Goal: Task Accomplishment & Management: Complete application form

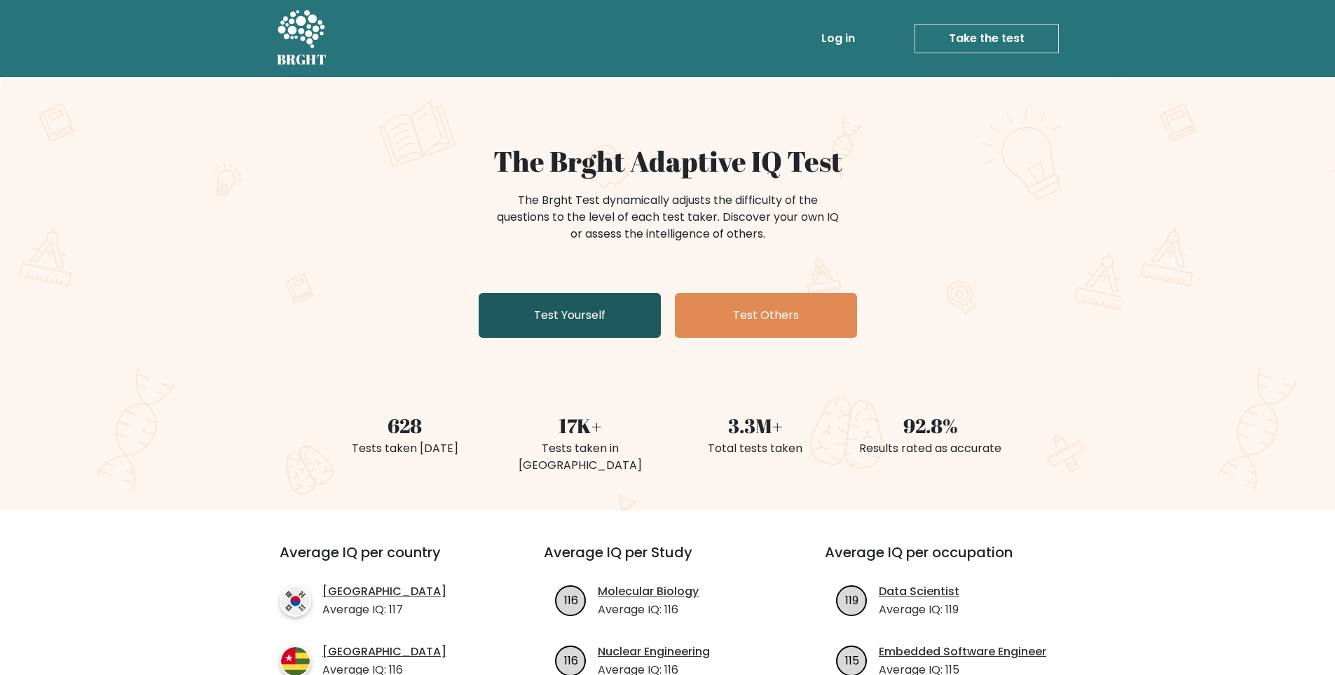
click at [582, 297] on link "Test Yourself" at bounding box center [570, 315] width 182 height 45
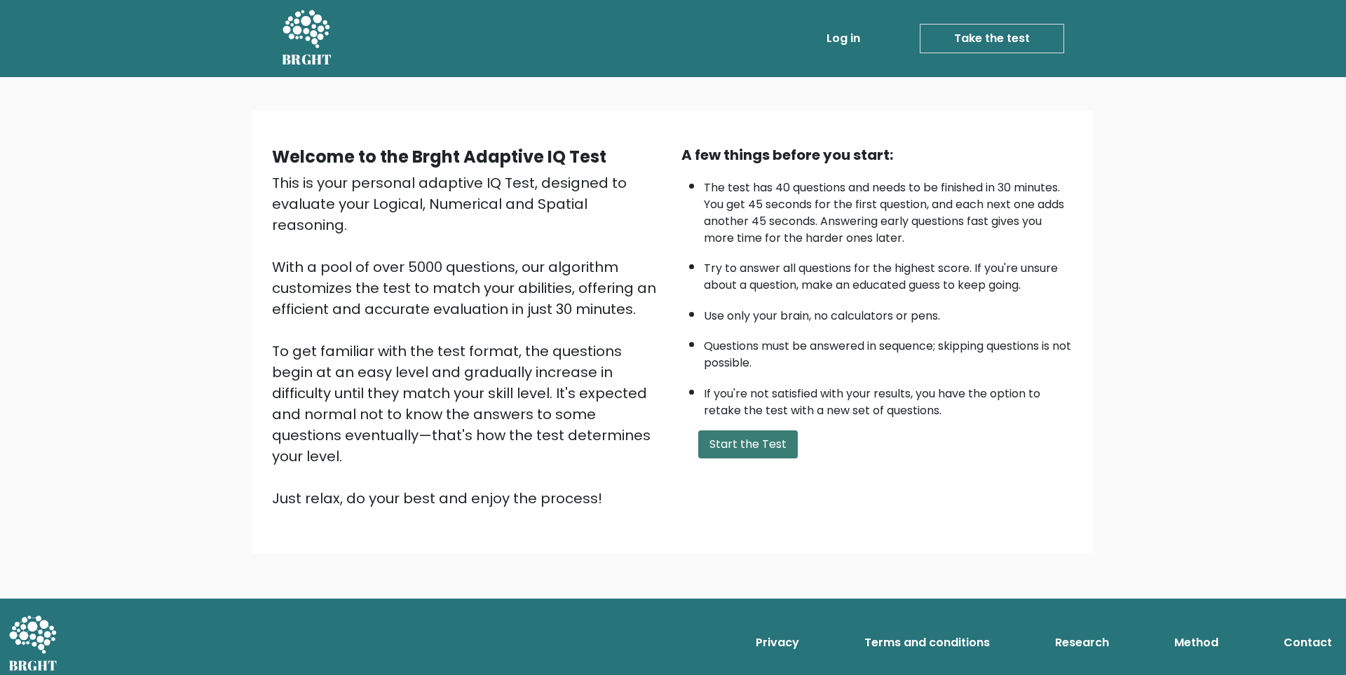
click at [739, 445] on button "Start the Test" at bounding box center [748, 444] width 100 height 28
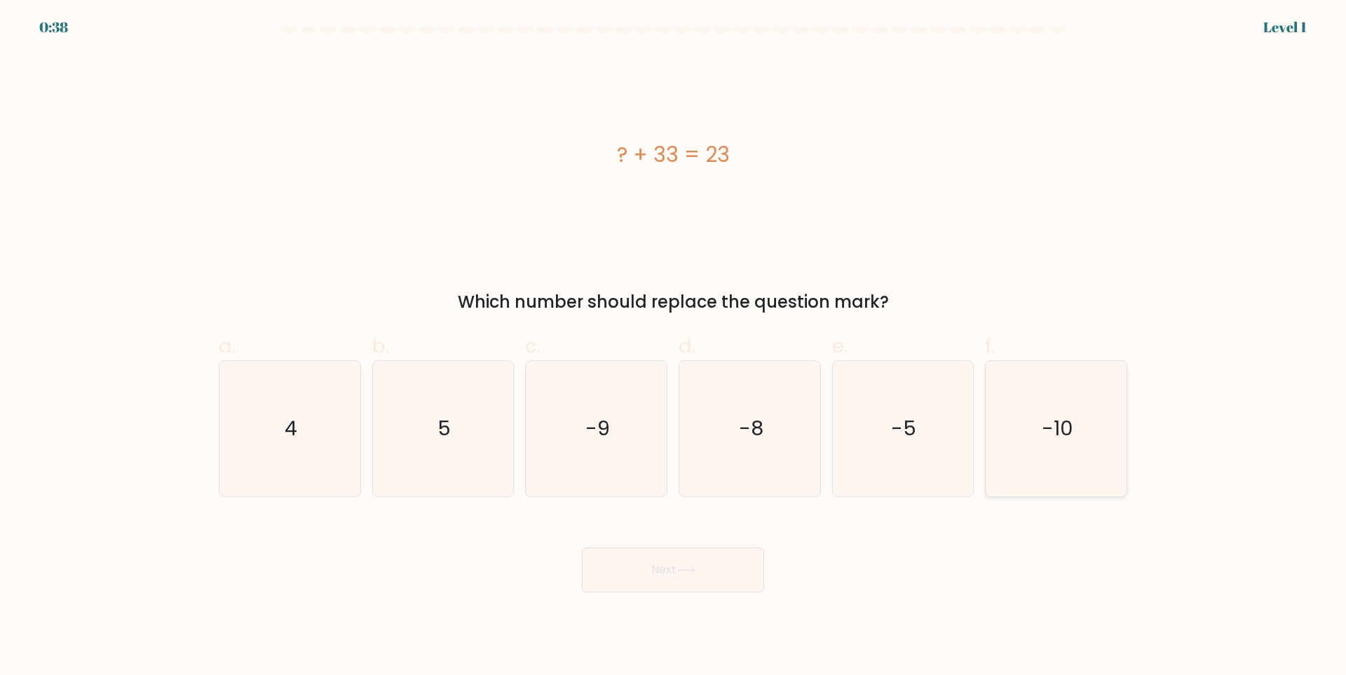
click at [1057, 446] on icon "-10" at bounding box center [1055, 428] width 135 height 135
click at [673, 347] on input "f. -10" at bounding box center [673, 342] width 1 height 9
radio input "true"
click at [705, 568] on button "Next" at bounding box center [673, 569] width 182 height 45
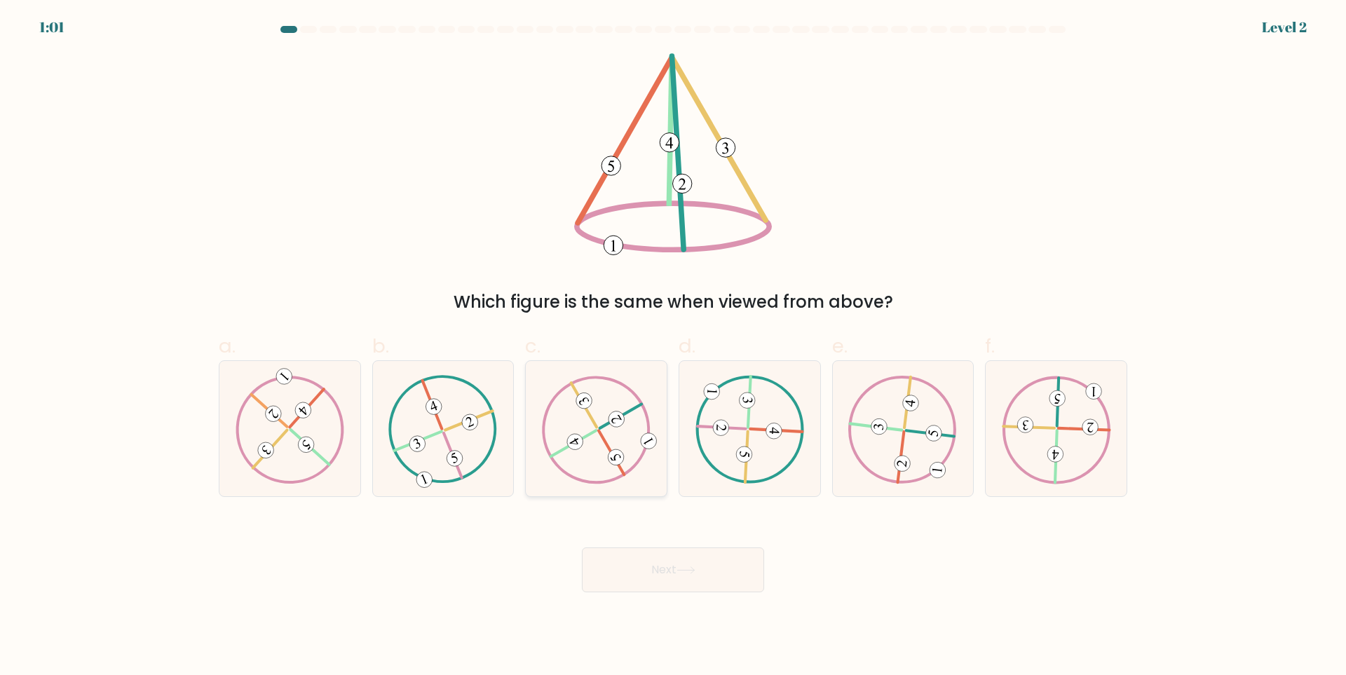
click at [616, 456] on 613 at bounding box center [616, 457] width 22 height 22
click at [673, 347] on input "c." at bounding box center [673, 342] width 1 height 9
radio input "true"
click at [665, 573] on button "Next" at bounding box center [673, 569] width 182 height 45
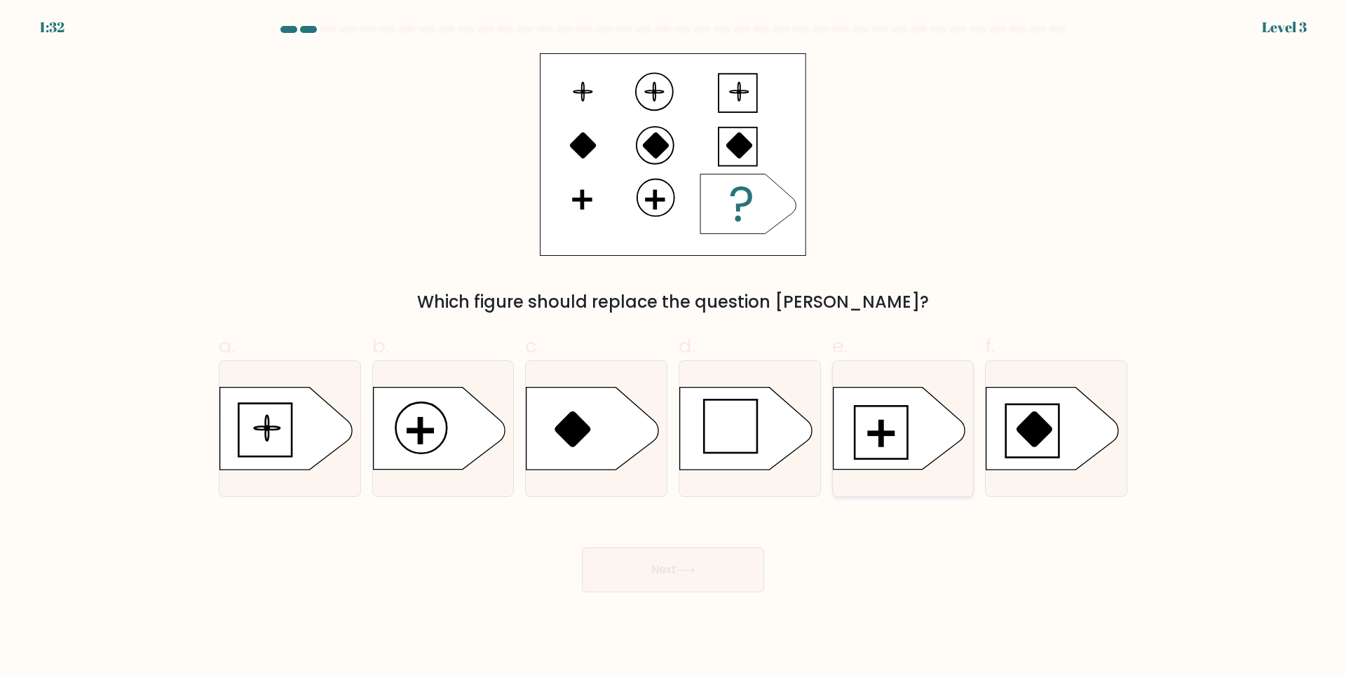
click at [882, 441] on rect at bounding box center [881, 433] width 4 height 25
click at [673, 347] on input "e." at bounding box center [673, 342] width 1 height 9
radio input "true"
click at [713, 575] on button "Next" at bounding box center [673, 569] width 182 height 45
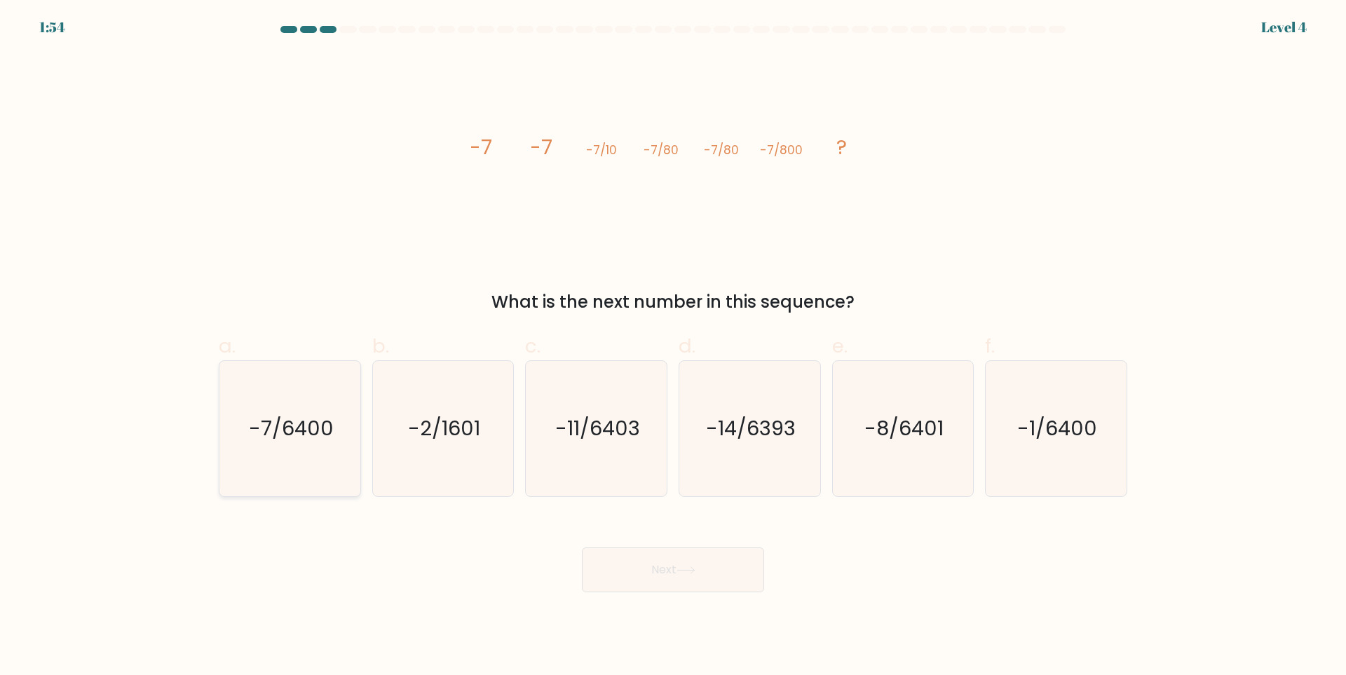
click at [292, 434] on text "-7/6400" at bounding box center [291, 429] width 85 height 28
click at [673, 347] on input "a. -7/6400" at bounding box center [673, 342] width 1 height 9
radio input "true"
click at [612, 569] on button "Next" at bounding box center [673, 569] width 182 height 45
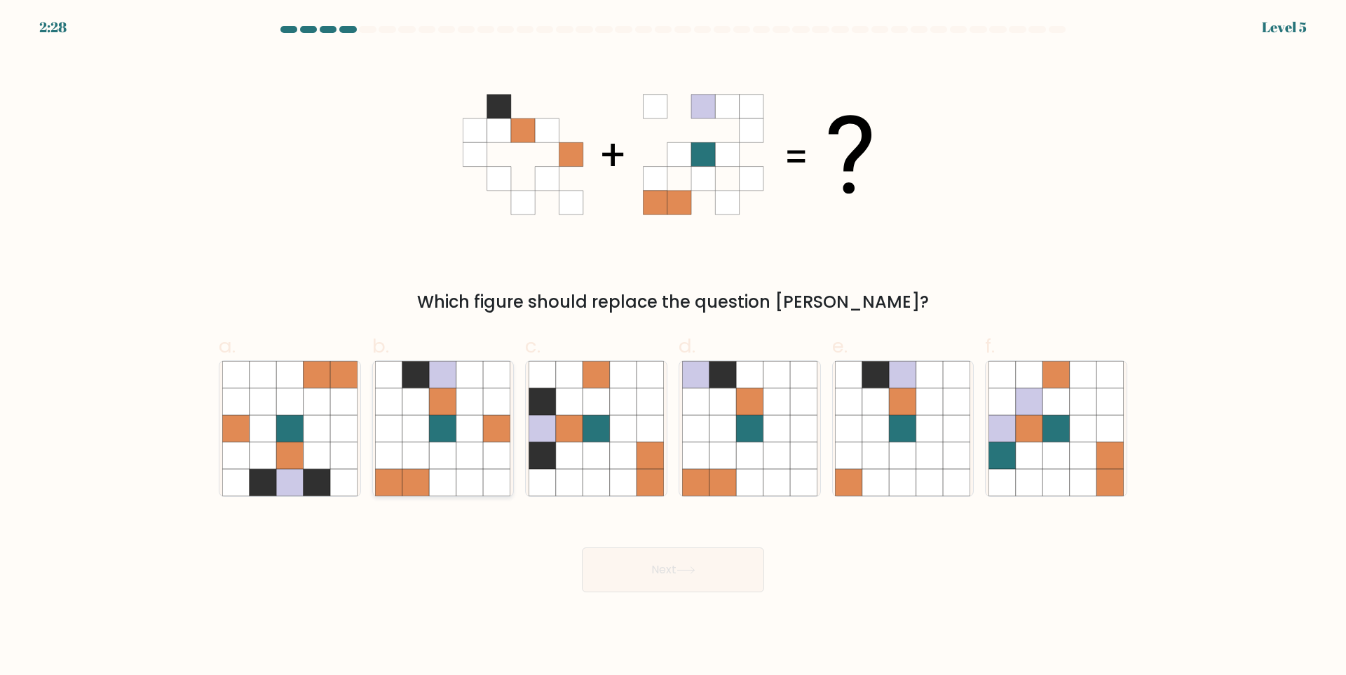
click at [474, 425] on icon at bounding box center [469, 428] width 27 height 27
click at [673, 347] on input "b." at bounding box center [673, 342] width 1 height 9
radio input "true"
click at [690, 568] on icon at bounding box center [685, 570] width 19 height 8
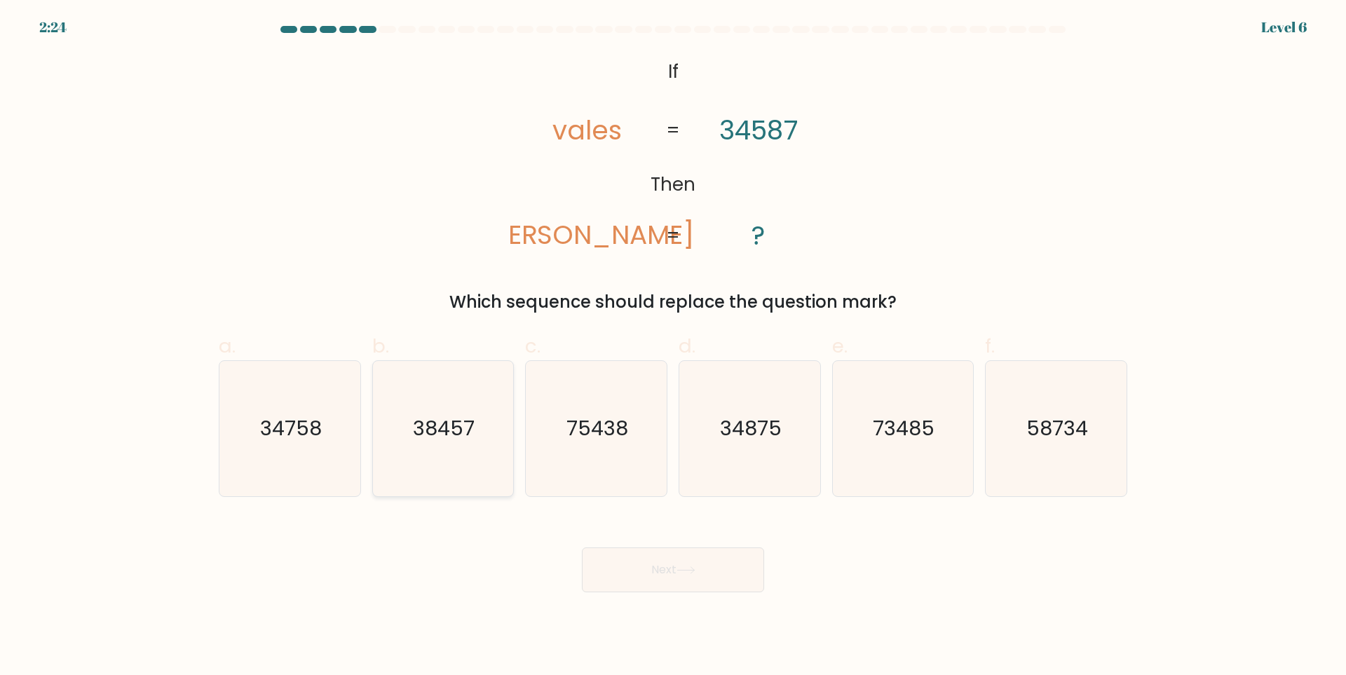
click at [437, 439] on text "38457" at bounding box center [444, 429] width 62 height 28
click at [673, 347] on input "b. 38457" at bounding box center [673, 342] width 1 height 9
radio input "true"
click at [610, 570] on button "Next" at bounding box center [673, 569] width 182 height 45
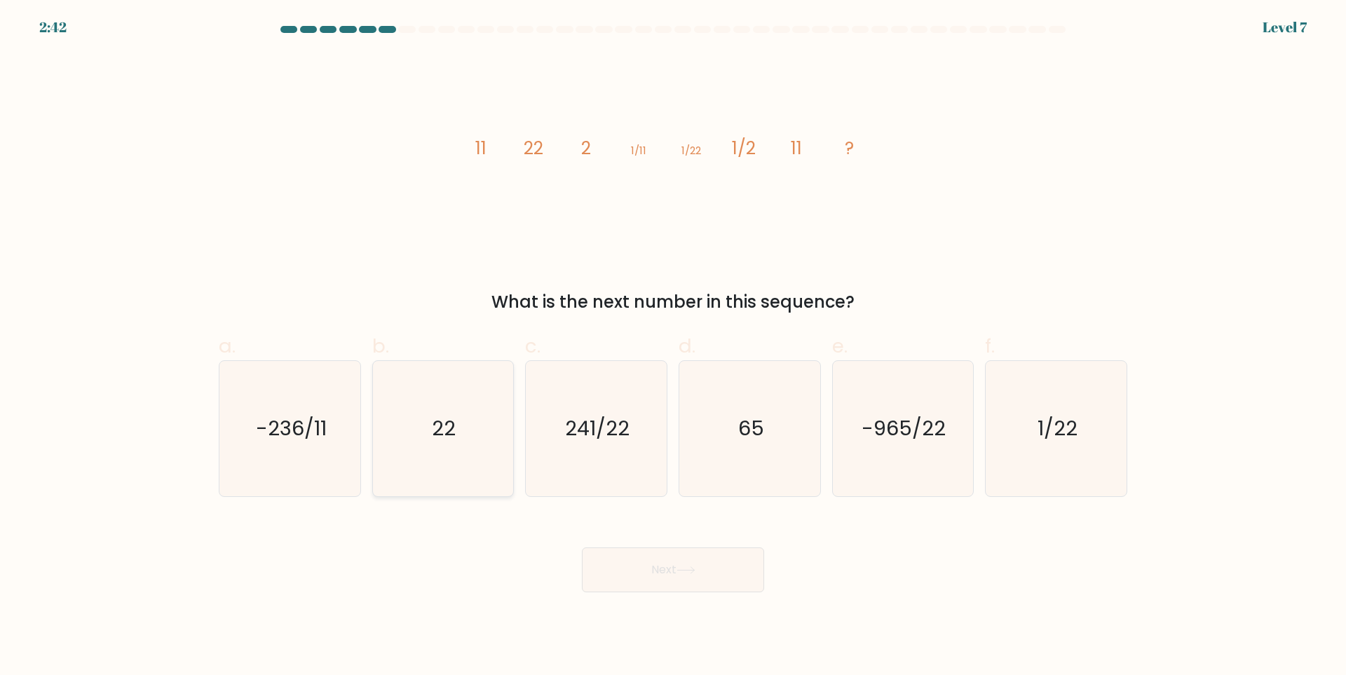
click at [449, 413] on icon "22" at bounding box center [442, 428] width 135 height 135
click at [673, 347] on input "b. 22" at bounding box center [673, 342] width 1 height 9
radio input "true"
click at [660, 559] on button "Next" at bounding box center [673, 569] width 182 height 45
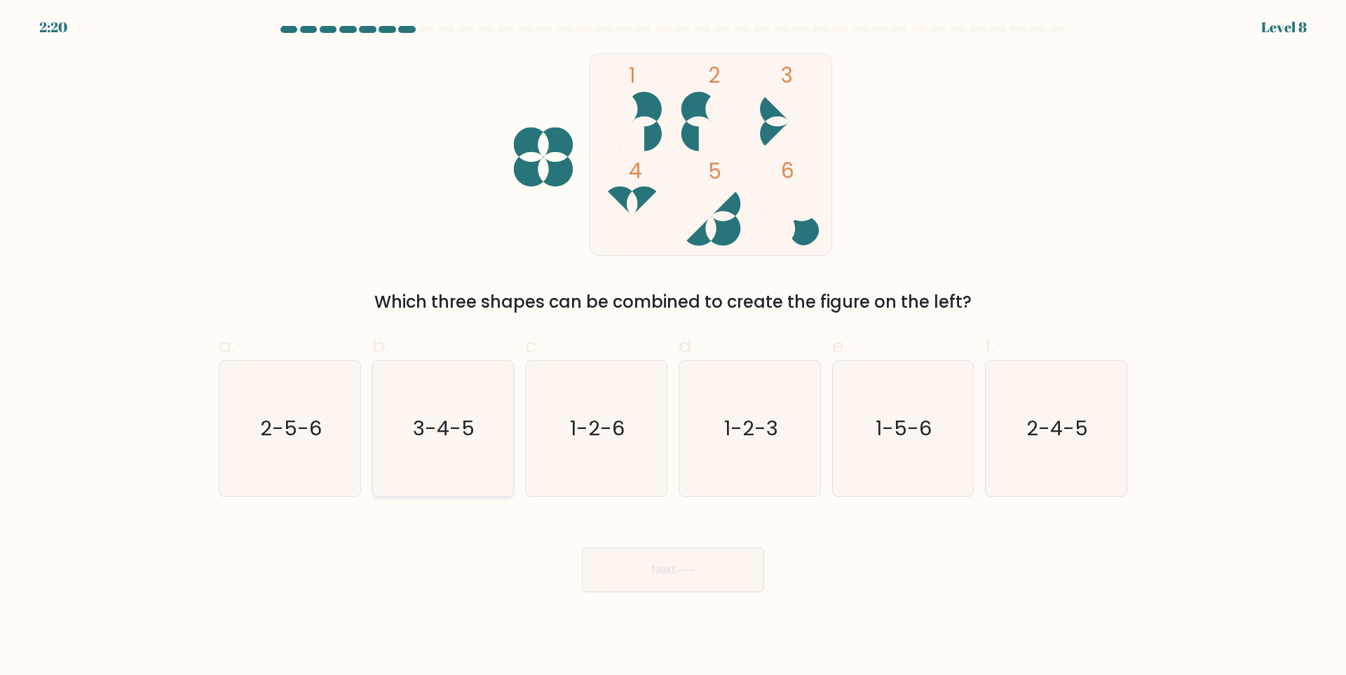
click at [451, 420] on text "3-4-5" at bounding box center [444, 429] width 62 height 28
click at [673, 347] on input "b. 3-4-5" at bounding box center [673, 342] width 1 height 9
radio input "true"
click at [659, 580] on button "Next" at bounding box center [673, 569] width 182 height 45
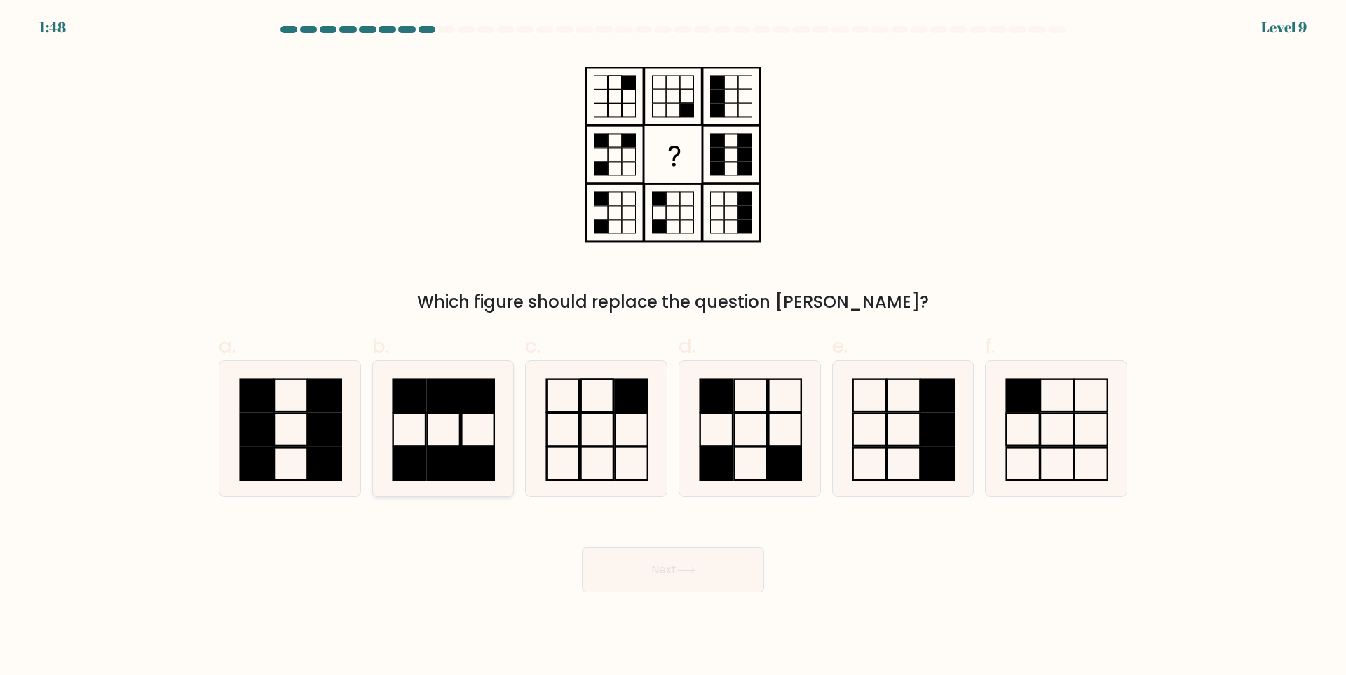
click at [439, 435] on icon at bounding box center [442, 428] width 135 height 135
click at [673, 347] on input "b." at bounding box center [673, 342] width 1 height 9
radio input "true"
click at [720, 568] on button "Next" at bounding box center [673, 569] width 182 height 45
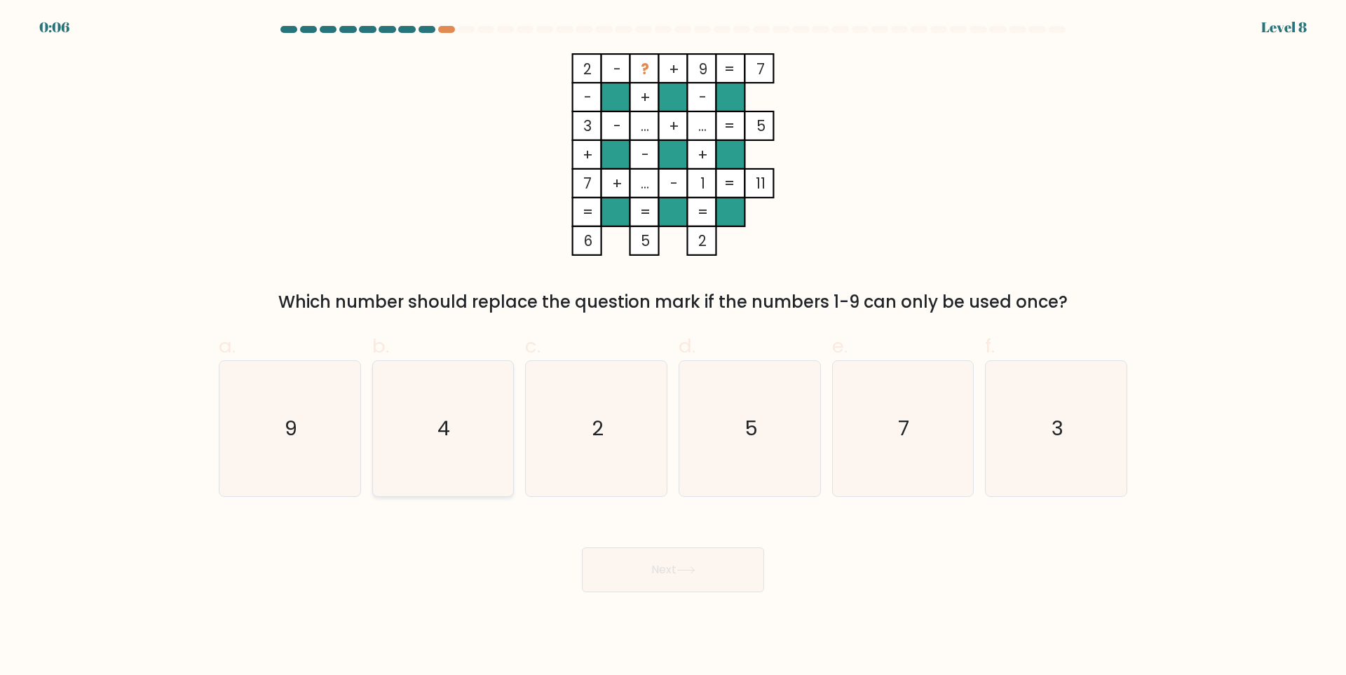
click at [457, 421] on icon "4" at bounding box center [442, 428] width 135 height 135
click at [673, 347] on input "b. 4" at bounding box center [673, 342] width 1 height 9
radio input "true"
click at [675, 572] on button "Next" at bounding box center [673, 569] width 182 height 45
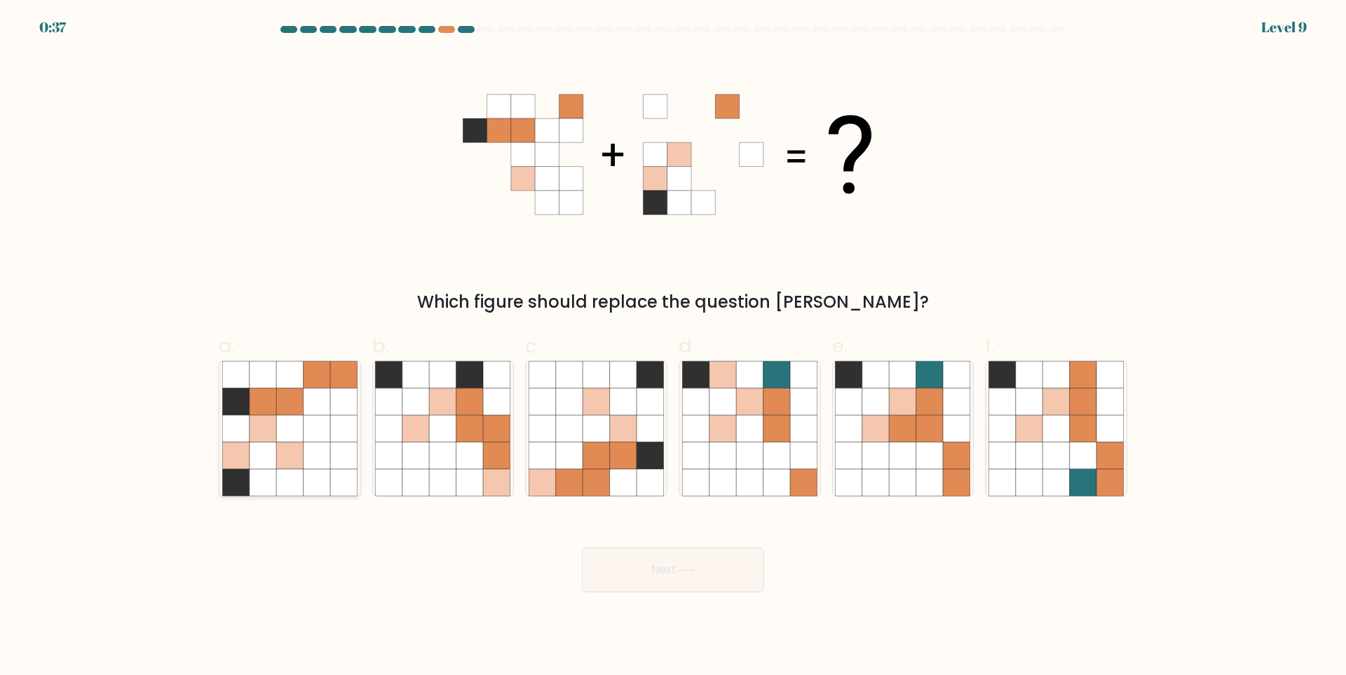
click at [327, 399] on icon at bounding box center [316, 401] width 27 height 27
click at [673, 347] on input "a." at bounding box center [673, 342] width 1 height 9
radio input "true"
click at [718, 566] on button "Next" at bounding box center [673, 569] width 182 height 45
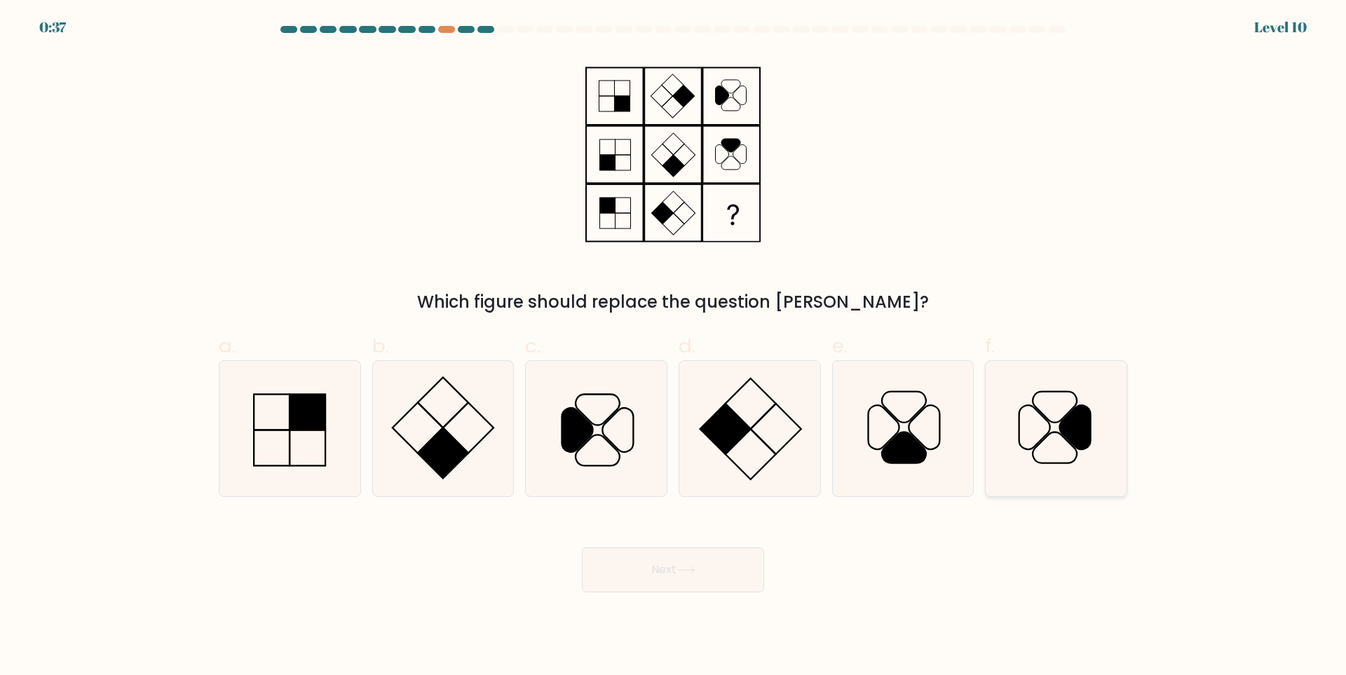
click at [1049, 436] on icon at bounding box center [1055, 428] width 135 height 135
click at [673, 347] on input "f." at bounding box center [673, 342] width 1 height 9
radio input "true"
click at [684, 572] on icon at bounding box center [685, 570] width 19 height 8
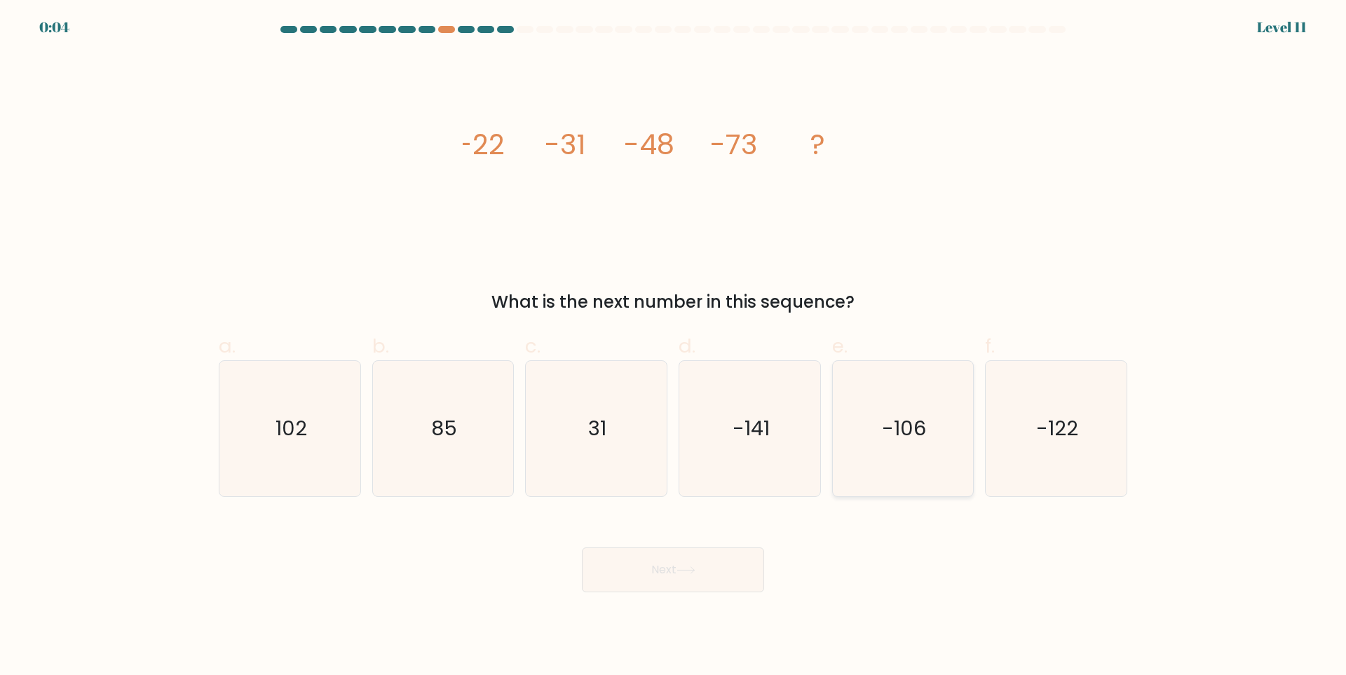
click at [884, 425] on text "-106" at bounding box center [904, 429] width 44 height 28
click at [673, 347] on input "e. -106" at bounding box center [673, 342] width 1 height 9
radio input "true"
click at [1055, 463] on icon "-122" at bounding box center [1055, 428] width 135 height 135
click at [673, 347] on input "f. -122" at bounding box center [673, 342] width 1 height 9
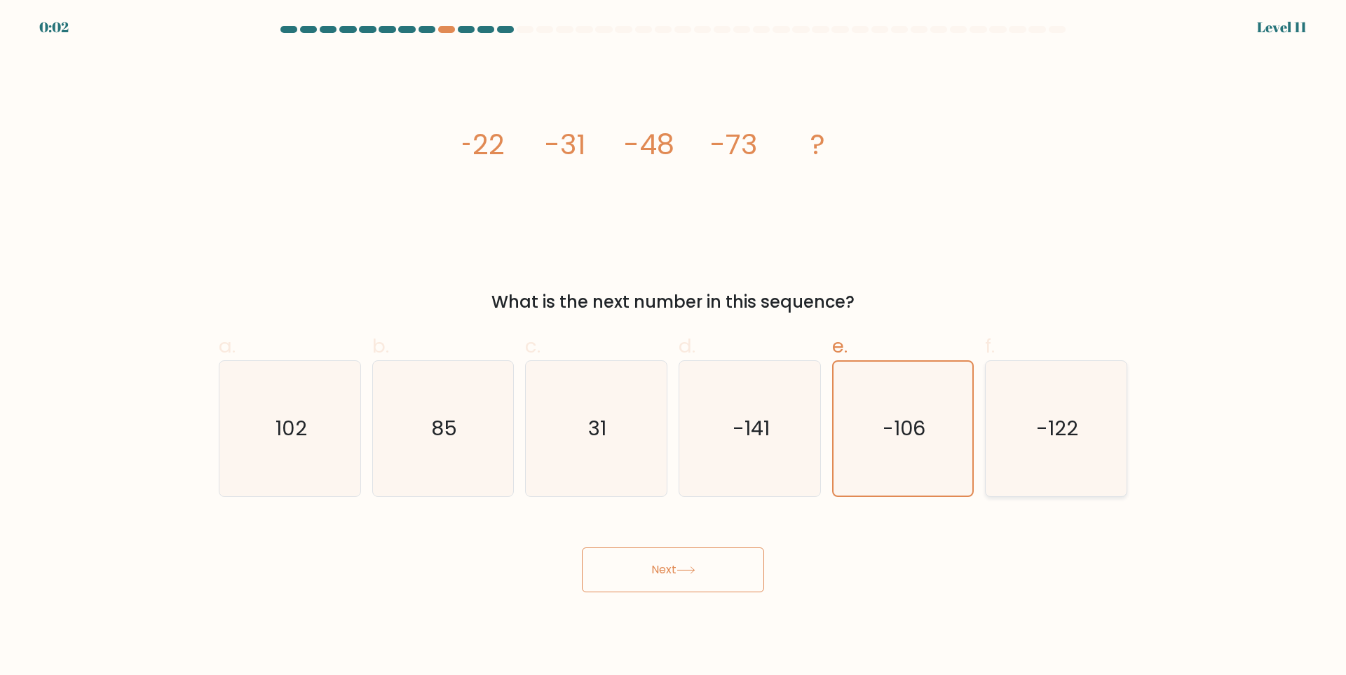
radio input "true"
click at [741, 451] on icon "-141" at bounding box center [749, 428] width 135 height 135
click at [673, 347] on input "d. -141" at bounding box center [673, 342] width 1 height 9
radio input "true"
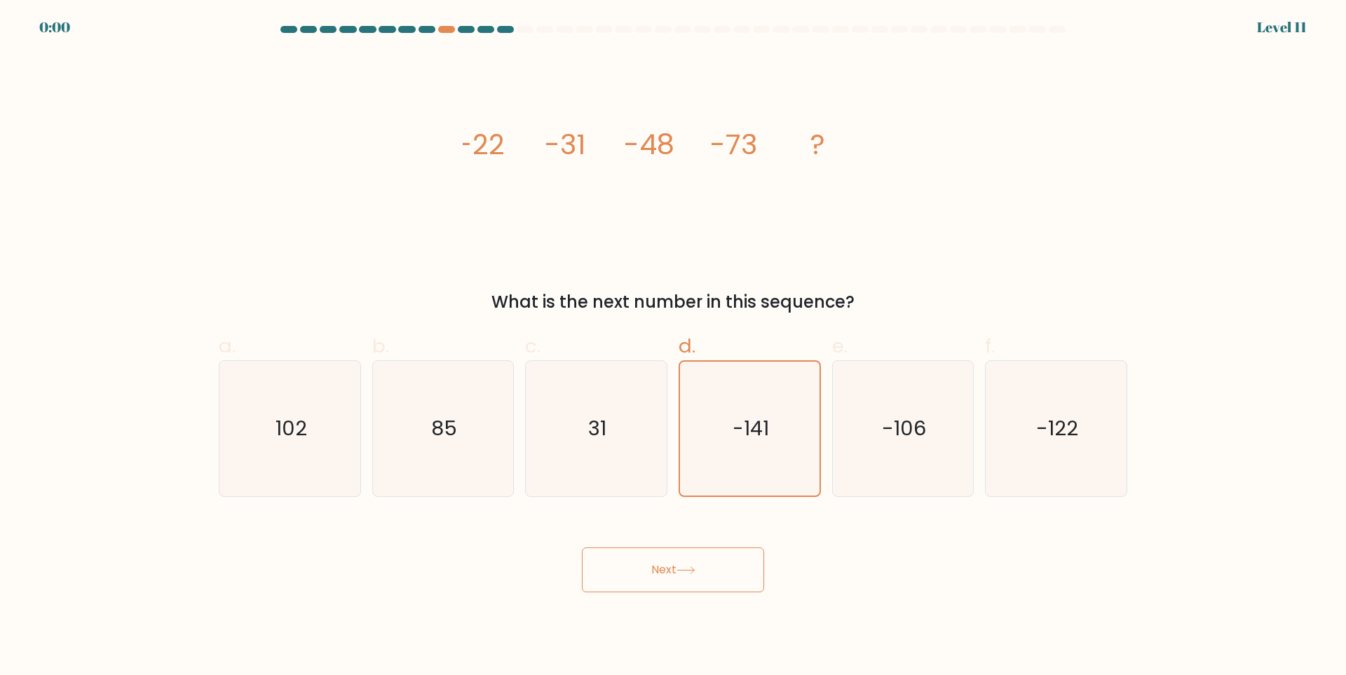
drag, startPoint x: 684, startPoint y: 597, endPoint x: 693, endPoint y: 588, distance: 12.9
click at [693, 588] on body "0:00 Level 11" at bounding box center [673, 337] width 1346 height 675
click at [691, 569] on div "Next" at bounding box center [672, 553] width 925 height 78
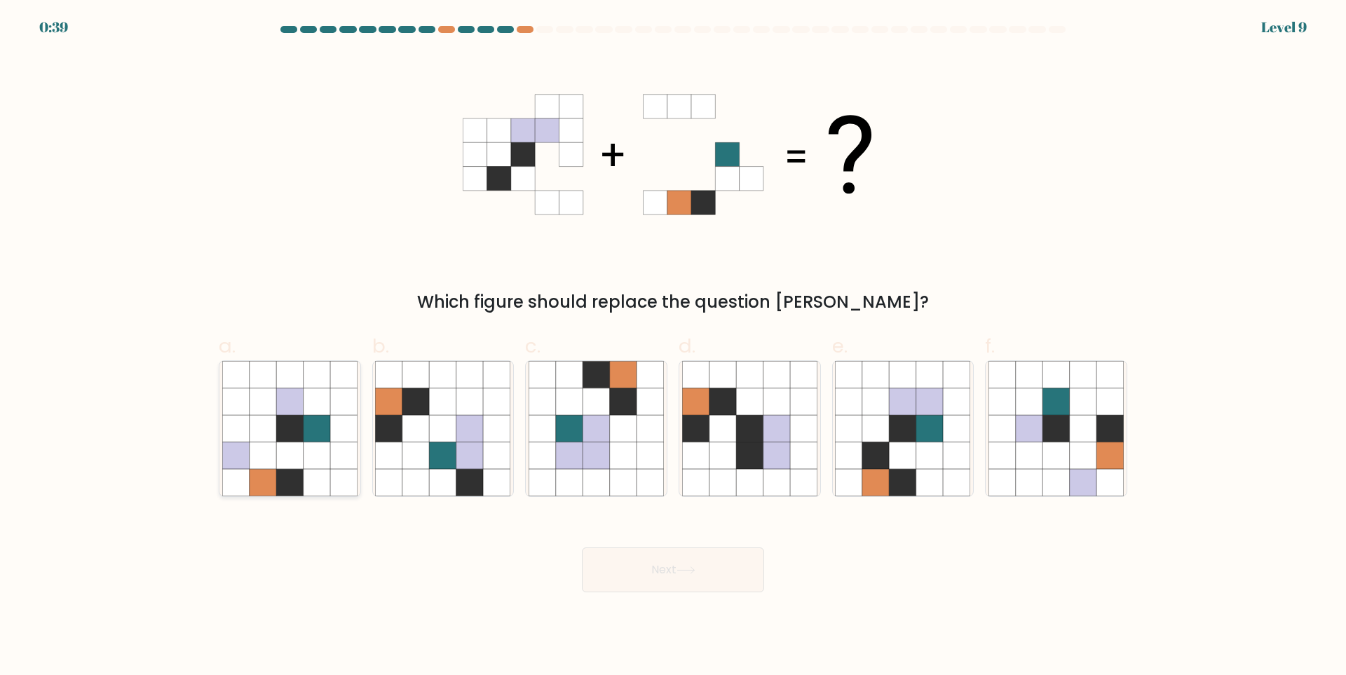
click at [290, 462] on icon at bounding box center [289, 455] width 27 height 27
click at [673, 347] on input "a." at bounding box center [673, 342] width 1 height 9
radio input "true"
click at [627, 578] on button "Next" at bounding box center [673, 569] width 182 height 45
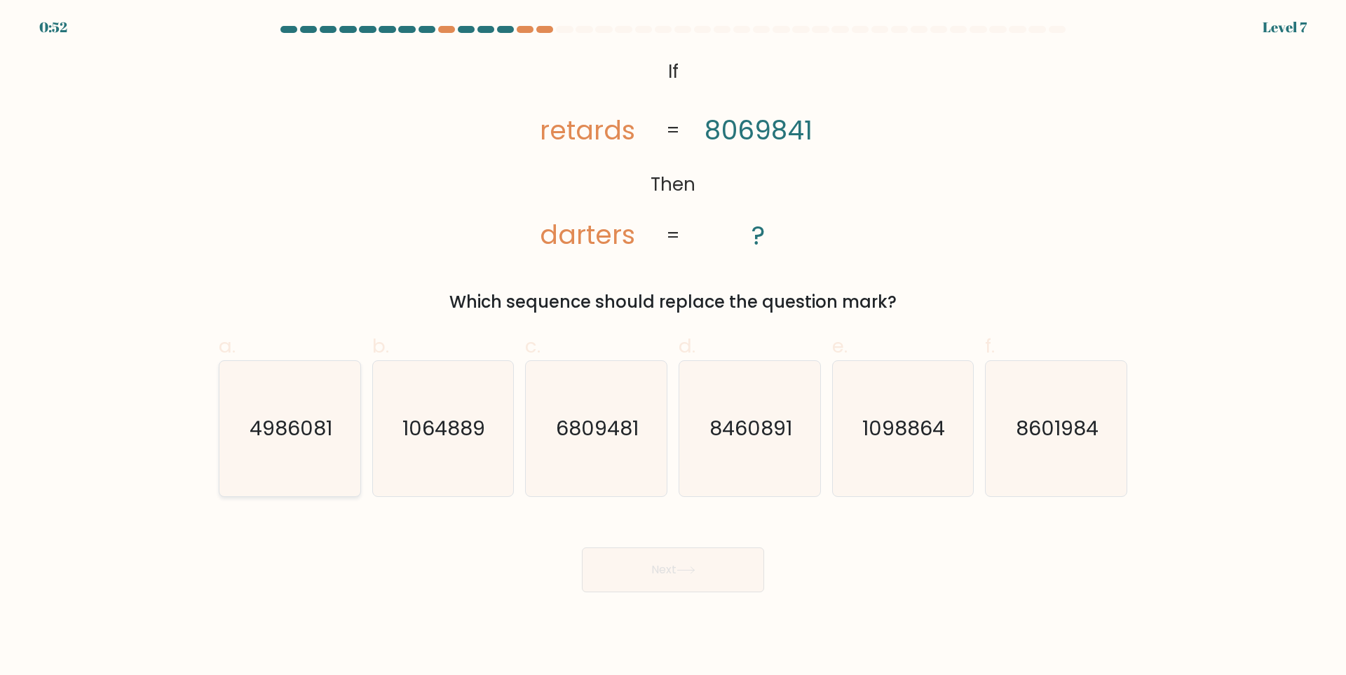
click at [306, 423] on text "4986081" at bounding box center [290, 429] width 83 height 28
click at [673, 347] on input "a. 4986081" at bounding box center [673, 342] width 1 height 9
radio input "true"
click at [687, 553] on button "Next" at bounding box center [673, 569] width 182 height 45
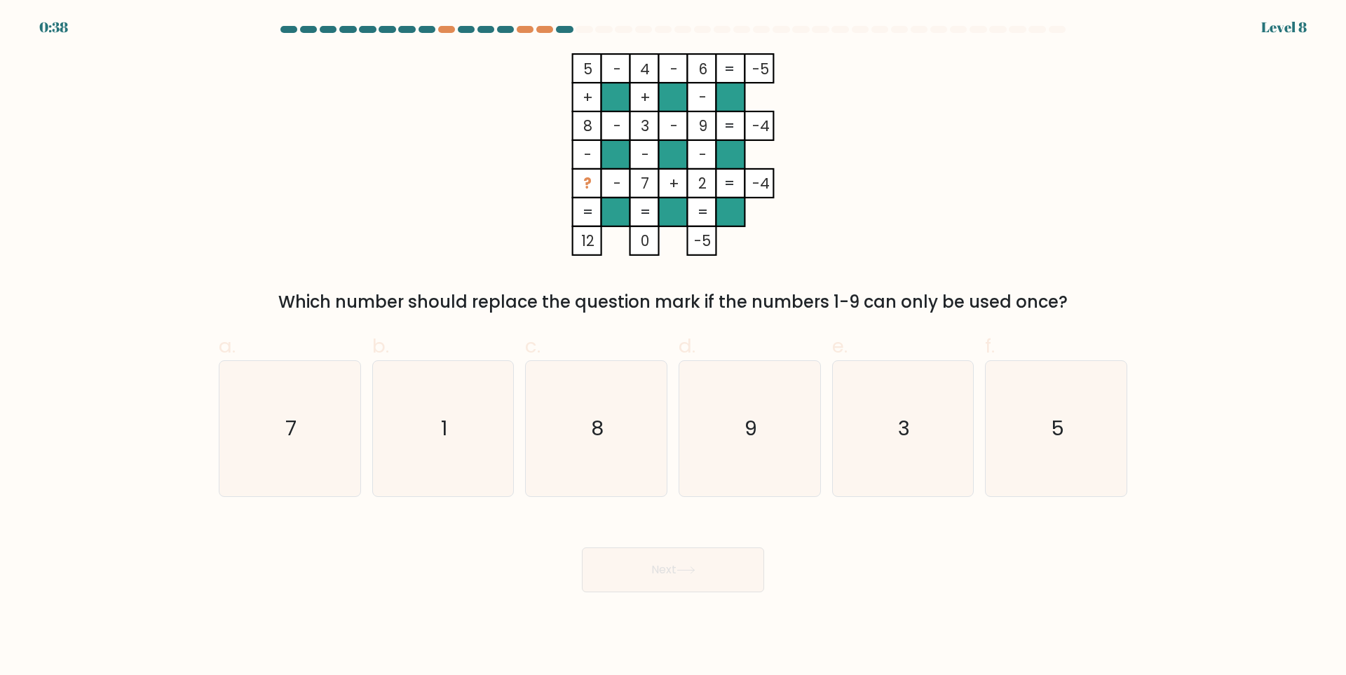
click at [334, 179] on div "5 - 4 - 6 -5 + + - 8 - 3 - 9 -4 - - - ? - 7 + 2 = -4 = = = = 12 0 -5 = Which nu…" at bounding box center [672, 183] width 925 height 261
click at [449, 428] on icon "1" at bounding box center [442, 428] width 135 height 135
click at [673, 347] on input "b. 1" at bounding box center [673, 342] width 1 height 9
radio input "true"
click at [656, 576] on button "Next" at bounding box center [673, 569] width 182 height 45
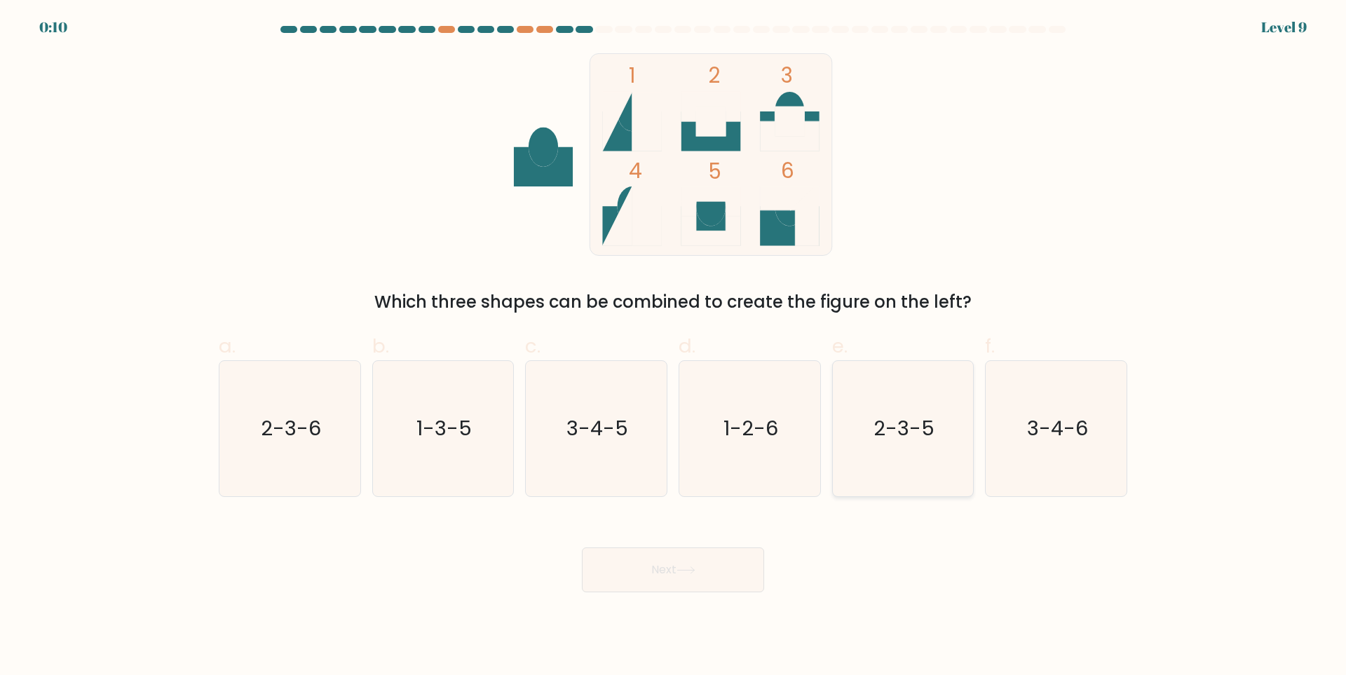
click at [888, 424] on text "2-3-5" at bounding box center [903, 429] width 61 height 28
click at [673, 347] on input "e. 2-3-5" at bounding box center [673, 342] width 1 height 9
radio input "true"
click at [665, 582] on button "Next" at bounding box center [673, 569] width 182 height 45
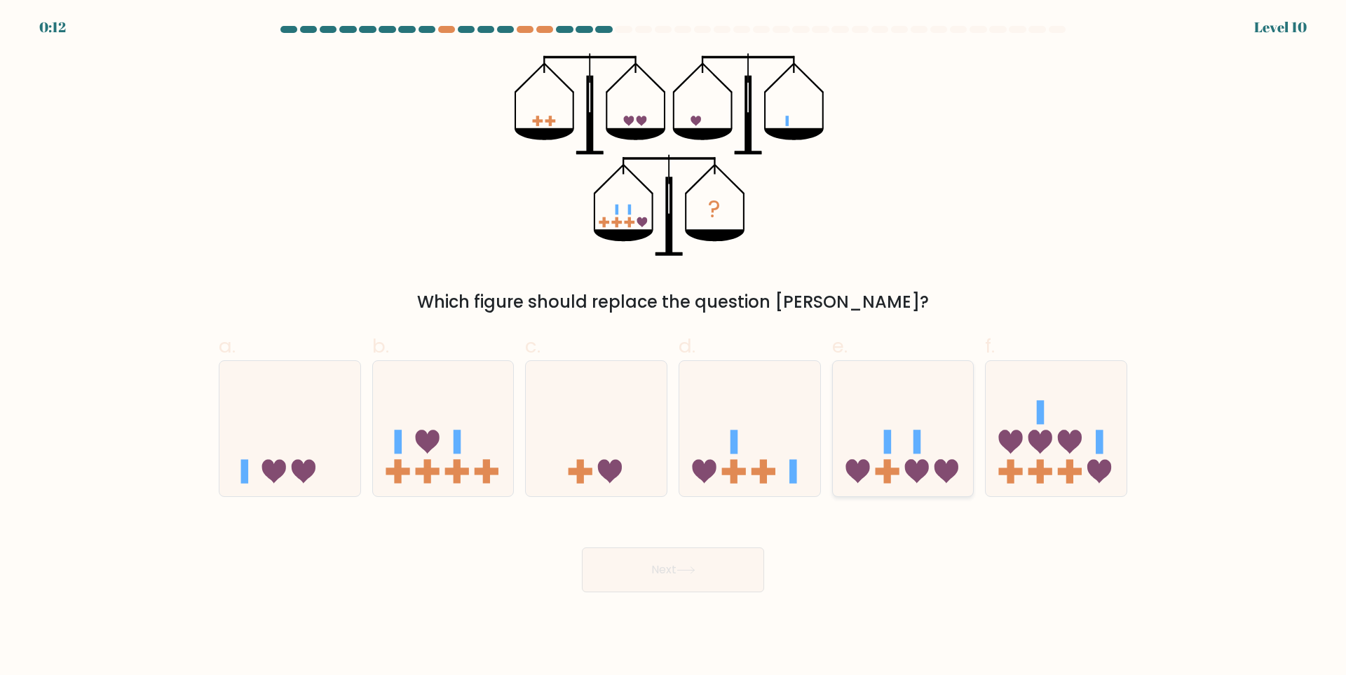
click at [931, 470] on icon at bounding box center [903, 429] width 141 height 116
click at [673, 347] on input "e." at bounding box center [673, 342] width 1 height 9
radio input "true"
click at [651, 558] on button "Next" at bounding box center [673, 569] width 182 height 45
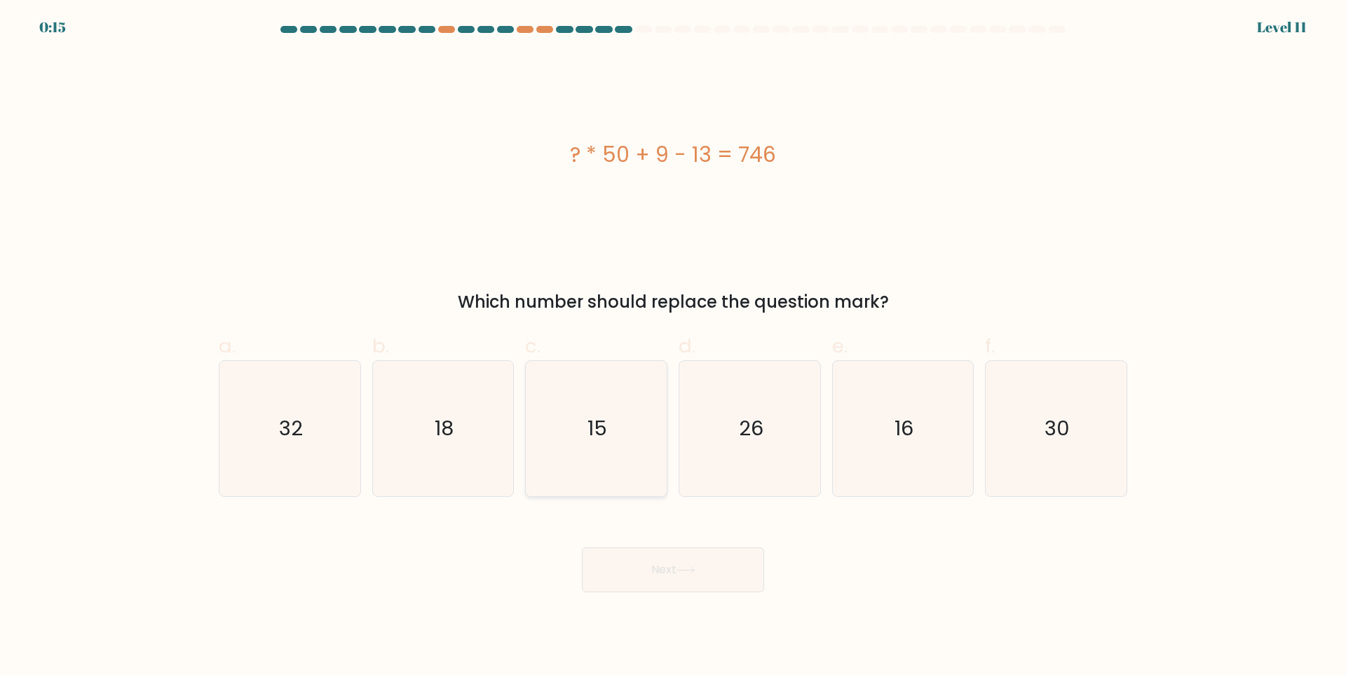
click at [577, 433] on icon "15" at bounding box center [595, 428] width 135 height 135
click at [673, 347] on input "c. 15" at bounding box center [673, 342] width 1 height 9
radio input "true"
click at [685, 577] on button "Next" at bounding box center [673, 569] width 182 height 45
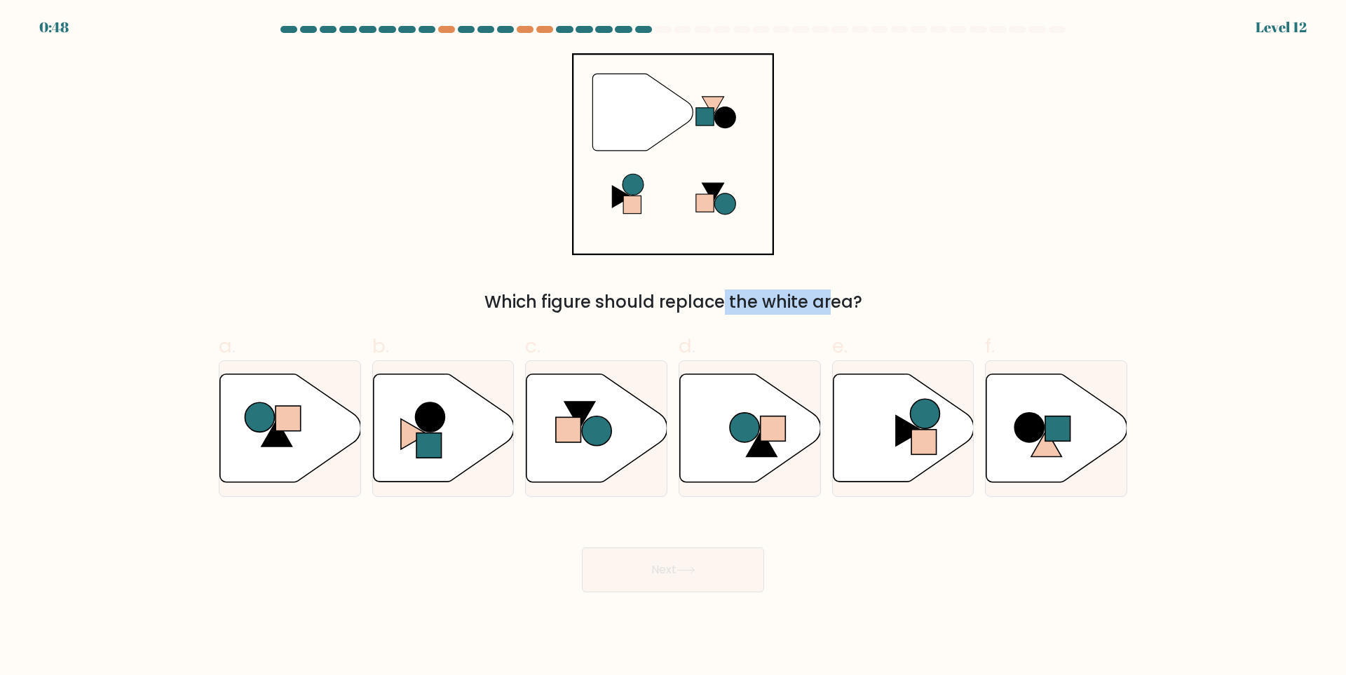
drag, startPoint x: 601, startPoint y: 301, endPoint x: 710, endPoint y: 308, distance: 108.9
click at [710, 308] on div "Which figure should replace the white area?" at bounding box center [672, 301] width 891 height 25
click at [717, 308] on div "Which figure should replace the white area?" at bounding box center [672, 301] width 891 height 25
click at [588, 416] on icon at bounding box center [596, 428] width 141 height 108
click at [673, 347] on input "c." at bounding box center [673, 342] width 1 height 9
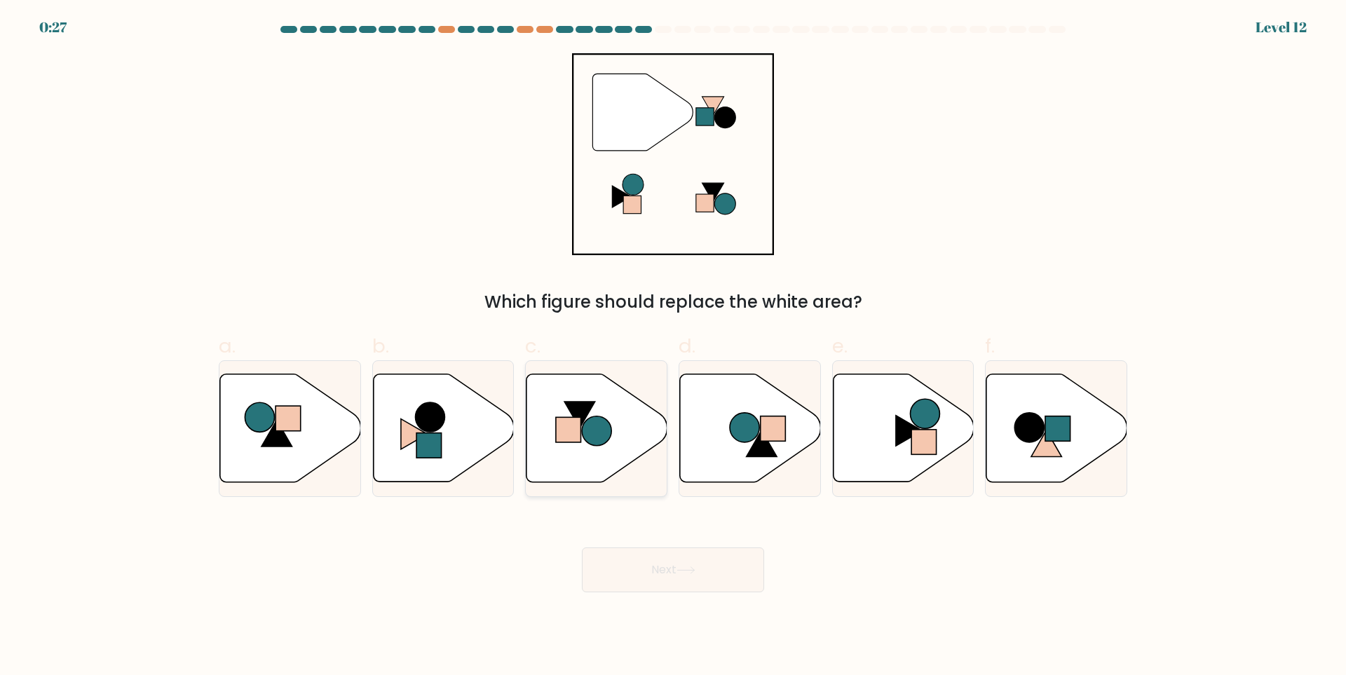
radio input "true"
click at [671, 555] on button "Next" at bounding box center [673, 569] width 182 height 45
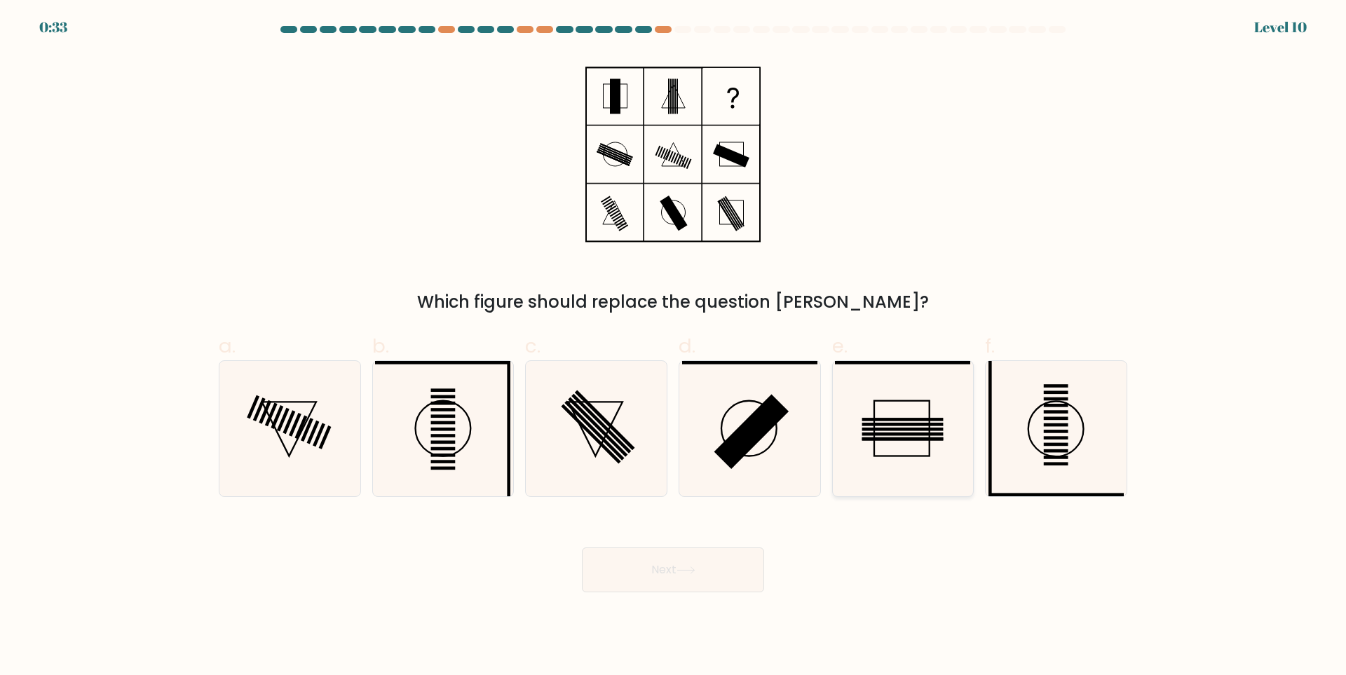
click at [898, 430] on rect at bounding box center [902, 430] width 81 height 4
click at [673, 347] on input "e." at bounding box center [673, 342] width 1 height 9
radio input "true"
click at [703, 566] on button "Next" at bounding box center [673, 569] width 182 height 45
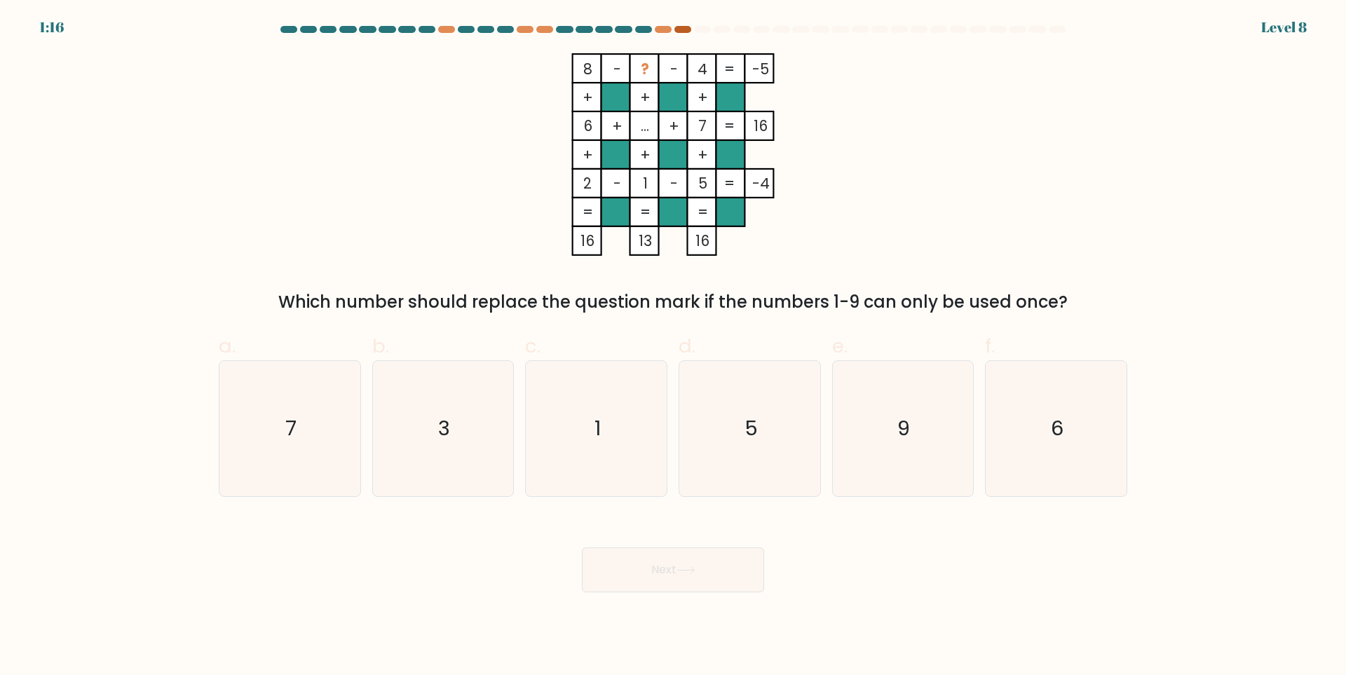
click at [681, 27] on div at bounding box center [682, 29] width 17 height 7
click at [658, 27] on div at bounding box center [663, 29] width 17 height 7
click at [659, 27] on div at bounding box center [663, 29] width 17 height 7
click at [685, 28] on div at bounding box center [682, 29] width 17 height 7
click at [684, 29] on div at bounding box center [682, 29] width 17 height 7
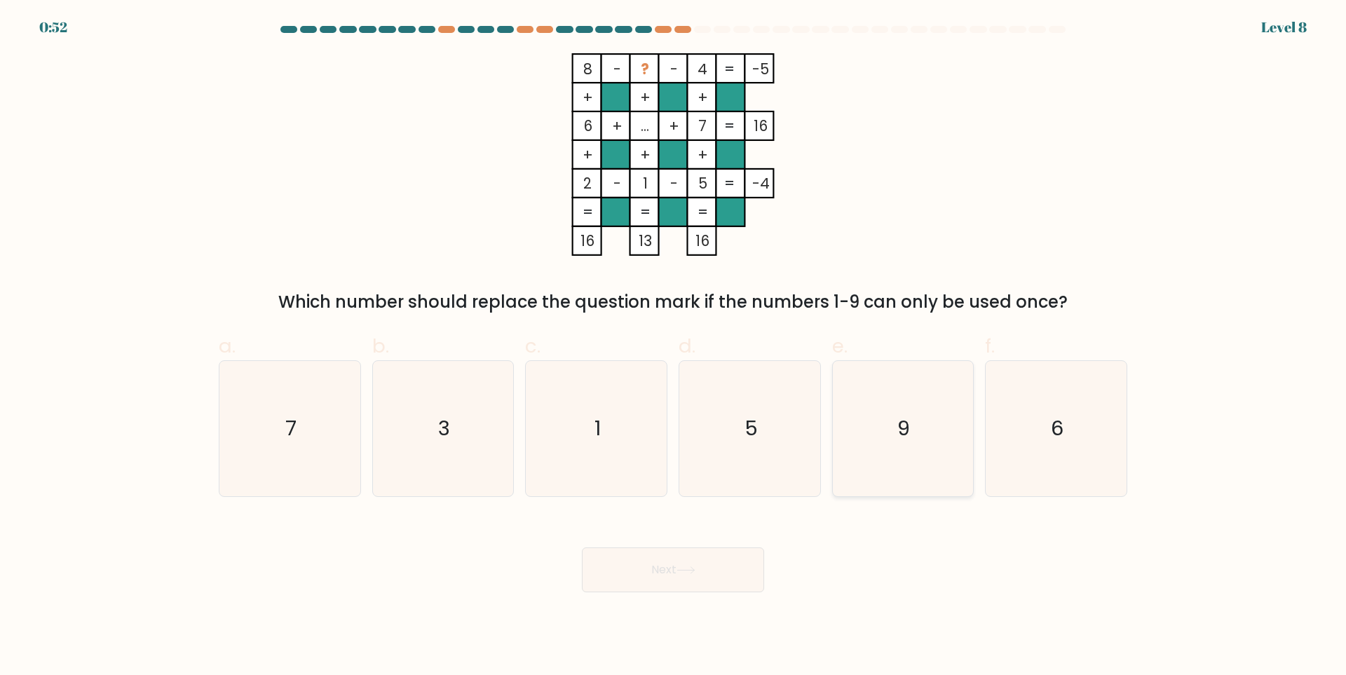
click at [925, 424] on icon "9" at bounding box center [902, 428] width 135 height 135
click at [673, 347] on input "e. 9" at bounding box center [673, 342] width 1 height 9
radio input "true"
click at [695, 576] on button "Next" at bounding box center [673, 569] width 182 height 45
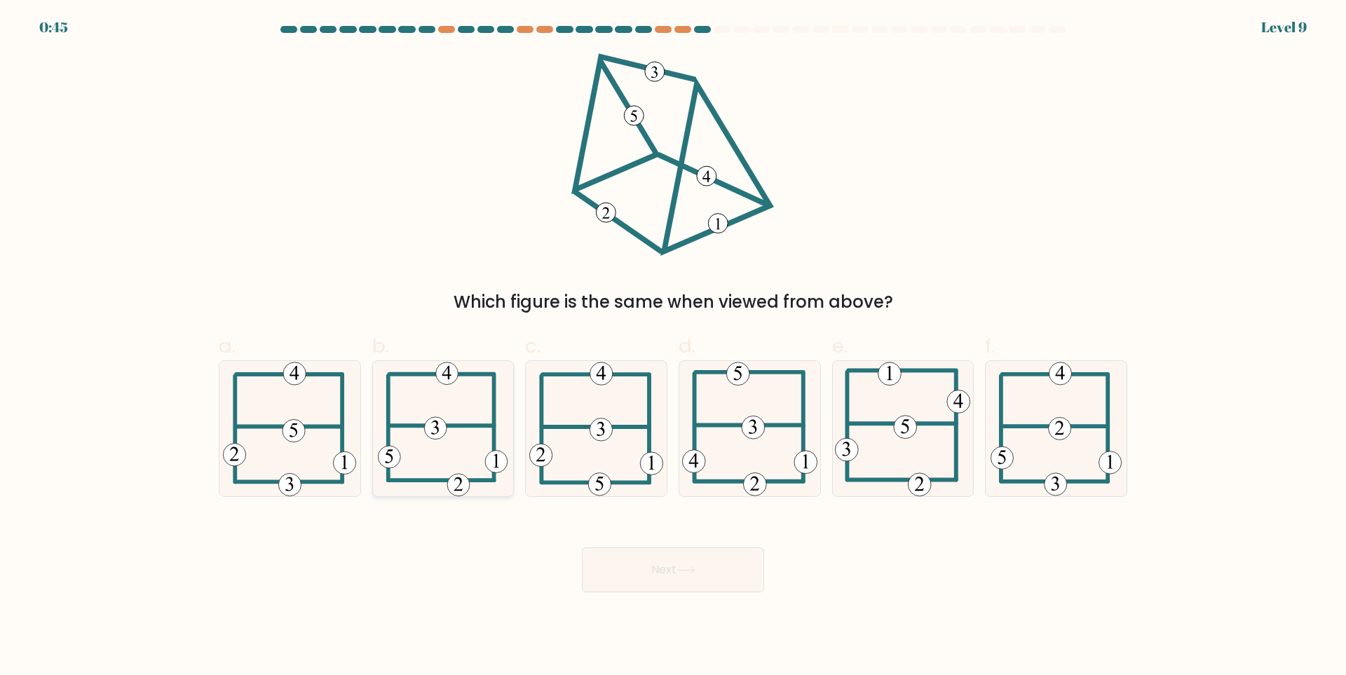
click at [444, 460] on icon at bounding box center [443, 428] width 130 height 135
click at [673, 347] on input "b." at bounding box center [673, 342] width 1 height 9
radio input "true"
click at [639, 571] on button "Next" at bounding box center [673, 569] width 182 height 45
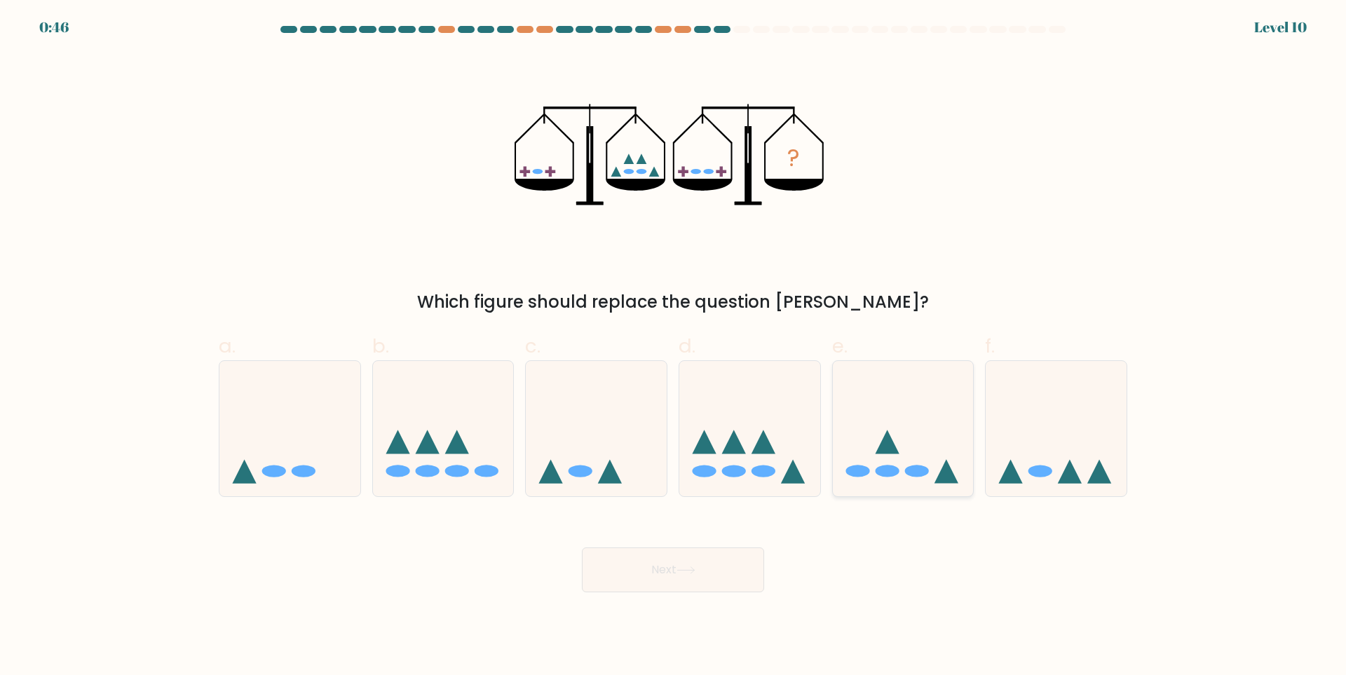
click at [915, 471] on ellipse at bounding box center [917, 471] width 24 height 12
click at [673, 347] on input "e." at bounding box center [673, 342] width 1 height 9
radio input "true"
click at [709, 580] on button "Next" at bounding box center [673, 569] width 182 height 45
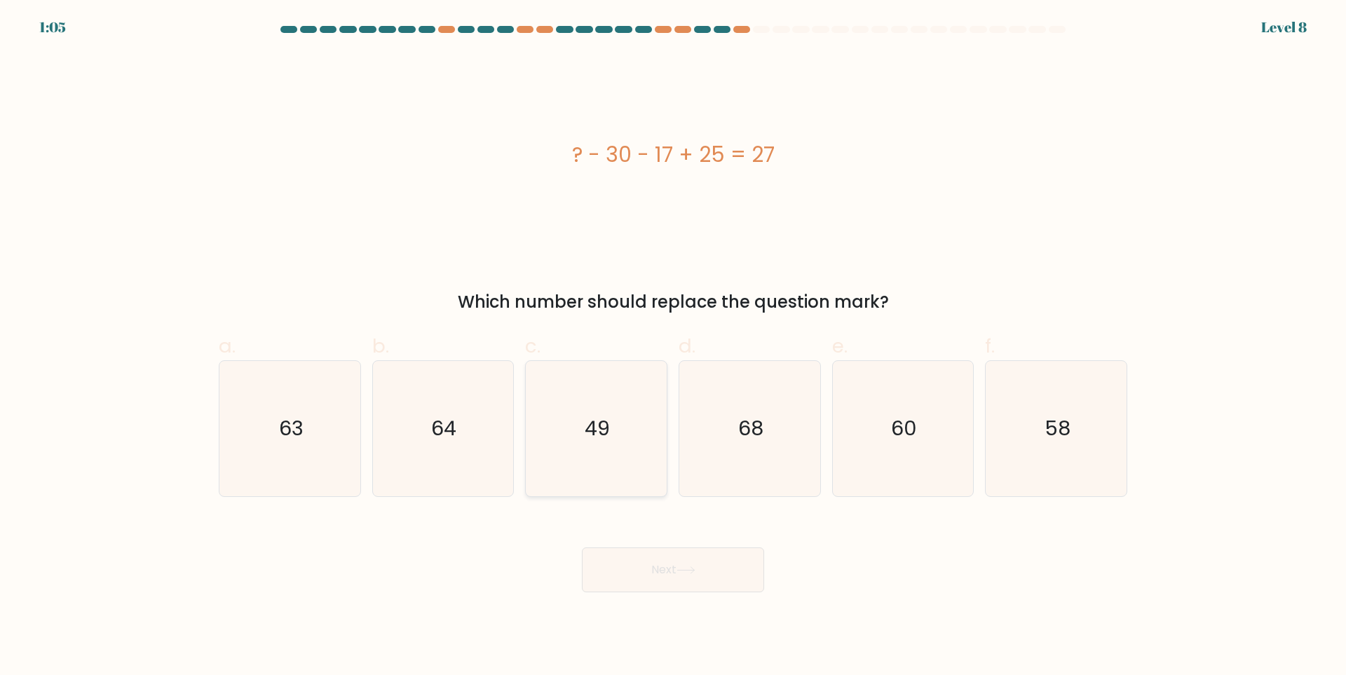
click at [591, 429] on text "49" at bounding box center [597, 429] width 25 height 28
click at [673, 347] on input "c. 49" at bounding box center [673, 342] width 1 height 9
radio input "true"
click at [643, 551] on button "Next" at bounding box center [673, 569] width 182 height 45
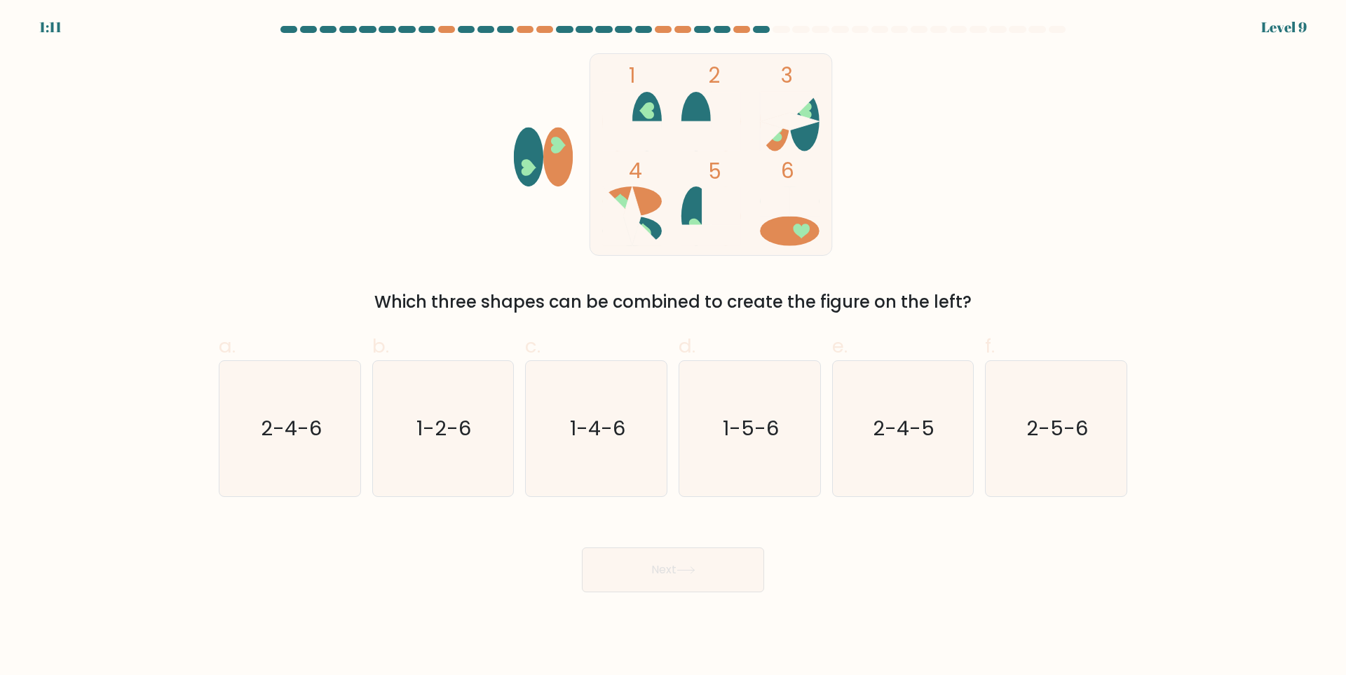
click at [648, 111] on icon at bounding box center [646, 110] width 15 height 16
click at [1020, 441] on icon "2-5-6" at bounding box center [1055, 428] width 135 height 135
click at [673, 347] on input "f. 2-5-6" at bounding box center [673, 342] width 1 height 9
radio input "true"
click at [718, 574] on button "Next" at bounding box center [673, 569] width 182 height 45
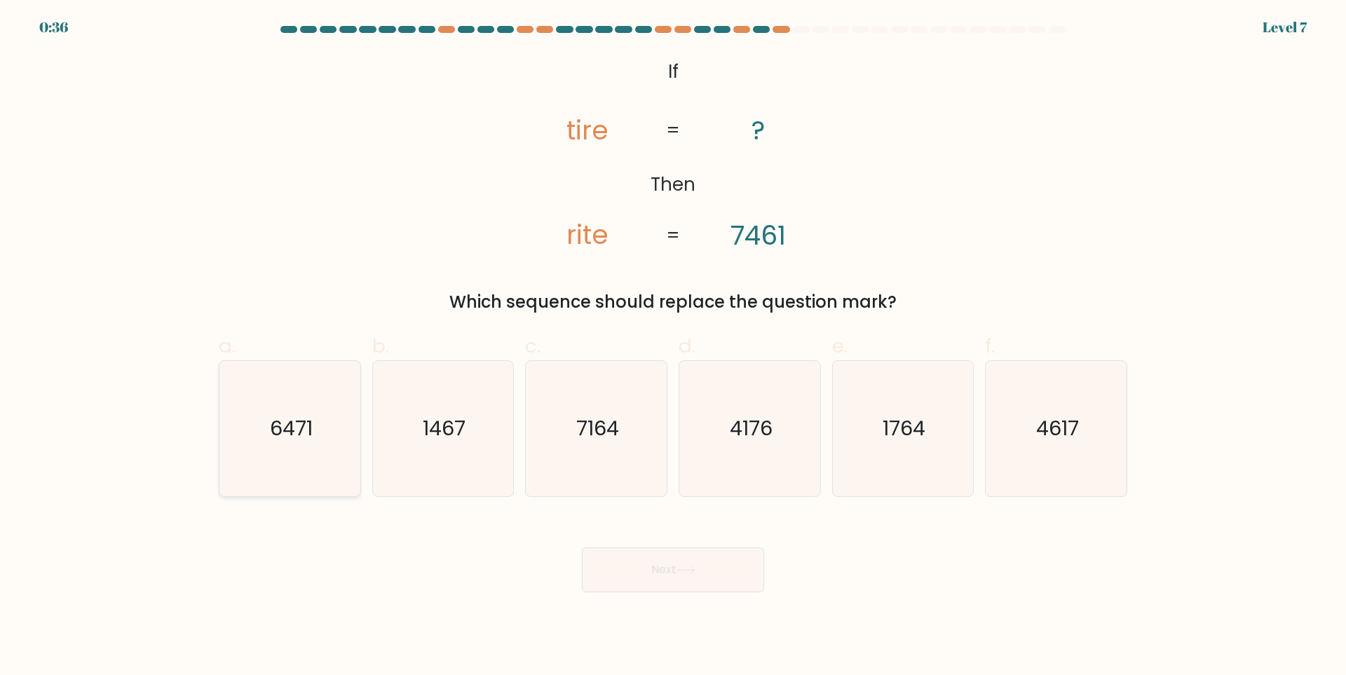
click at [278, 427] on text "6471" at bounding box center [291, 429] width 43 height 28
click at [673, 347] on input "a. 6471" at bounding box center [673, 342] width 1 height 9
radio input "true"
click at [615, 561] on button "Next" at bounding box center [673, 569] width 182 height 45
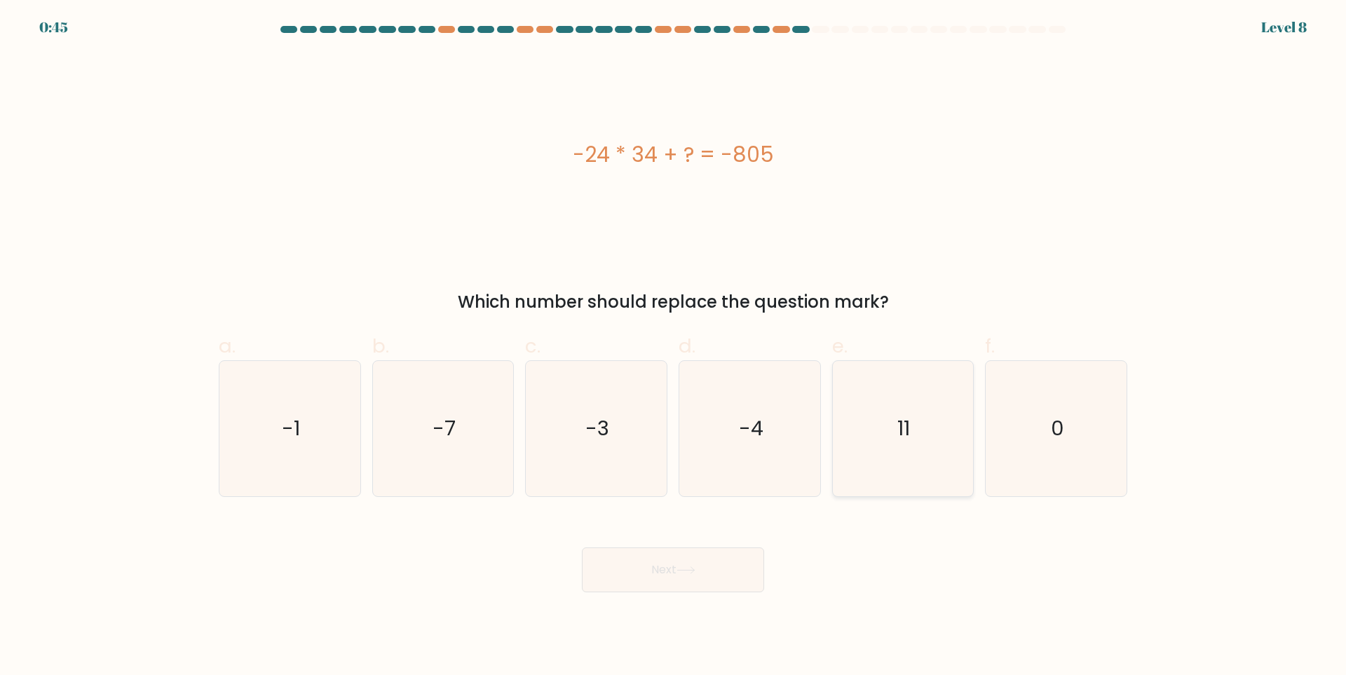
click at [868, 424] on icon "11" at bounding box center [902, 428] width 135 height 135
click at [673, 347] on input "e. 11" at bounding box center [673, 342] width 1 height 9
radio input "true"
click at [734, 568] on button "Next" at bounding box center [673, 569] width 182 height 45
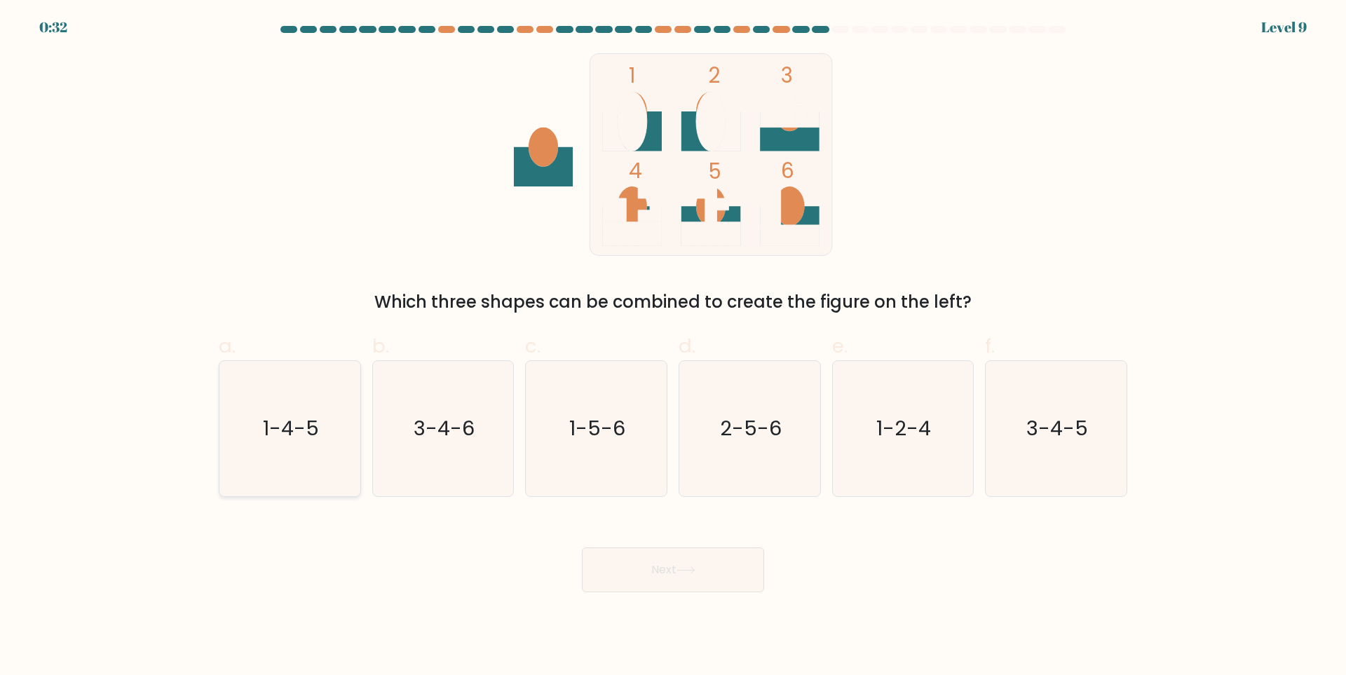
click at [323, 432] on icon "1-4-5" at bounding box center [289, 428] width 135 height 135
click at [673, 347] on input "a. 1-4-5" at bounding box center [673, 342] width 1 height 9
radio input "true"
click at [667, 563] on button "Next" at bounding box center [673, 569] width 182 height 45
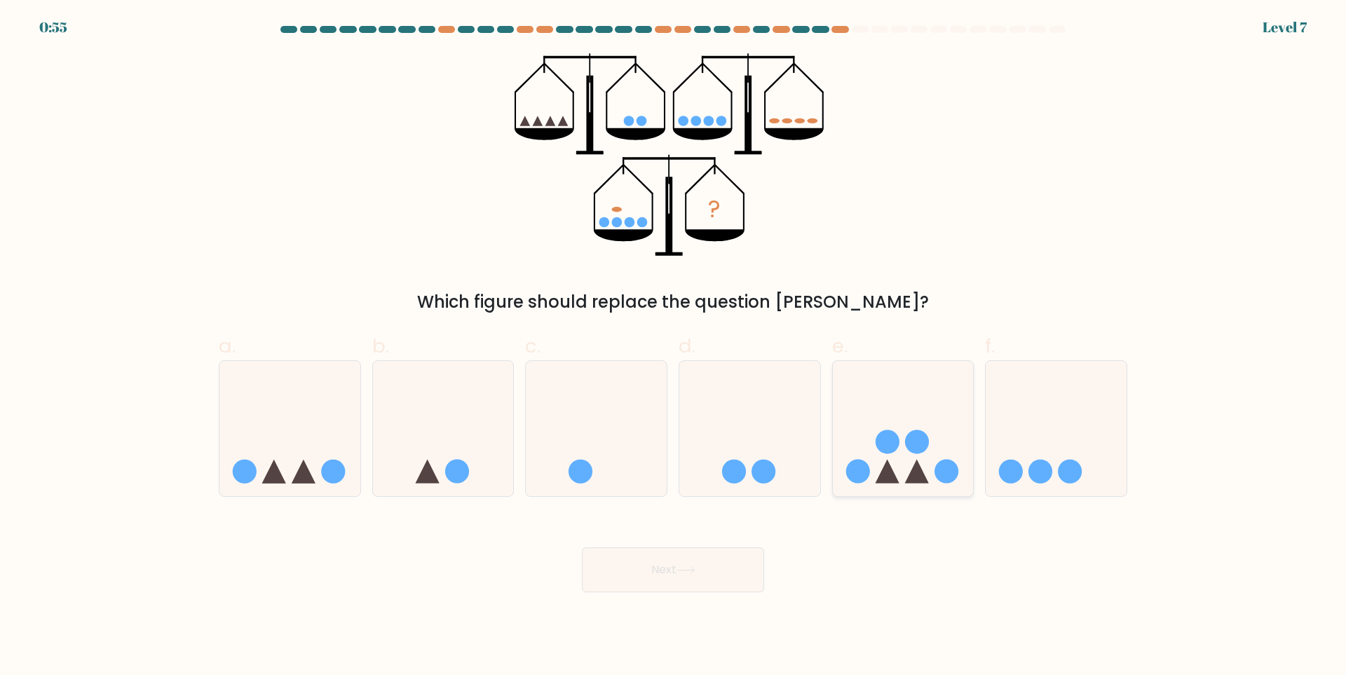
click at [919, 463] on icon at bounding box center [903, 429] width 141 height 116
click at [673, 347] on input "e." at bounding box center [673, 342] width 1 height 9
radio input "true"
click at [678, 573] on button "Next" at bounding box center [673, 569] width 182 height 45
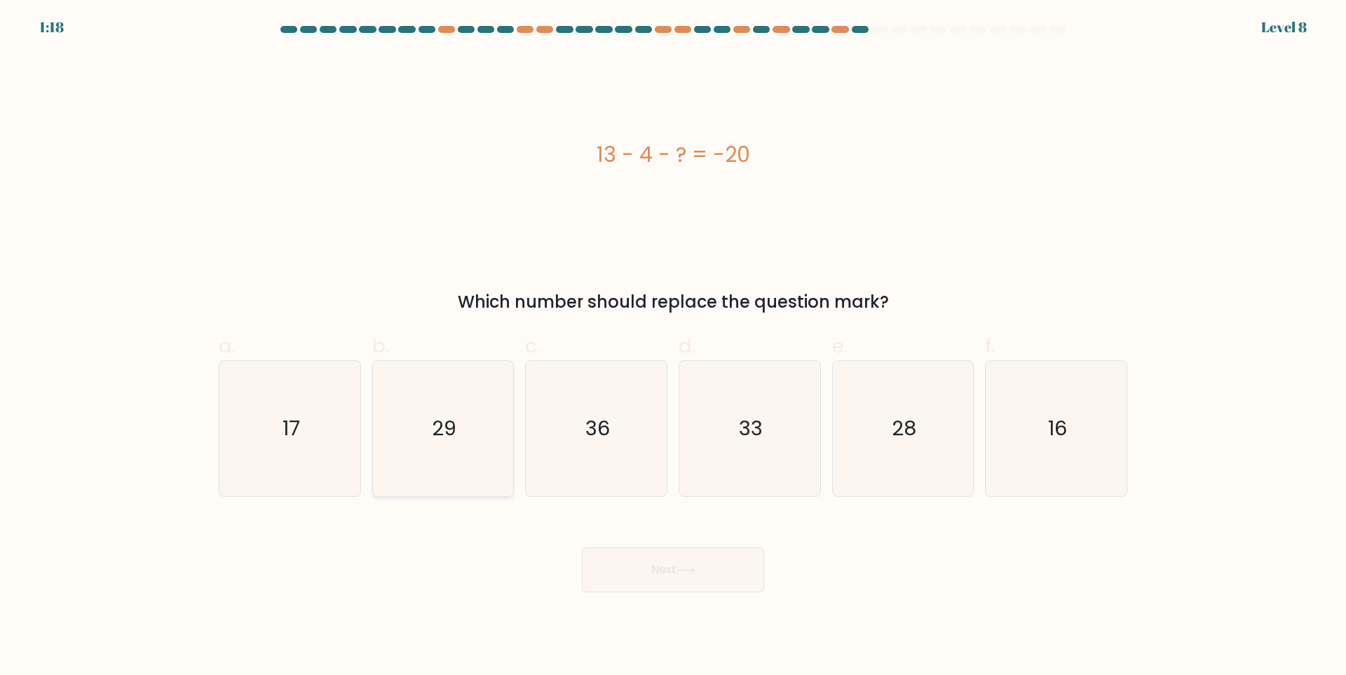
click at [462, 425] on icon "29" at bounding box center [442, 428] width 135 height 135
click at [673, 347] on input "b. 29" at bounding box center [673, 342] width 1 height 9
radio input "true"
click at [659, 570] on button "Next" at bounding box center [673, 569] width 182 height 45
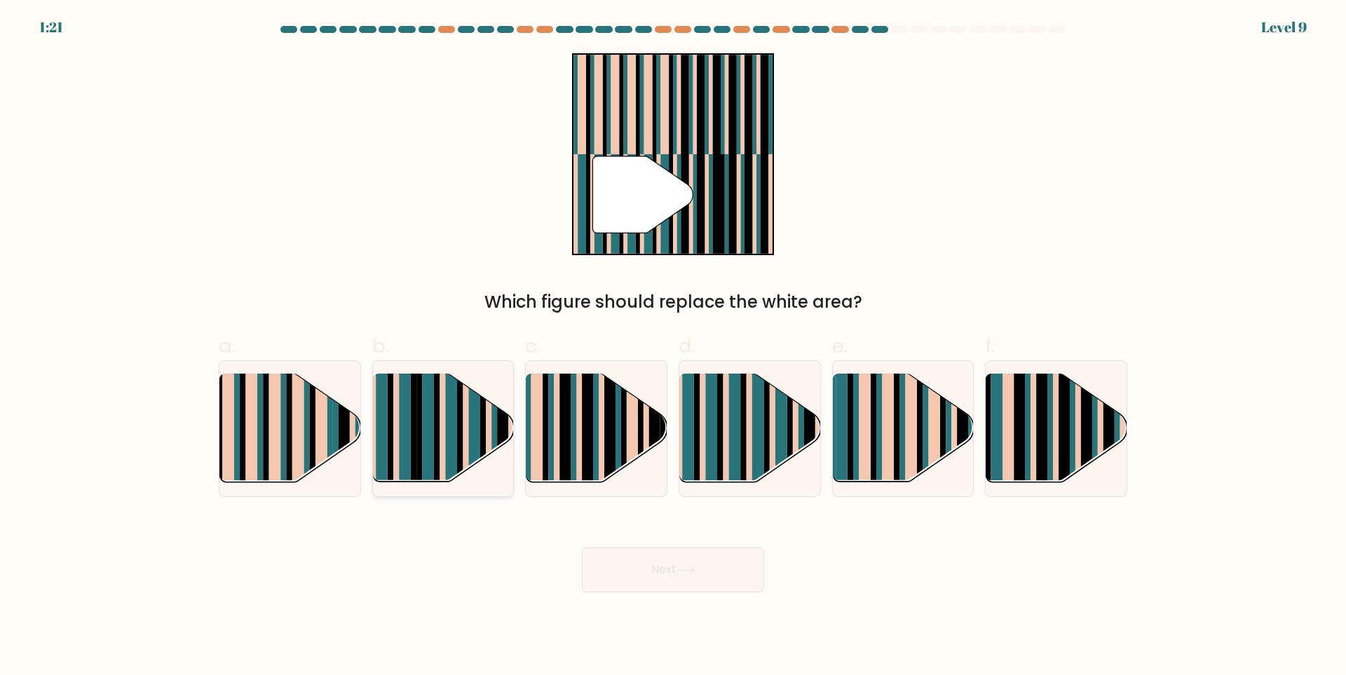
click at [466, 427] on rect at bounding box center [466, 440] width 6 height 139
click at [673, 347] on input "b." at bounding box center [673, 342] width 1 height 9
radio input "true"
click at [646, 570] on button "Next" at bounding box center [673, 569] width 182 height 45
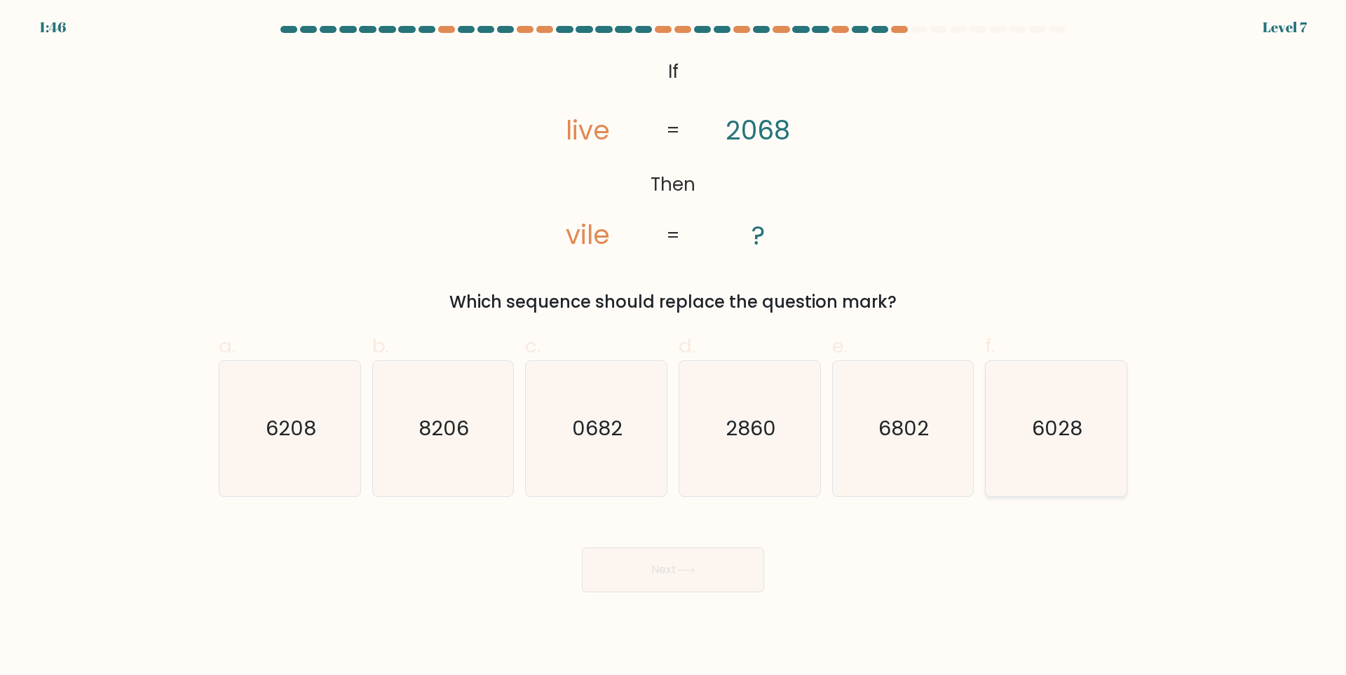
click at [1044, 425] on text "6028" at bounding box center [1057, 429] width 50 height 28
click at [673, 347] on input "f. 6028" at bounding box center [673, 342] width 1 height 9
radio input "true"
click at [688, 573] on icon at bounding box center [685, 570] width 19 height 8
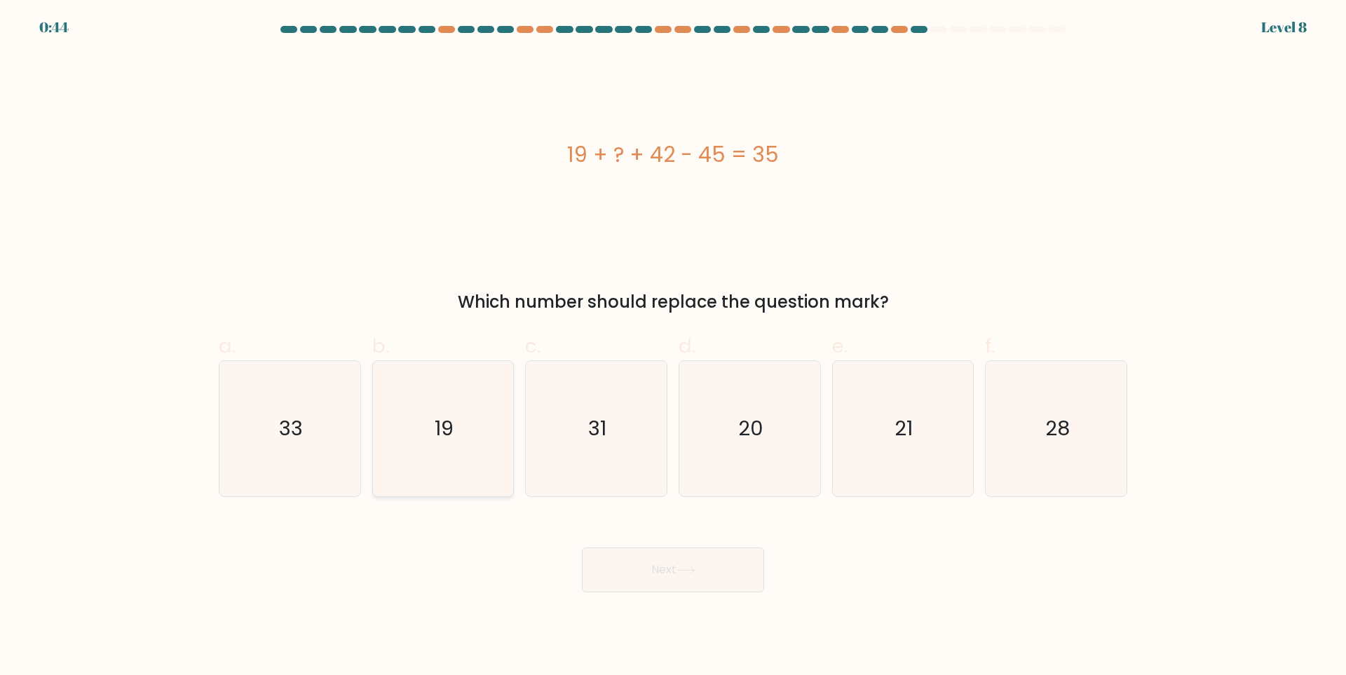
click at [435, 432] on text "19" at bounding box center [444, 429] width 19 height 28
click at [673, 347] on input "b. 19" at bounding box center [673, 342] width 1 height 9
radio input "true"
click at [650, 573] on button "Next" at bounding box center [673, 569] width 182 height 45
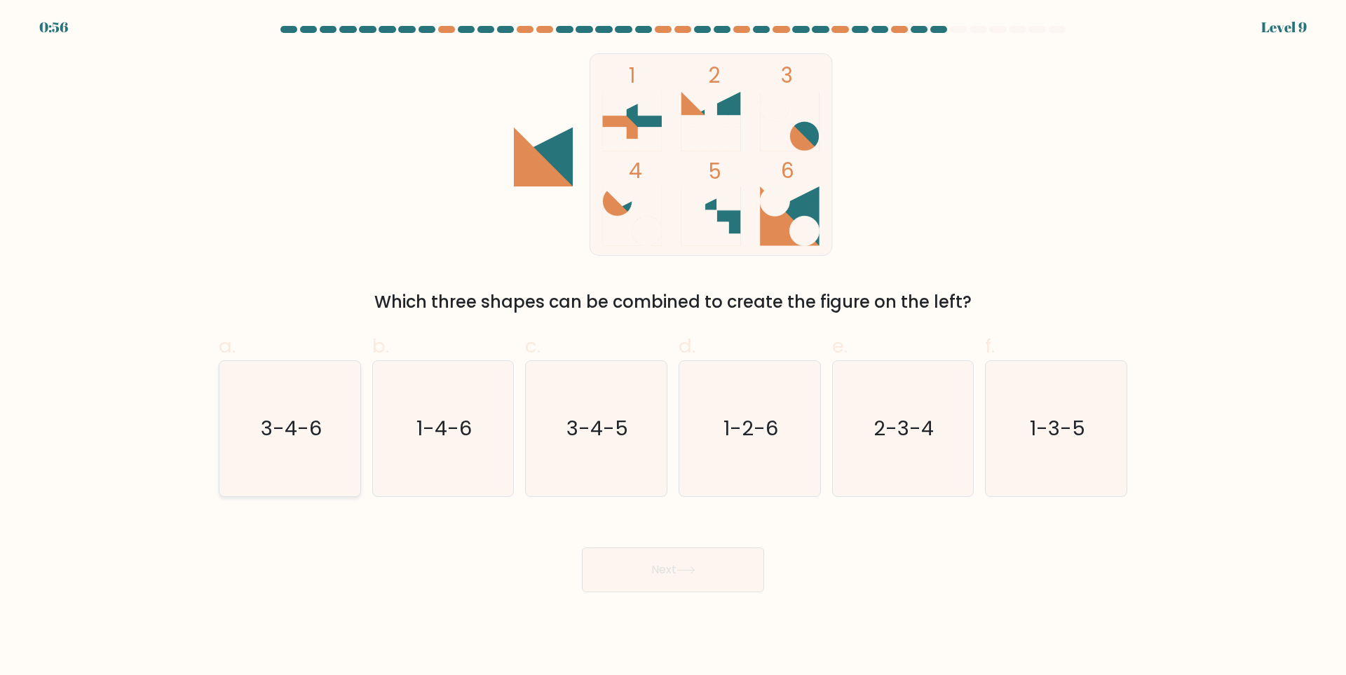
click at [315, 435] on text "3-4-6" at bounding box center [291, 429] width 61 height 28
click at [673, 347] on input "a. 3-4-6" at bounding box center [673, 342] width 1 height 9
radio input "true"
click at [695, 567] on icon at bounding box center [685, 570] width 19 height 8
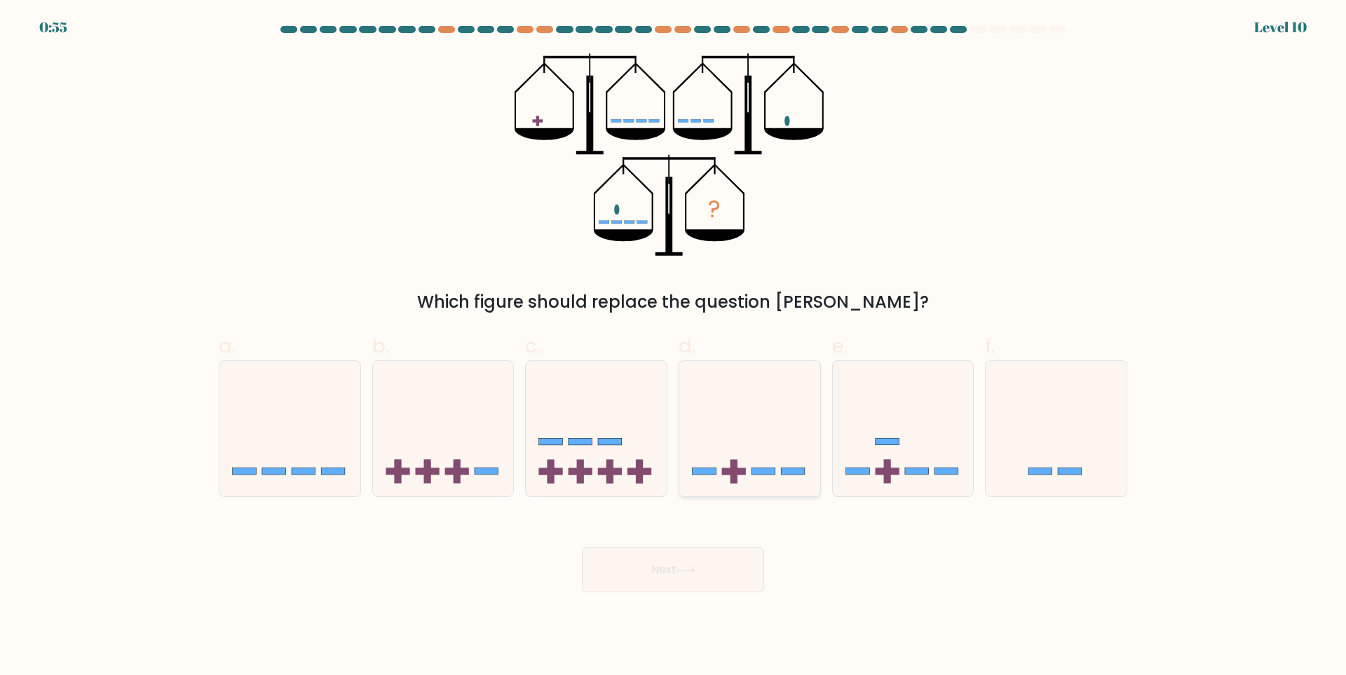
click at [774, 470] on rect at bounding box center [763, 470] width 24 height 7
click at [673, 347] on input "d." at bounding box center [673, 342] width 1 height 9
radio input "true"
click at [716, 560] on button "Next" at bounding box center [673, 569] width 182 height 45
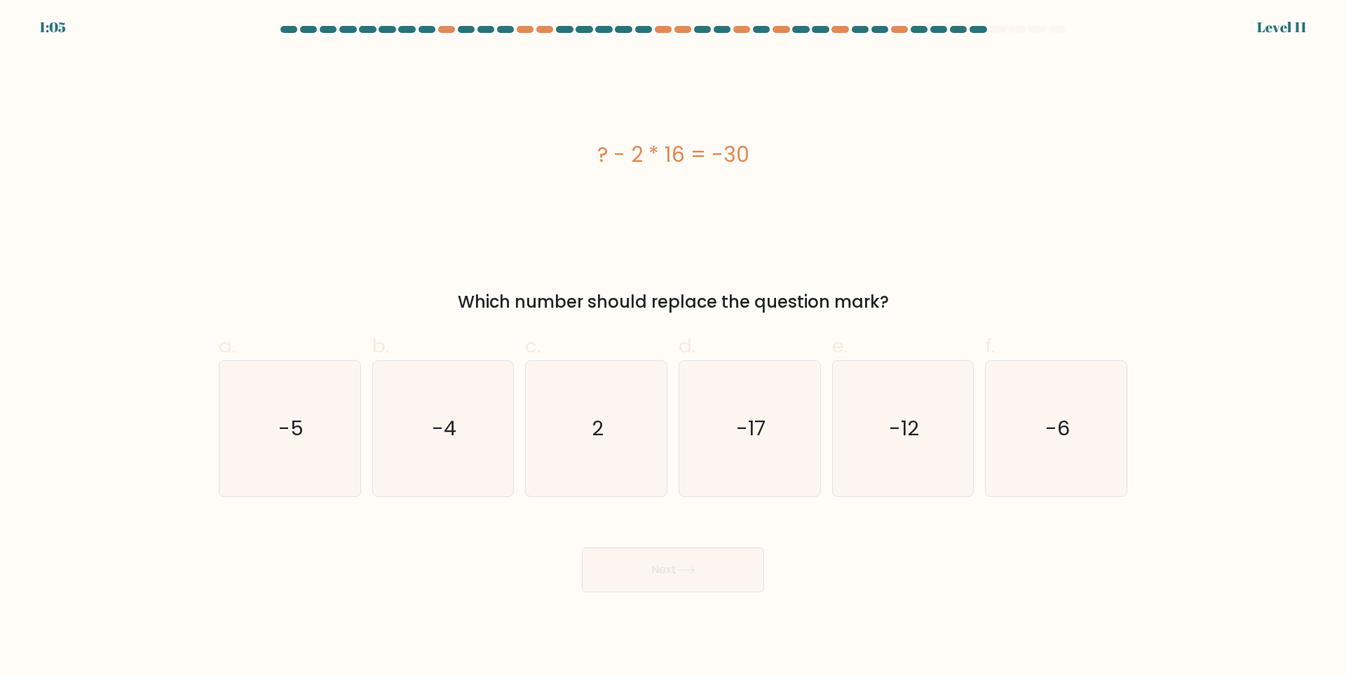
drag, startPoint x: 744, startPoint y: 150, endPoint x: 595, endPoint y: 149, distance: 148.6
click at [595, 149] on div "? - 2 * 16 = -30" at bounding box center [673, 155] width 908 height 32
copy div "? - 2 * 16 = -30"
click at [575, 410] on icon "2" at bounding box center [595, 428] width 135 height 135
click at [673, 347] on input "c. 2" at bounding box center [673, 342] width 1 height 9
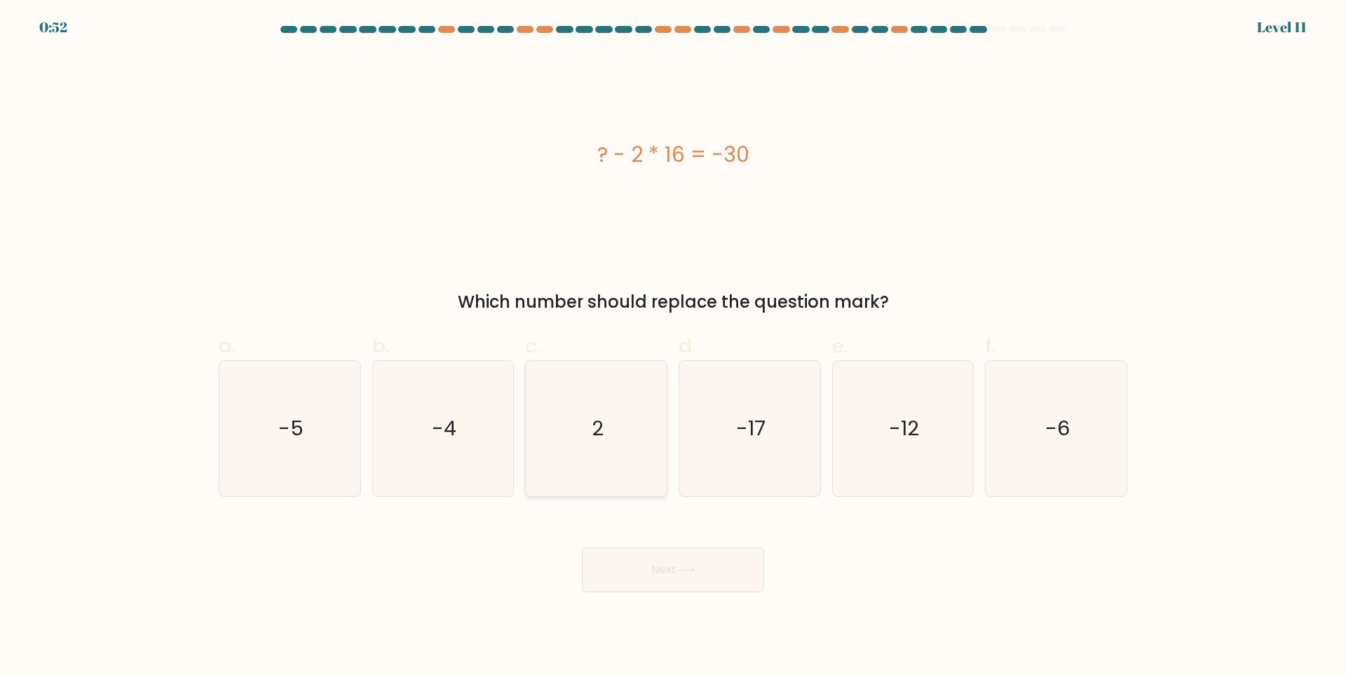
radio input "true"
click at [669, 580] on button "Next" at bounding box center [673, 569] width 182 height 45
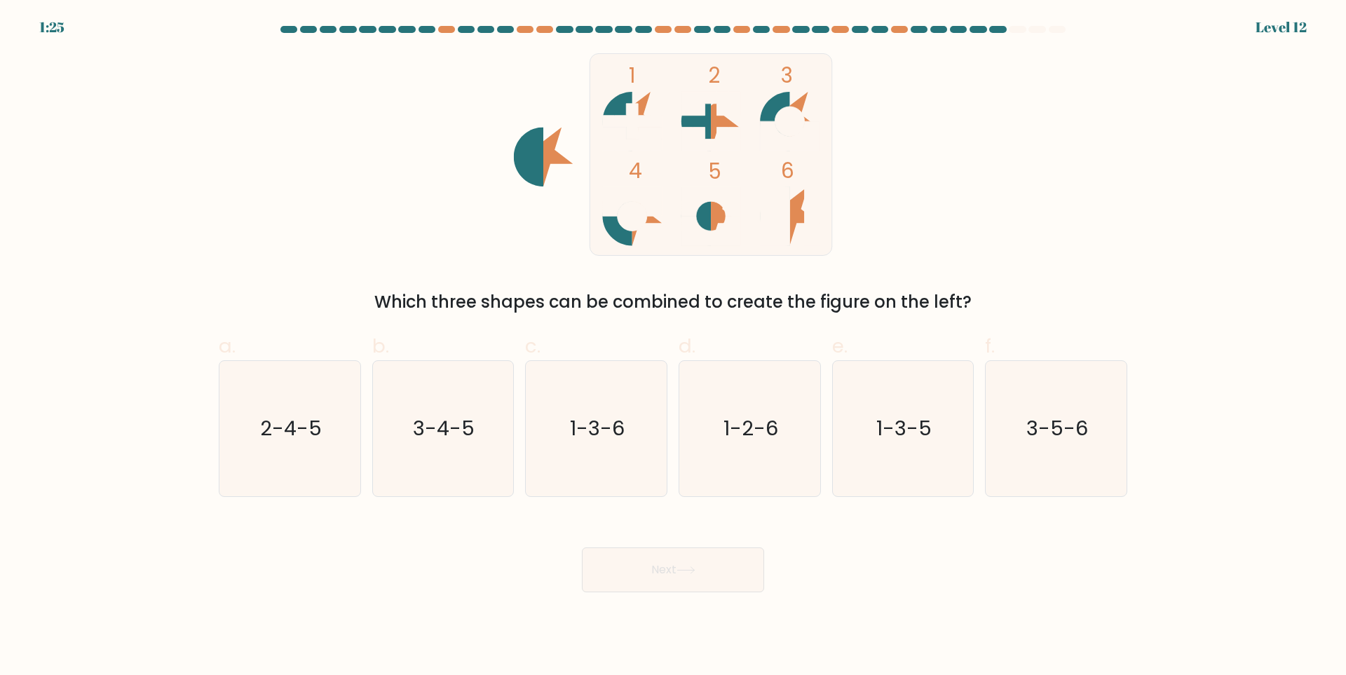
click at [212, 123] on div "1 2 3 4 5 6 Which three shapes can be combined to create the figure on the left?" at bounding box center [672, 183] width 925 height 261
click at [1048, 430] on text "3-5-6" at bounding box center [1058, 429] width 62 height 28
click at [673, 347] on input "f. 3-5-6" at bounding box center [673, 342] width 1 height 9
radio input "true"
click at [720, 559] on button "Next" at bounding box center [673, 569] width 182 height 45
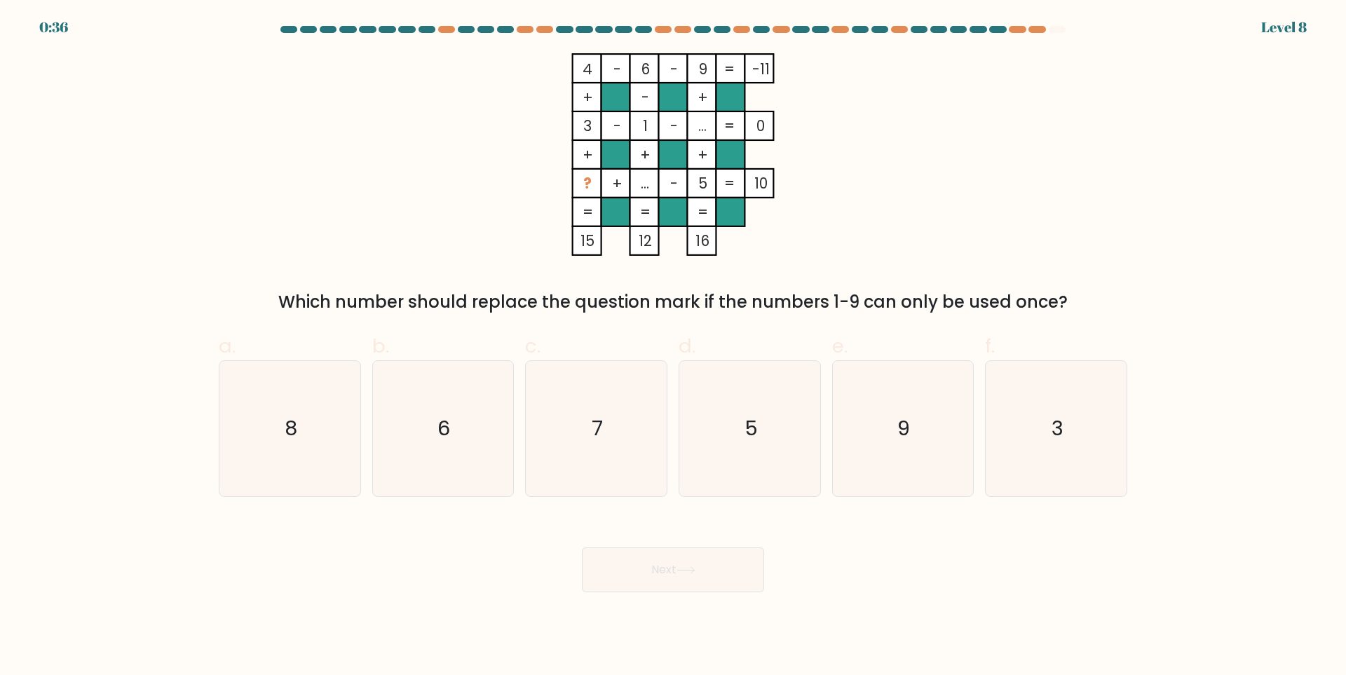
drag, startPoint x: 598, startPoint y: 179, endPoint x: 738, endPoint y: 189, distance: 140.5
click at [737, 189] on icon "4 - 6 - 9 -11 + - + 3 - 1 - ... 0 + + + ? + ... - 5 = 10 = = = = 15 12 16 =" at bounding box center [673, 154] width 420 height 203
click at [764, 184] on tspan "10" at bounding box center [760, 183] width 13 height 20
drag, startPoint x: 765, startPoint y: 183, endPoint x: 584, endPoint y: 180, distance: 180.8
click at [584, 180] on icon "4 - 6 - 9 -11 + - + 3 - 1 - ... 0 + + + ? + ... - 5 = 10 = = = = 15 12 16 =" at bounding box center [673, 154] width 420 height 203
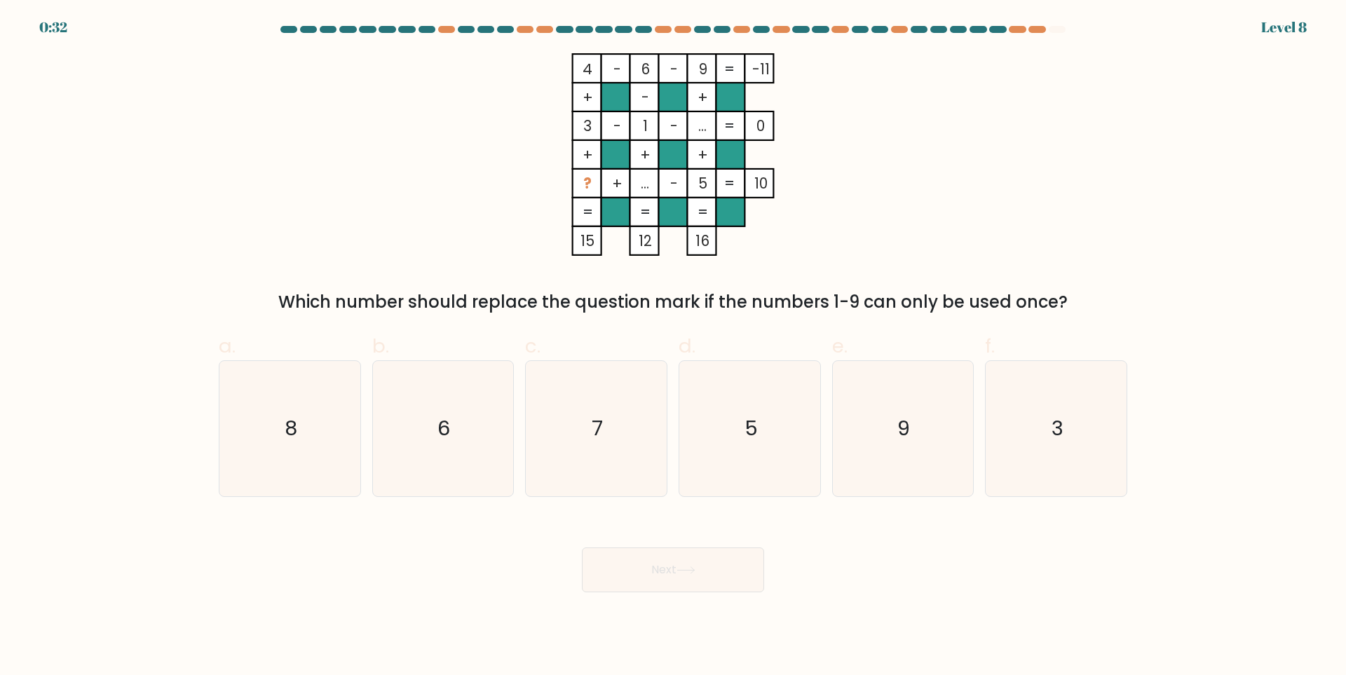
copy icon "? + ... - 5 = 10"
click at [713, 213] on rect at bounding box center [701, 212] width 29 height 29
click at [599, 413] on icon "7" at bounding box center [595, 428] width 135 height 135
click at [673, 347] on input "c. 7" at bounding box center [673, 342] width 1 height 9
radio input "true"
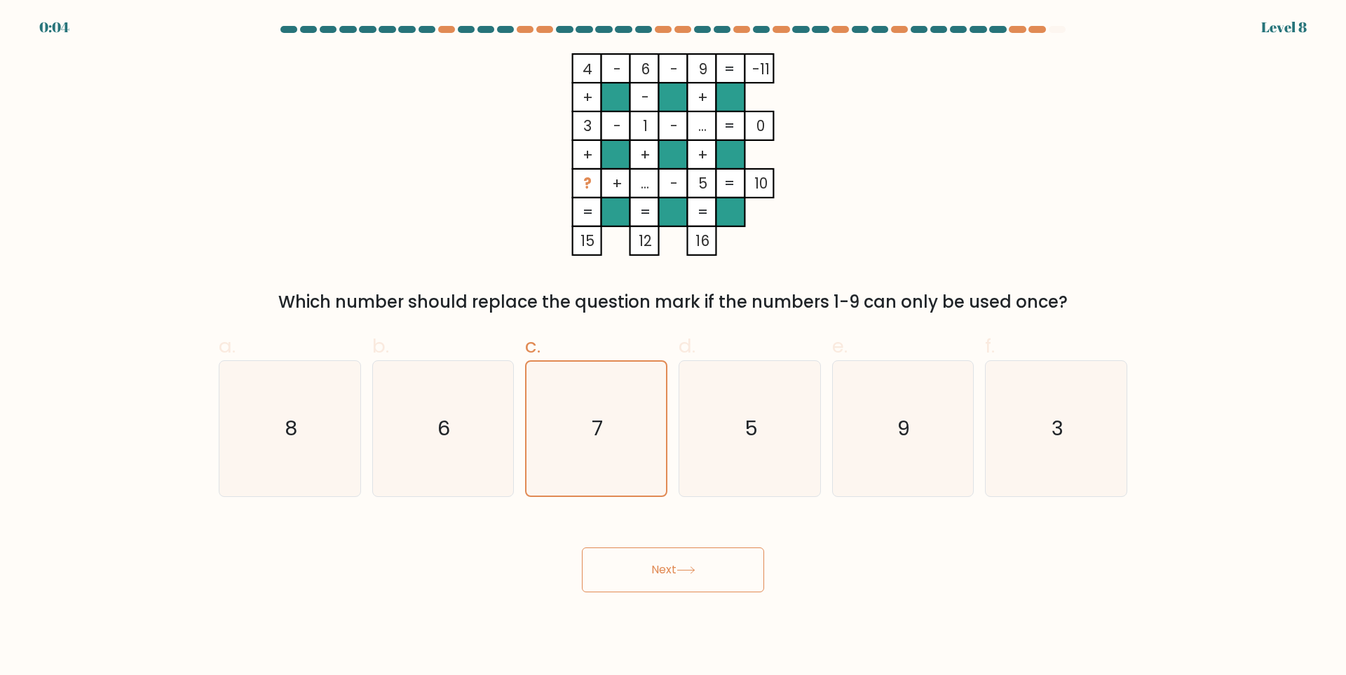
click at [670, 575] on button "Next" at bounding box center [673, 569] width 182 height 45
click at [676, 570] on button "Next" at bounding box center [673, 569] width 182 height 45
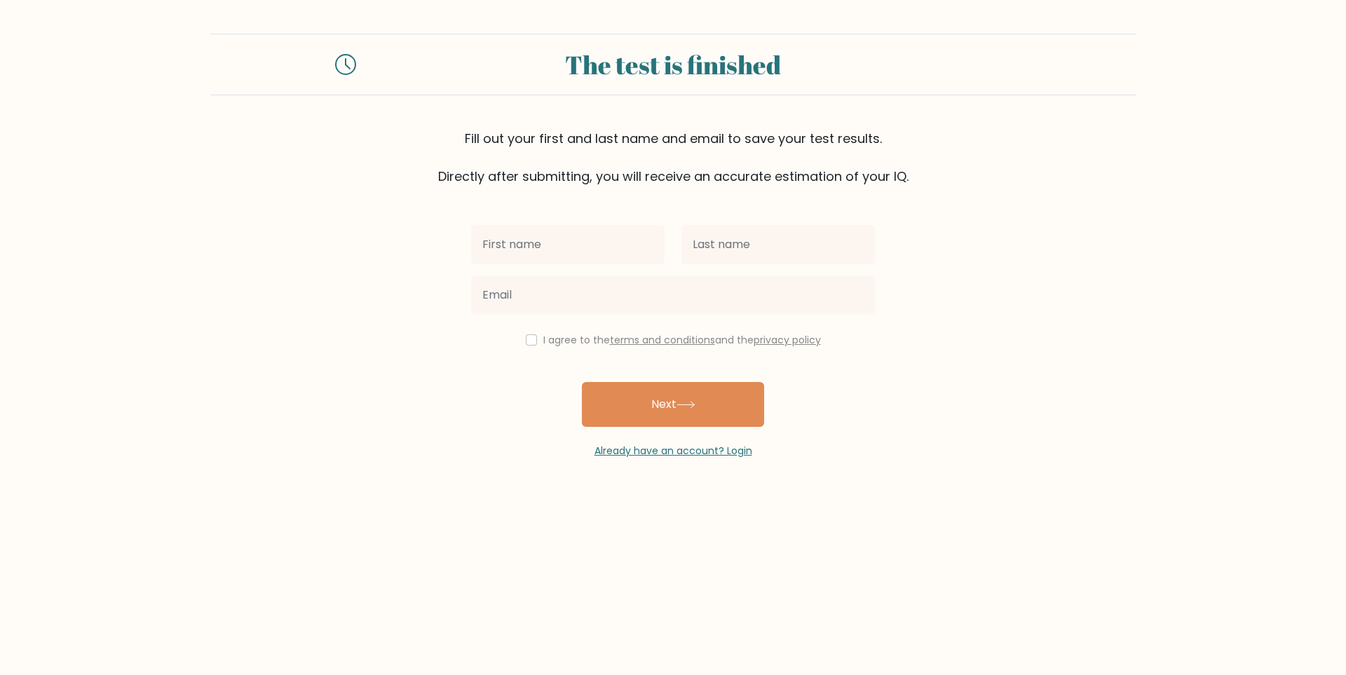
click at [589, 236] on input "text" at bounding box center [567, 244] width 193 height 39
type input "Radim"
click at [713, 238] on input "text" at bounding box center [777, 244] width 193 height 39
type input "[PERSON_NAME]"
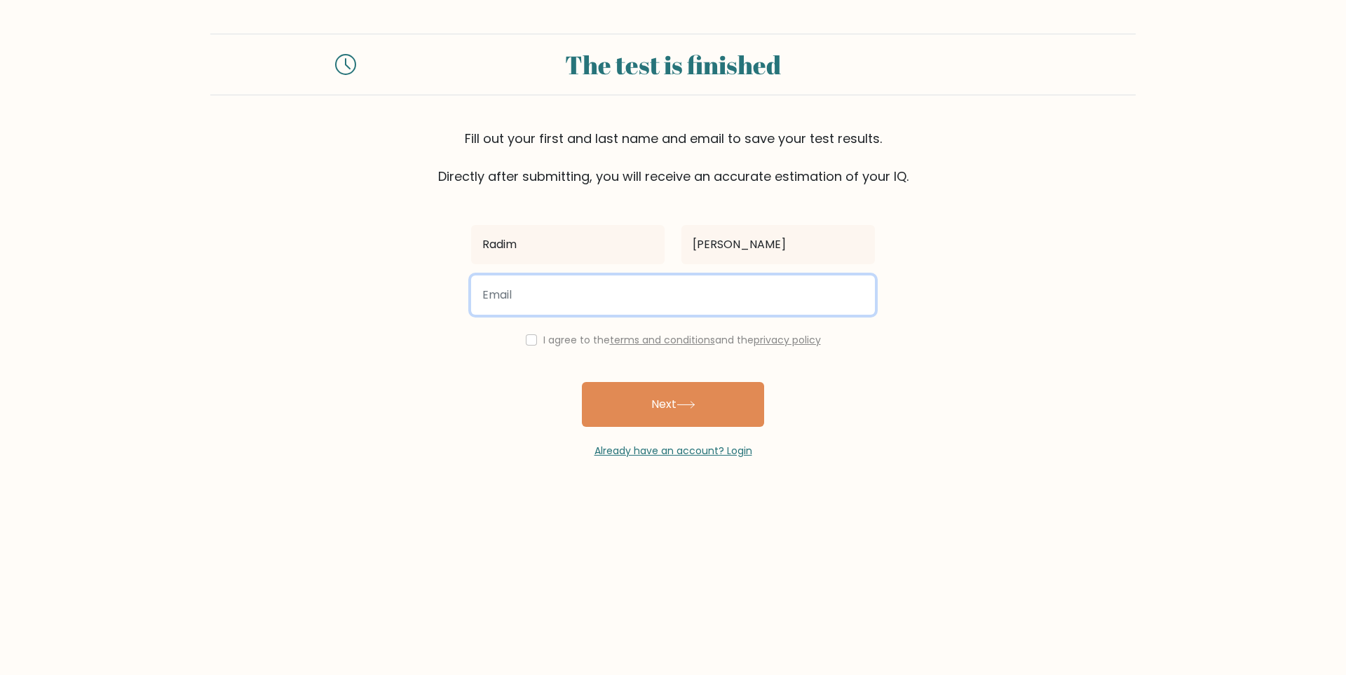
click at [673, 304] on input "email" at bounding box center [673, 294] width 404 height 39
type input "[EMAIL_ADDRESS][DOMAIN_NAME]"
click at [570, 337] on label "I agree to the terms and conditions and the privacy policy" at bounding box center [682, 340] width 278 height 14
click at [526, 342] on input "checkbox" at bounding box center [531, 339] width 11 height 11
checkbox input "true"
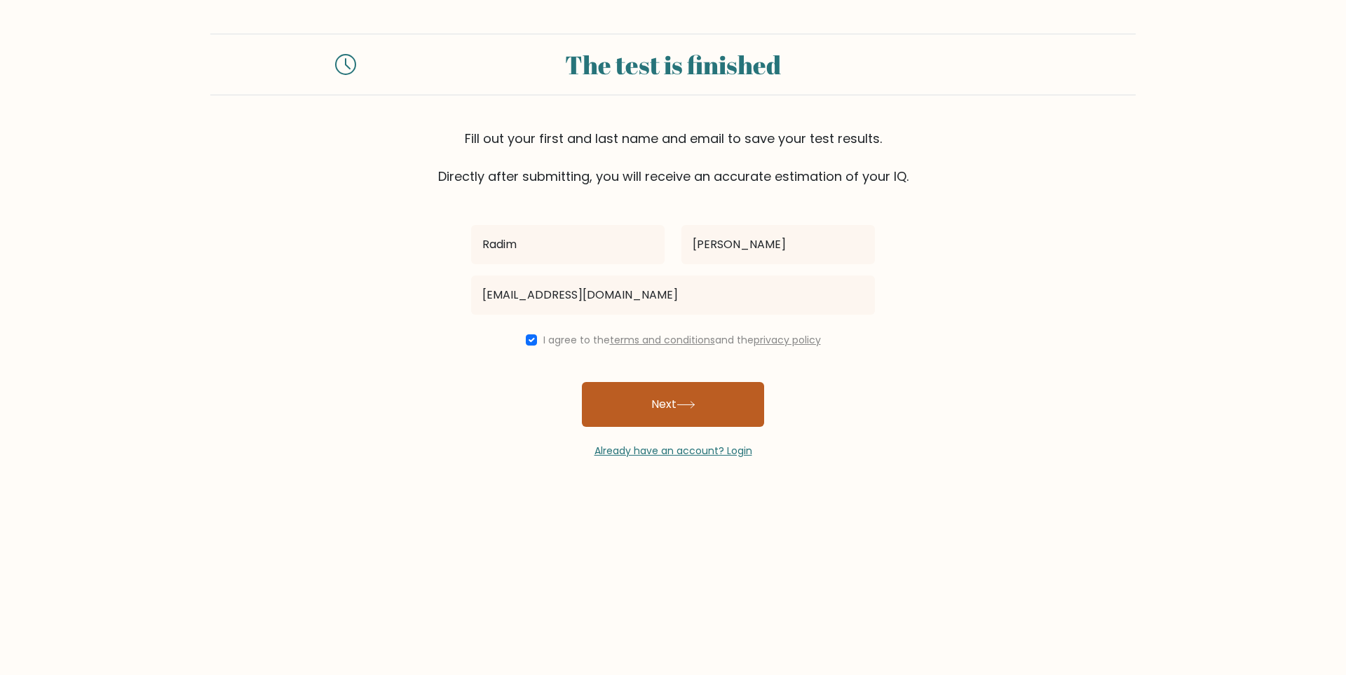
click at [657, 417] on button "Next" at bounding box center [673, 404] width 182 height 45
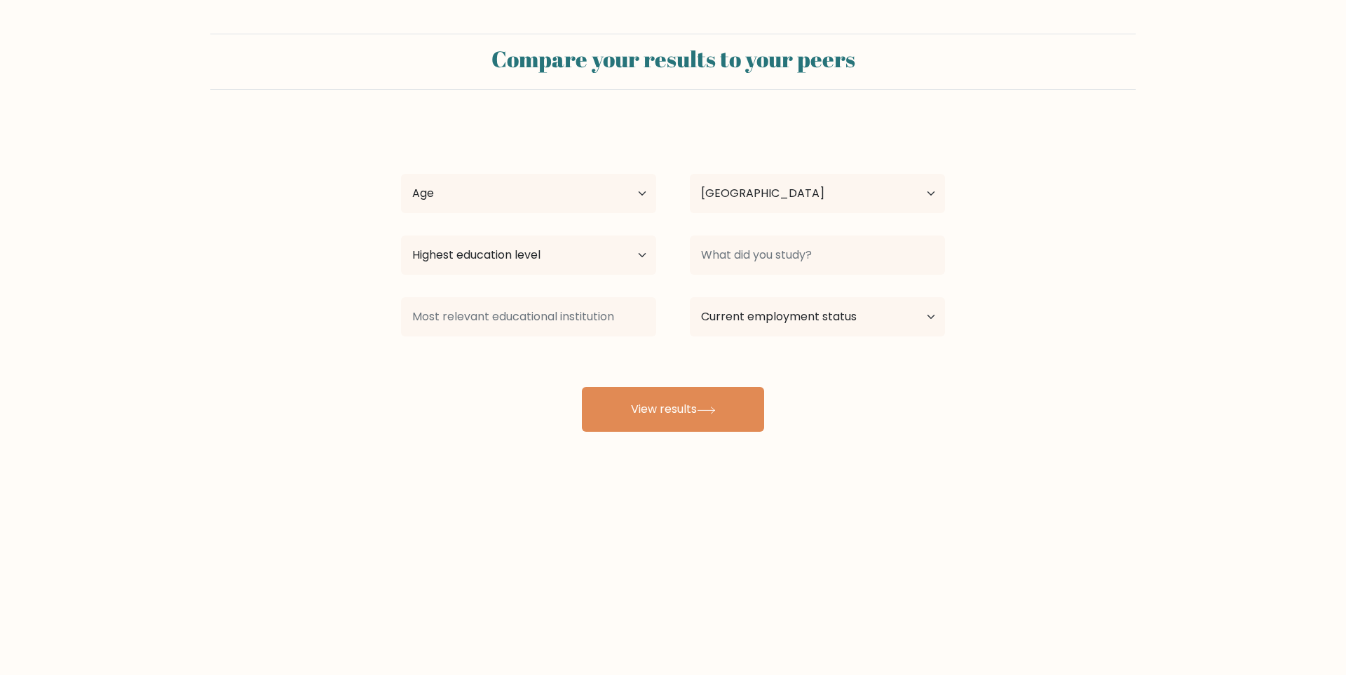
select select "NL"
click at [584, 205] on select "Age Under [DEMOGRAPHIC_DATA] [DEMOGRAPHIC_DATA] [DEMOGRAPHIC_DATA] [DEMOGRAPHIC…" at bounding box center [528, 193] width 255 height 39
select select "18_24"
click at [401, 174] on select "Age Under [DEMOGRAPHIC_DATA] [DEMOGRAPHIC_DATA] [DEMOGRAPHIC_DATA] [DEMOGRAPHIC…" at bounding box center [528, 193] width 255 height 39
click at [758, 196] on select "Country [GEOGRAPHIC_DATA] [GEOGRAPHIC_DATA] [GEOGRAPHIC_DATA] [US_STATE] [GEOGR…" at bounding box center [817, 193] width 255 height 39
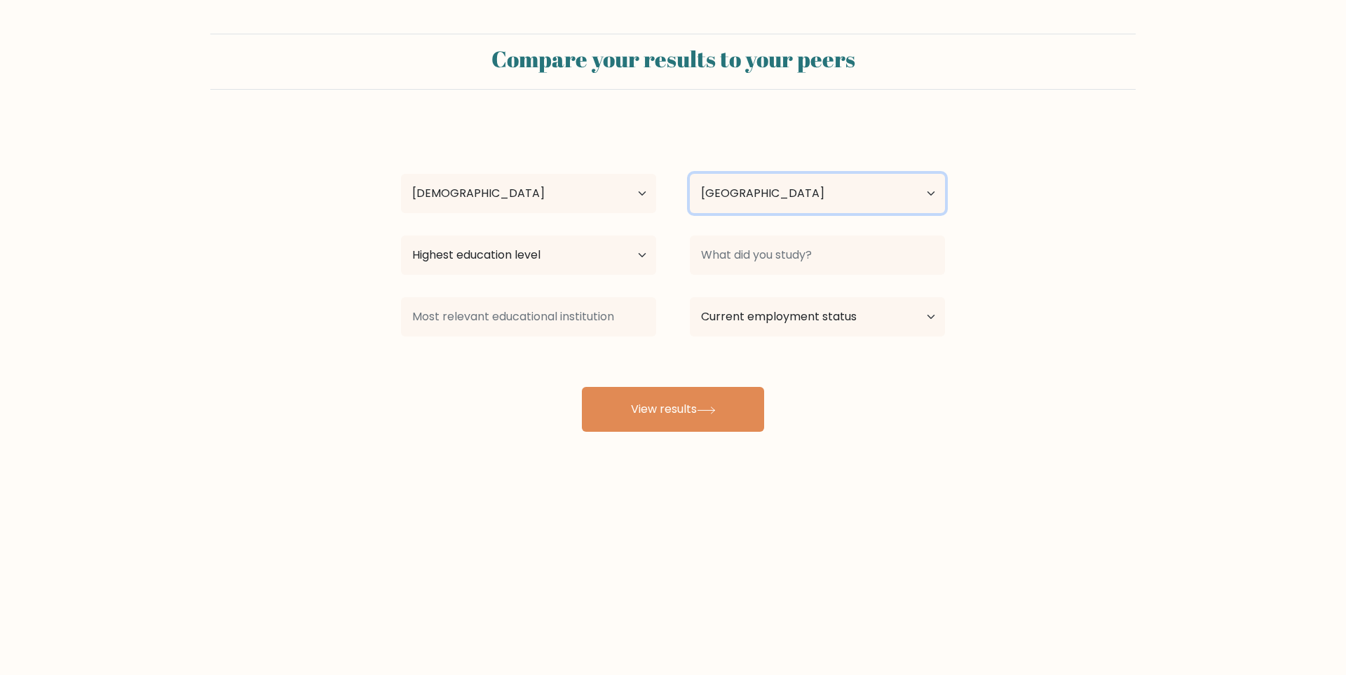
click at [758, 196] on select "Country [GEOGRAPHIC_DATA] [GEOGRAPHIC_DATA] [GEOGRAPHIC_DATA] [US_STATE] [GEOGR…" at bounding box center [817, 193] width 255 height 39
click at [526, 248] on select "Highest education level No schooling Primary Lower Secondary Upper Secondary Oc…" at bounding box center [528, 254] width 255 height 39
select select "no_schooling"
click at [401, 235] on select "Highest education level No schooling Primary Lower Secondary Upper Secondary Oc…" at bounding box center [528, 254] width 255 height 39
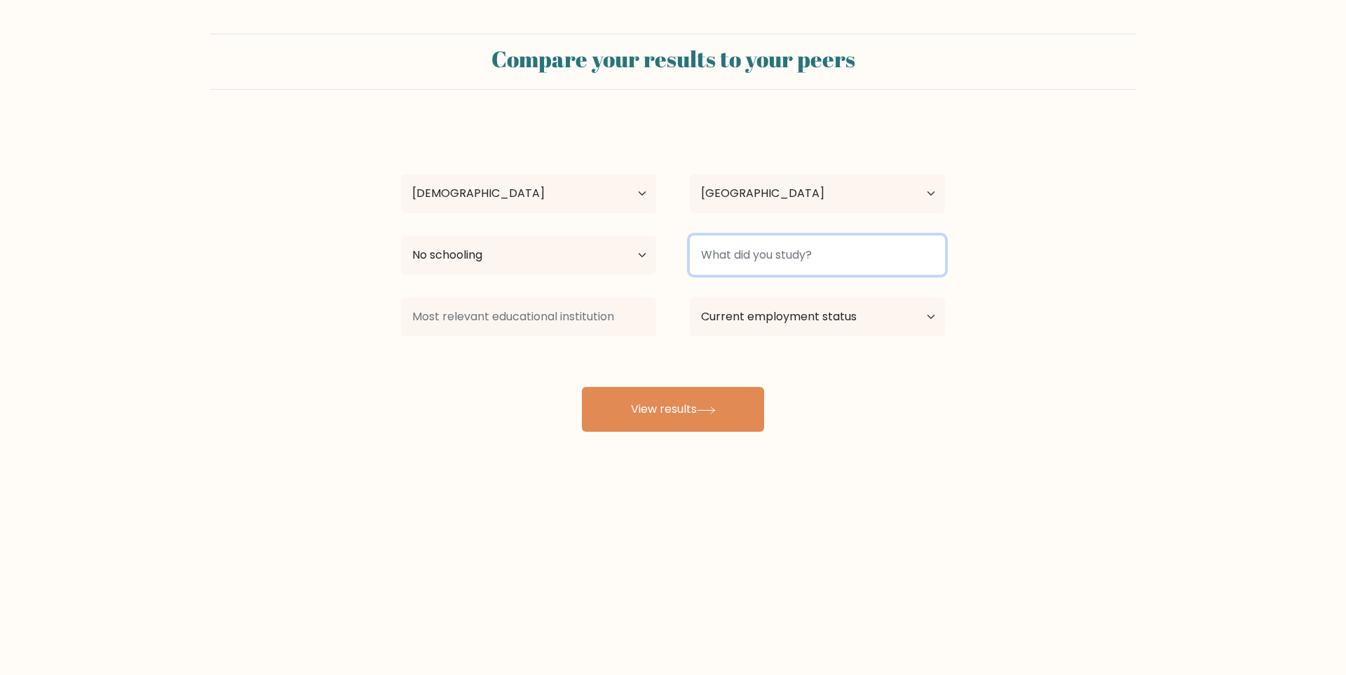
click at [727, 252] on input at bounding box center [817, 254] width 255 height 39
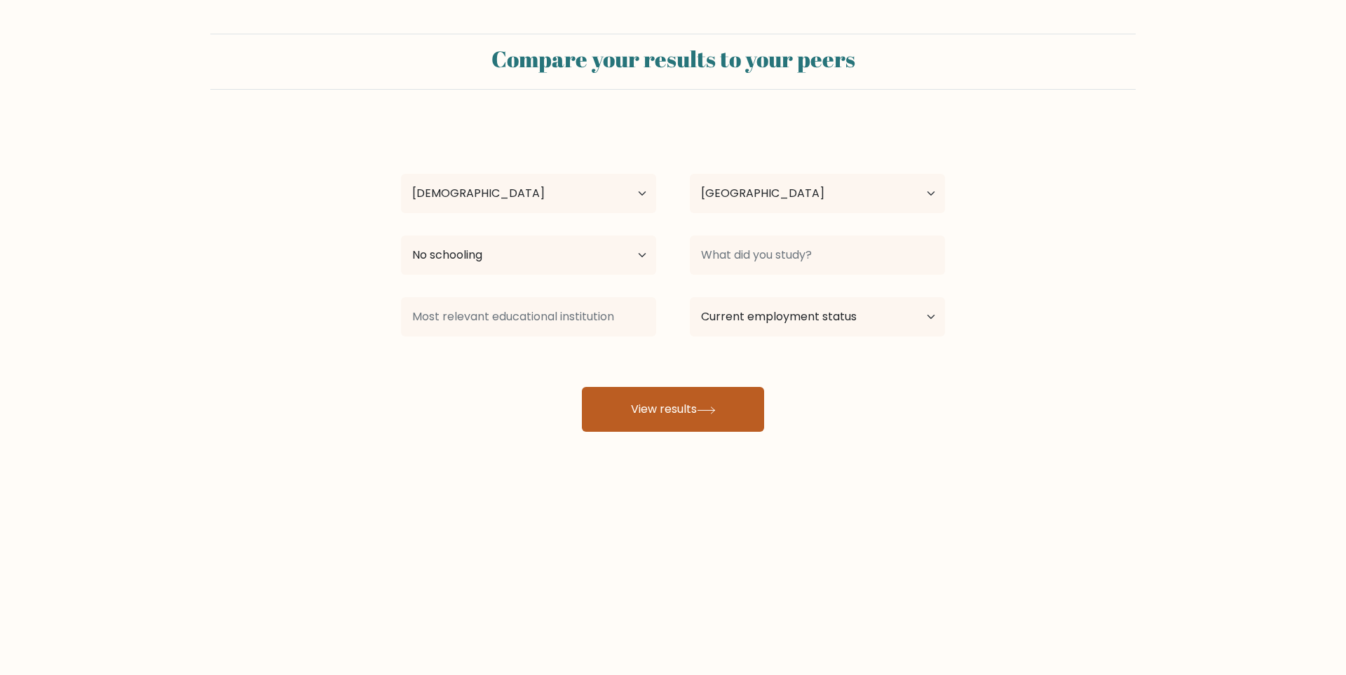
click at [734, 404] on button "View results" at bounding box center [673, 409] width 182 height 45
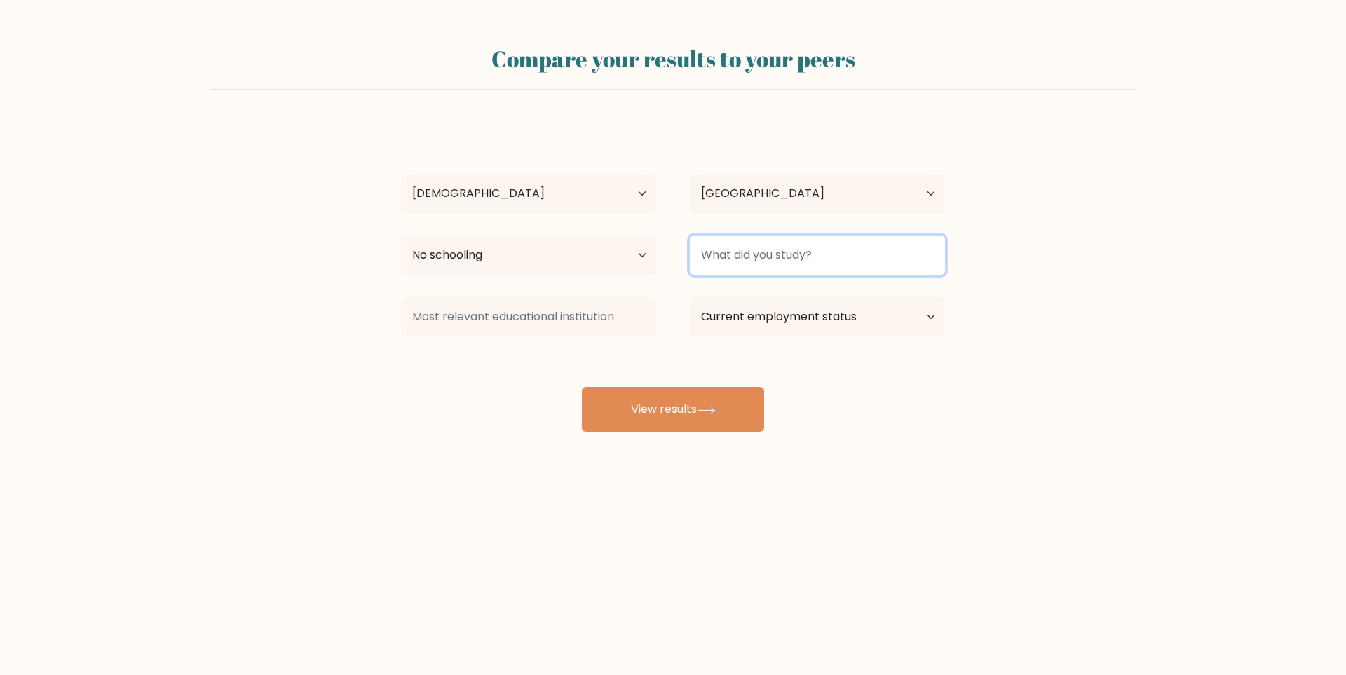
click at [800, 266] on input at bounding box center [817, 254] width 255 height 39
type input "gamer"
click at [769, 388] on div "[PERSON_NAME] Age Under [DEMOGRAPHIC_DATA] [DEMOGRAPHIC_DATA] [DEMOGRAPHIC_DATA…" at bounding box center [672, 277] width 561 height 308
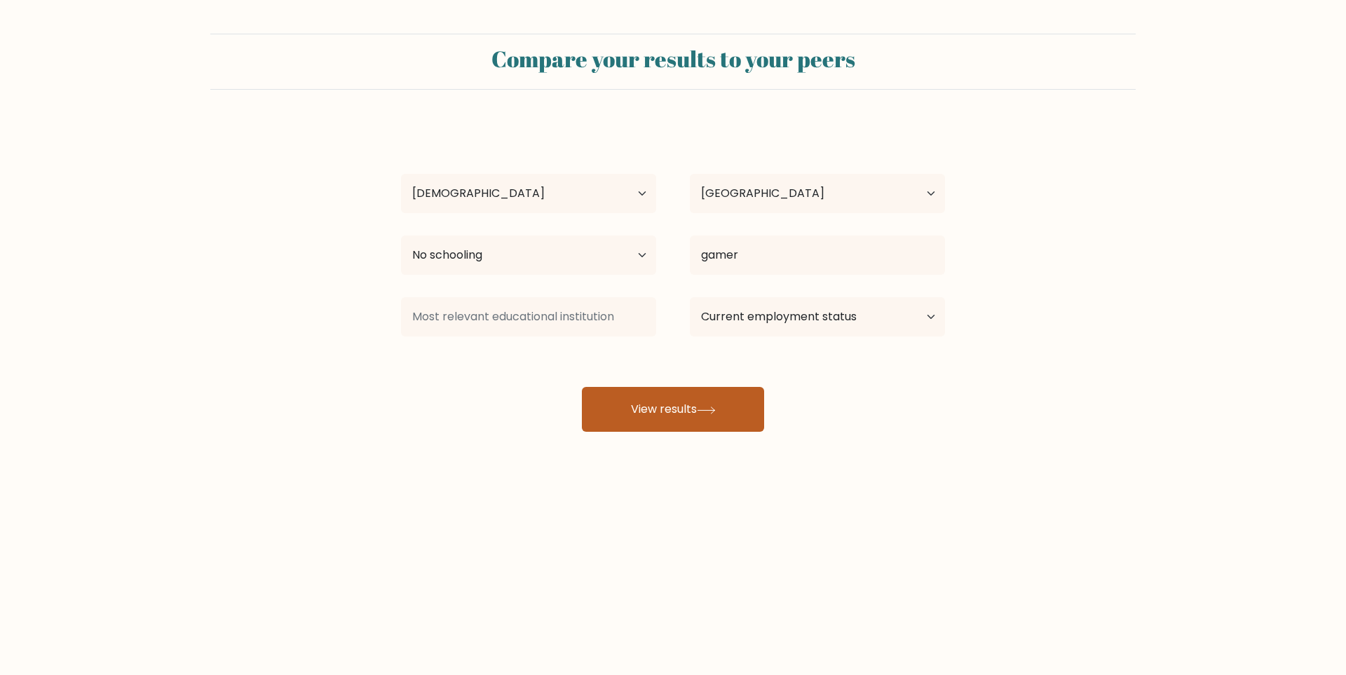
click at [732, 407] on button "View results" at bounding box center [673, 409] width 182 height 45
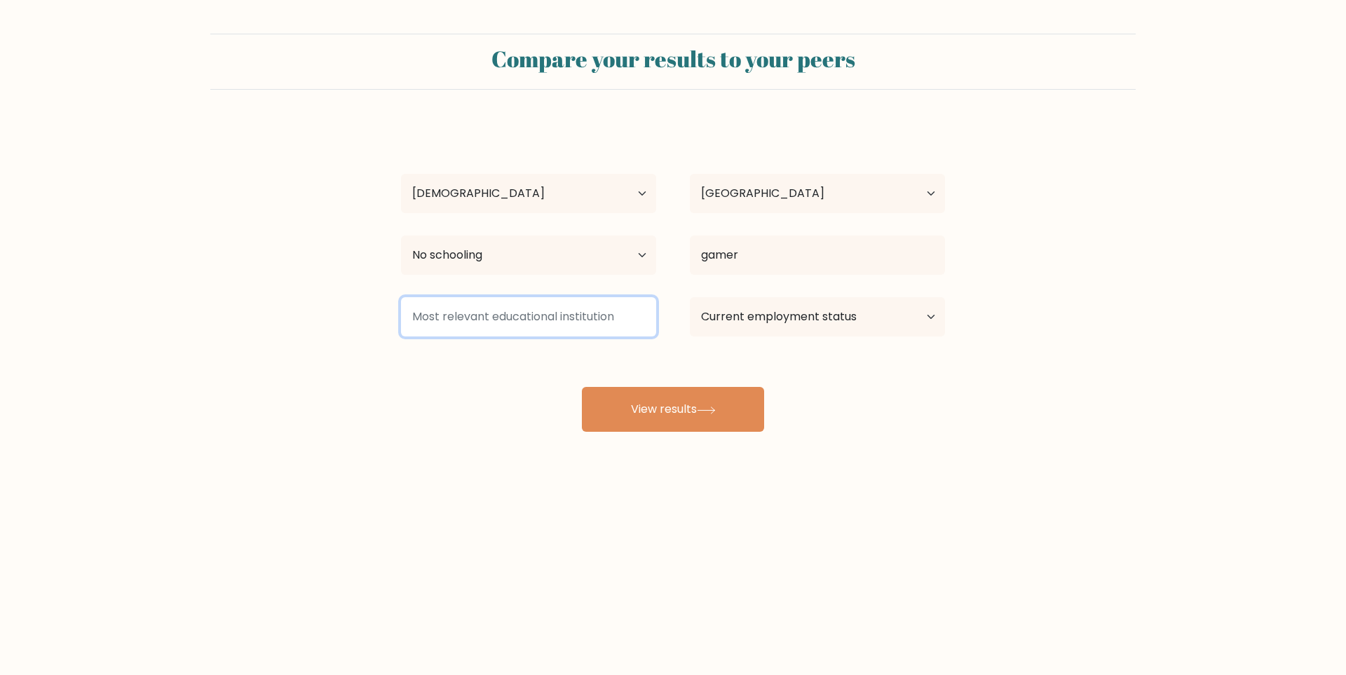
click at [498, 313] on input at bounding box center [528, 316] width 255 height 39
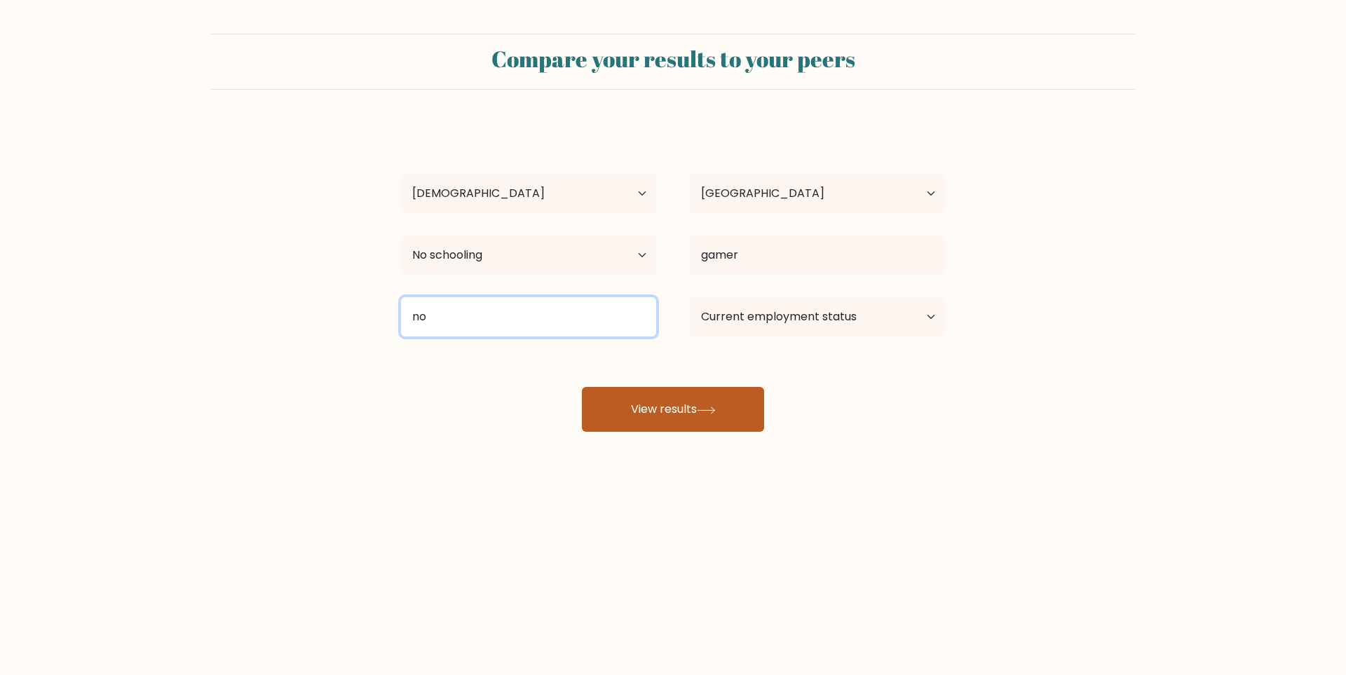
type input "no"
click at [660, 420] on button "View results" at bounding box center [673, 409] width 182 height 45
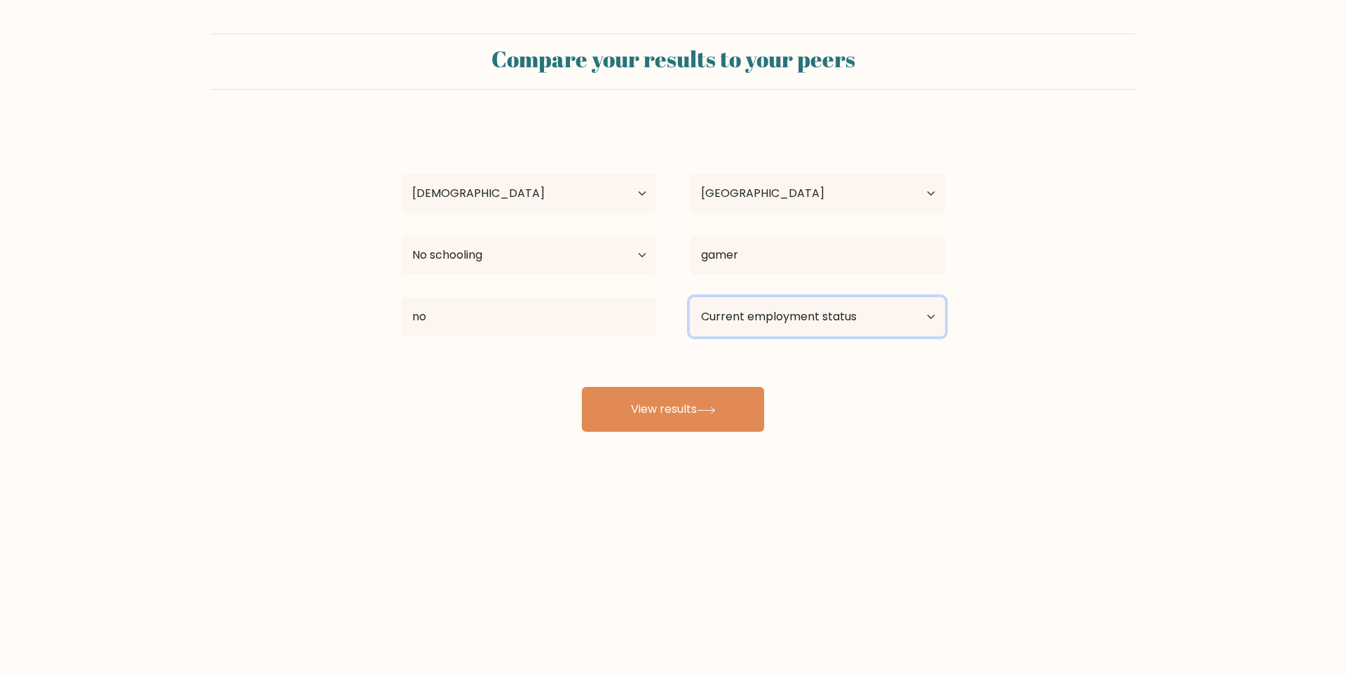
click at [774, 313] on select "Current employment status Employed Student Retired Other / prefer not to answer" at bounding box center [817, 316] width 255 height 39
select select "other"
click at [690, 297] on select "Current employment status Employed Student Retired Other / prefer not to answer" at bounding box center [817, 316] width 255 height 39
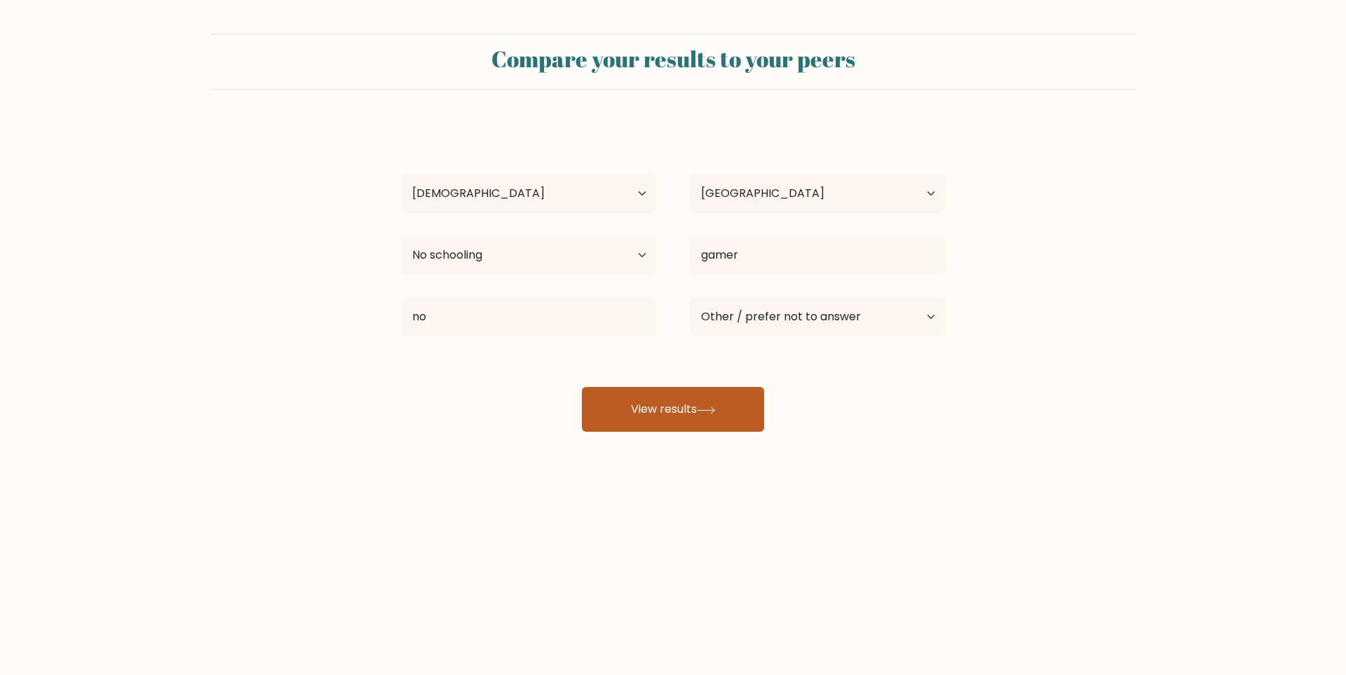
click at [709, 405] on button "View results" at bounding box center [673, 409] width 182 height 45
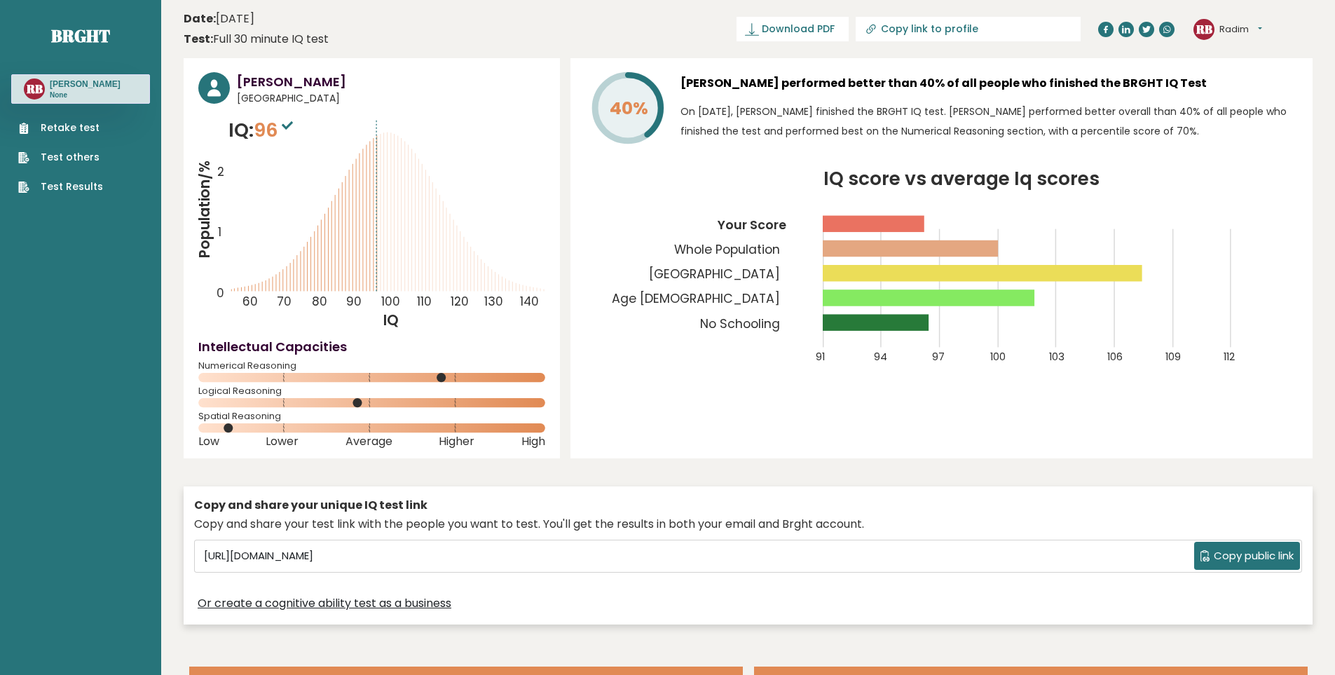
scroll to position [70, 0]
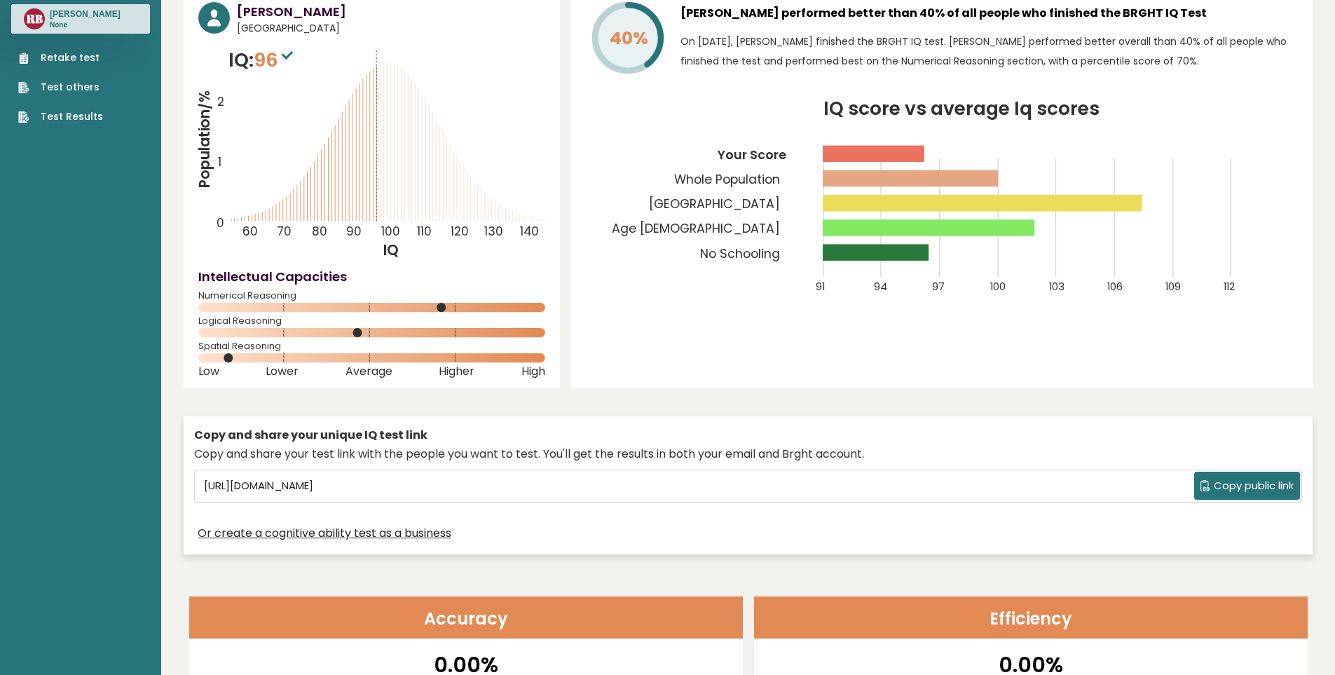
click at [288, 55] on icon at bounding box center [287, 55] width 11 height 8
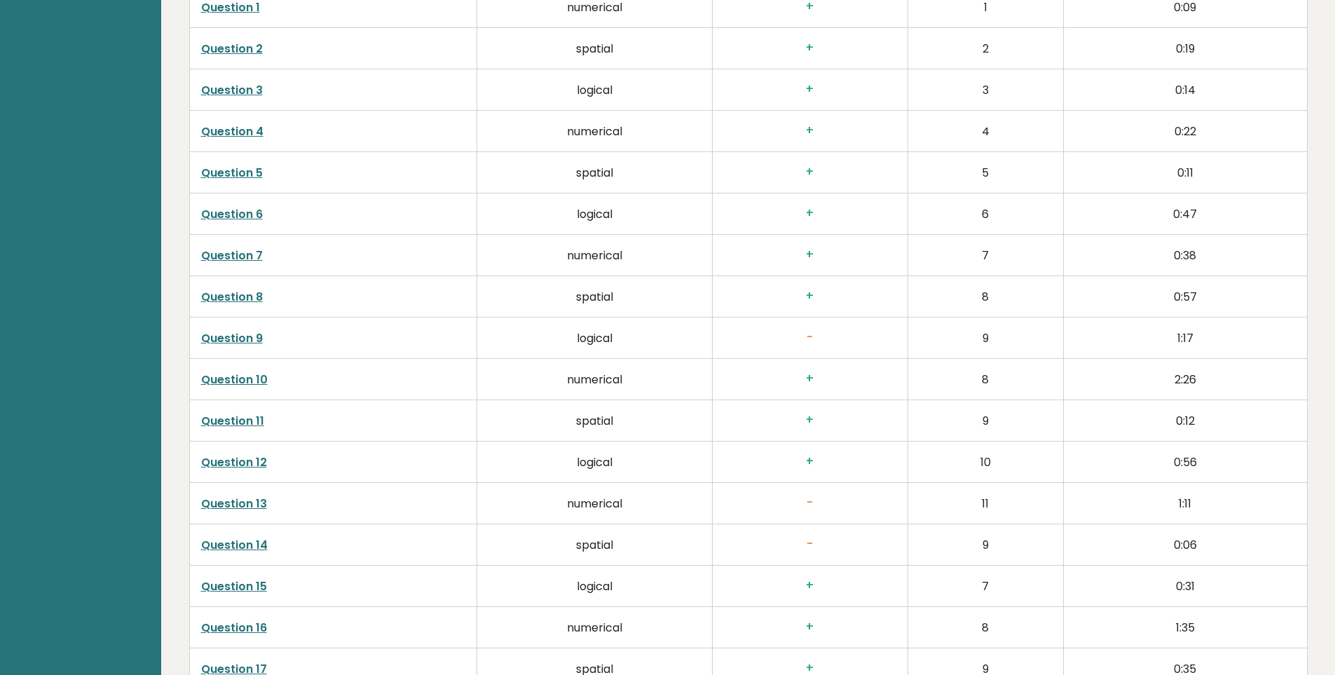
scroll to position [2173, 0]
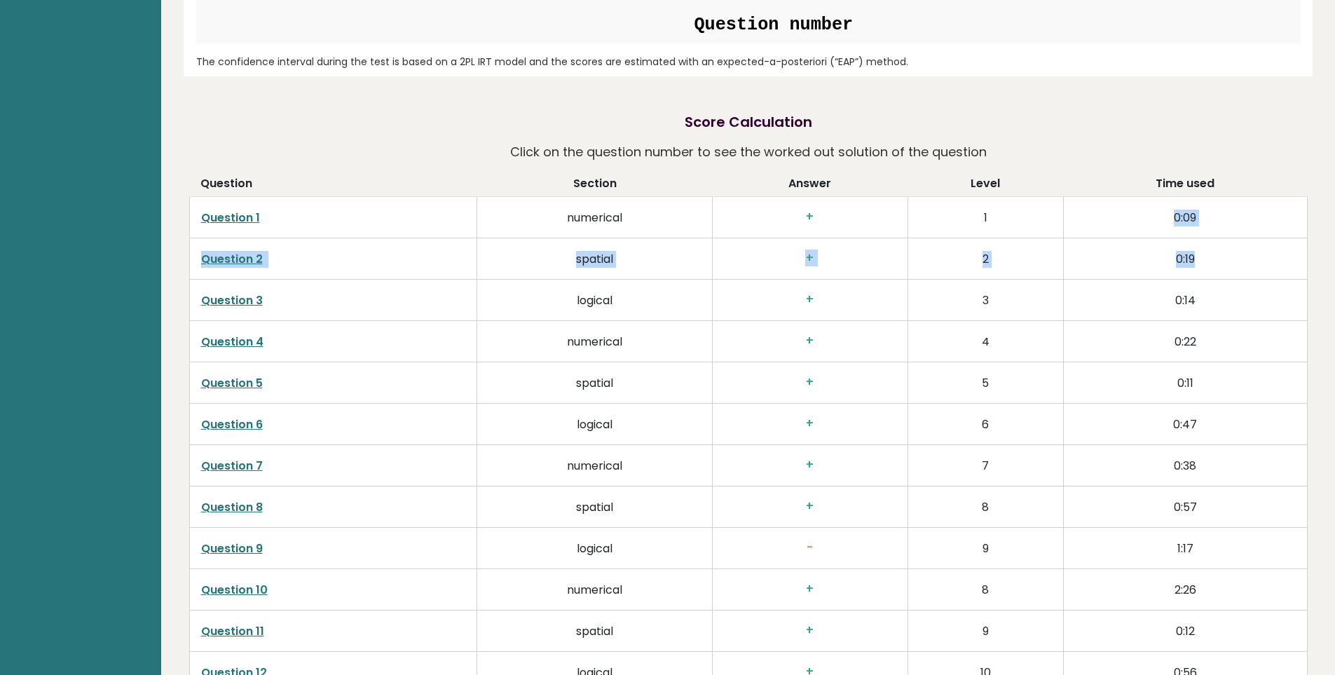
drag, startPoint x: 1033, startPoint y: 224, endPoint x: 1201, endPoint y: 254, distance: 170.3
click at [1198, 253] on td "0:19" at bounding box center [1185, 258] width 244 height 41
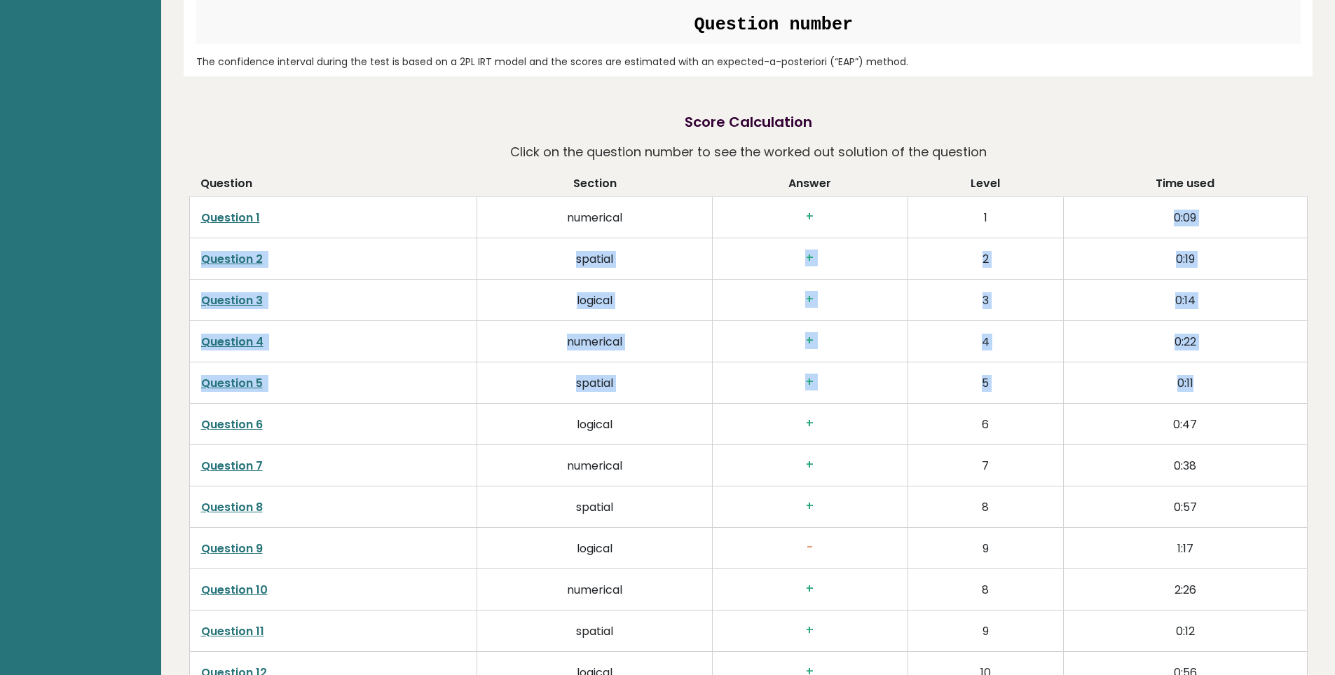
drag, startPoint x: 1163, startPoint y: 212, endPoint x: 1243, endPoint y: 382, distance: 187.8
click at [1243, 382] on td "0:11" at bounding box center [1185, 382] width 244 height 41
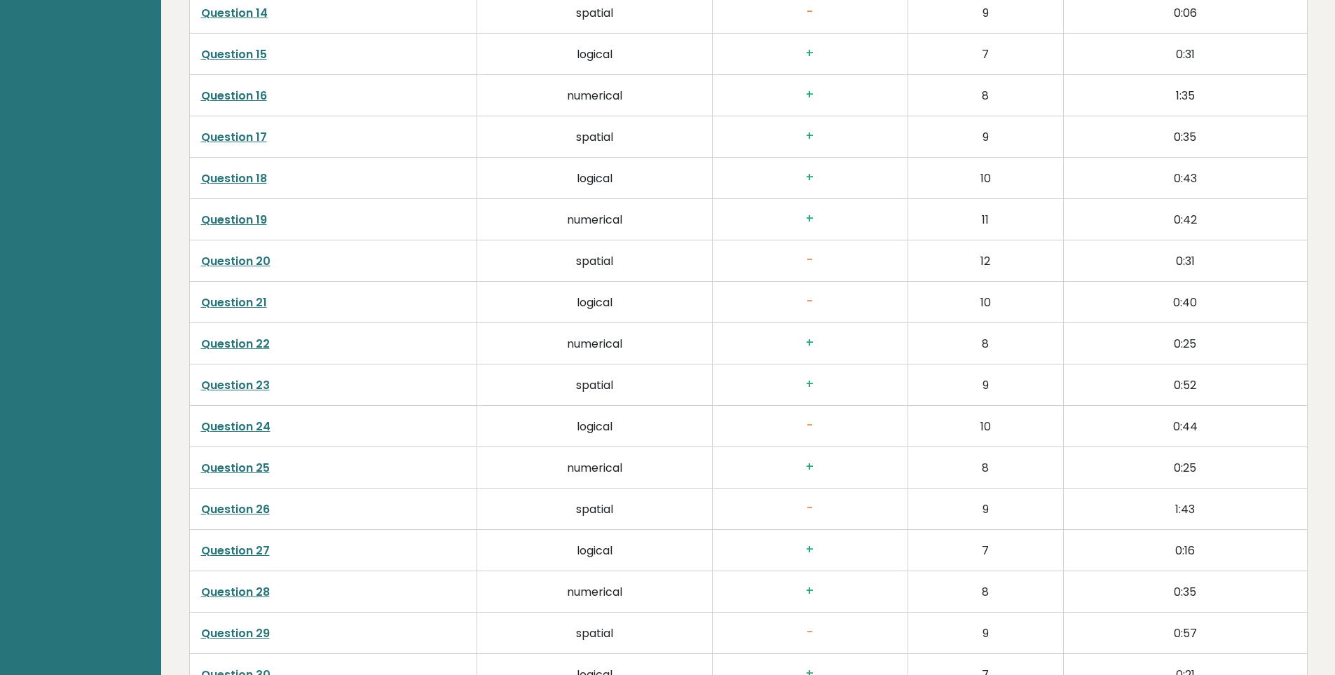
scroll to position [2985, 0]
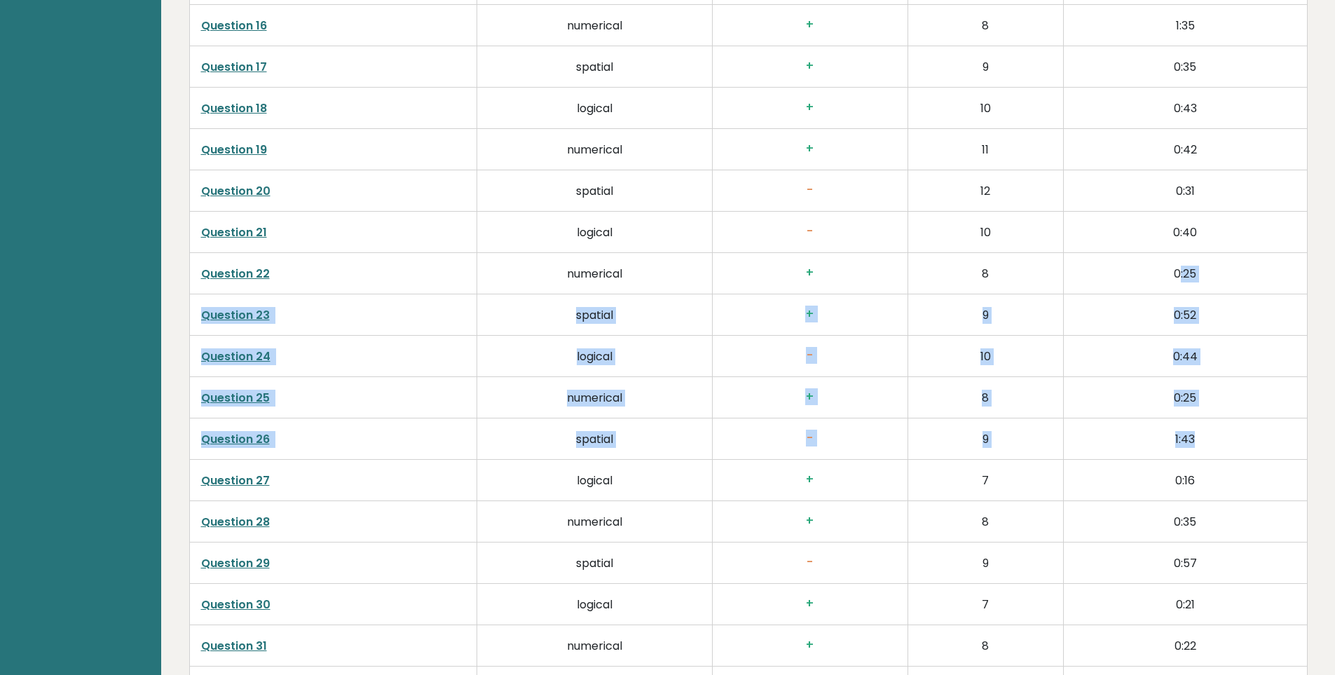
drag, startPoint x: 1182, startPoint y: 286, endPoint x: 1287, endPoint y: 442, distance: 188.2
click at [1292, 441] on tbody "Question 1 numerical + 1 0:09 Question 2 spatial + 2 0:19 Question 3 logical + …" at bounding box center [748, 212] width 1118 height 1654
click at [1259, 437] on td "1:43" at bounding box center [1185, 438] width 244 height 41
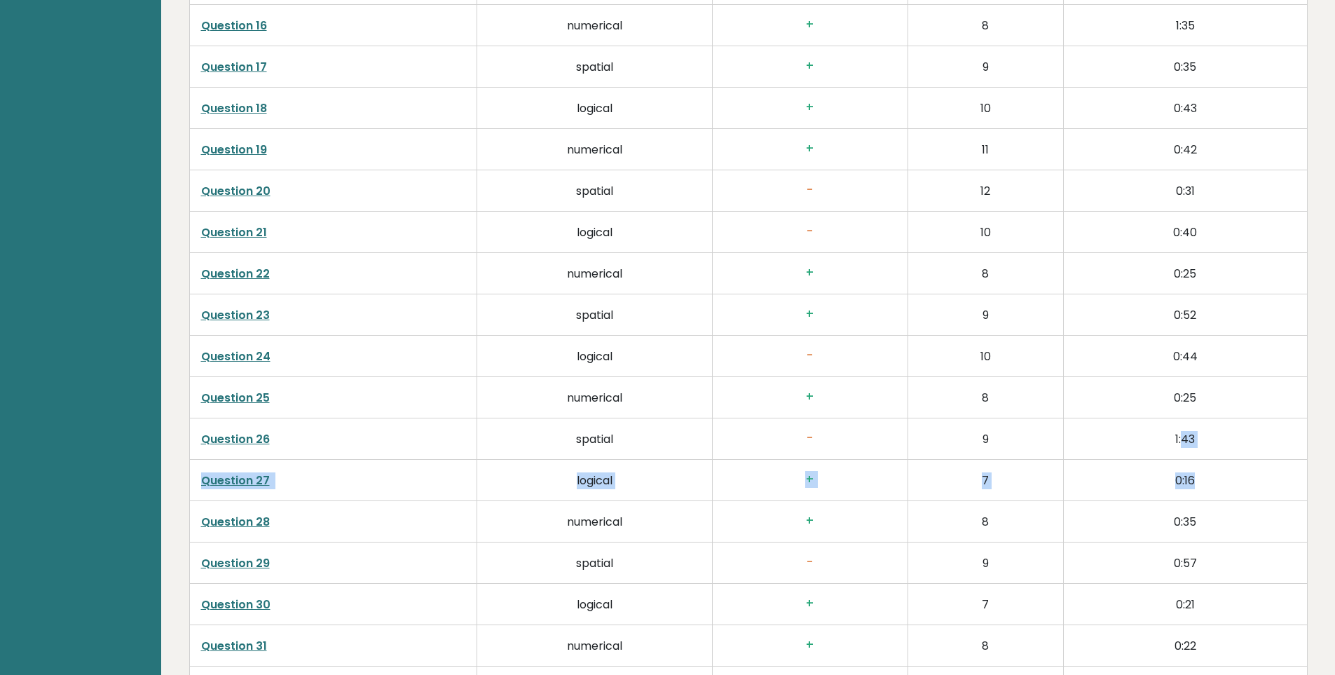
drag, startPoint x: 1183, startPoint y: 435, endPoint x: 1240, endPoint y: 484, distance: 75.0
click at [1240, 484] on tbody "Question 1 numerical + 1 0:09 Question 2 spatial + 2 0:19 Question 3 logical + …" at bounding box center [748, 212] width 1118 height 1654
click at [1232, 482] on td "0:16" at bounding box center [1185, 480] width 244 height 41
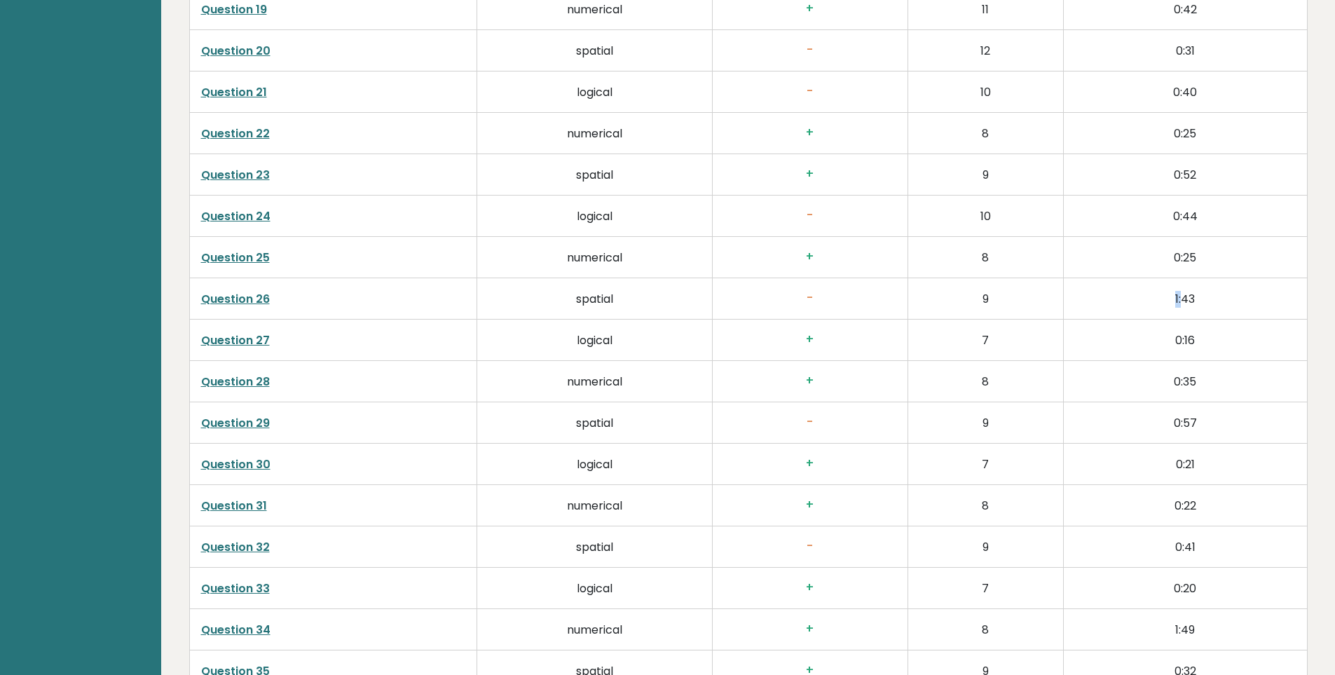
drag, startPoint x: 1156, startPoint y: 298, endPoint x: 1183, endPoint y: 294, distance: 27.6
click at [1183, 294] on td "1:43" at bounding box center [1185, 298] width 244 height 41
click at [1188, 296] on td "1:43" at bounding box center [1185, 298] width 244 height 41
drag, startPoint x: 1182, startPoint y: 295, endPoint x: 1193, endPoint y: 298, distance: 11.6
click at [1193, 298] on td "1:43" at bounding box center [1185, 298] width 244 height 41
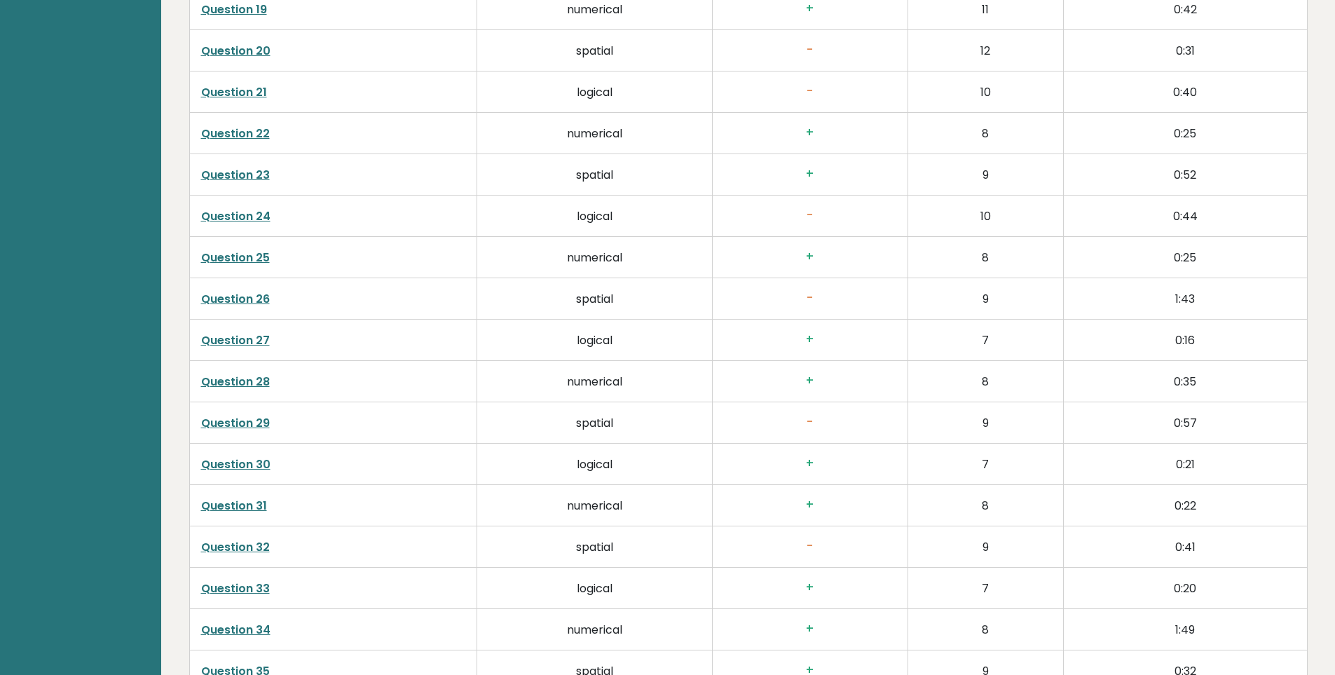
click at [1203, 327] on td "0:16" at bounding box center [1185, 340] width 244 height 41
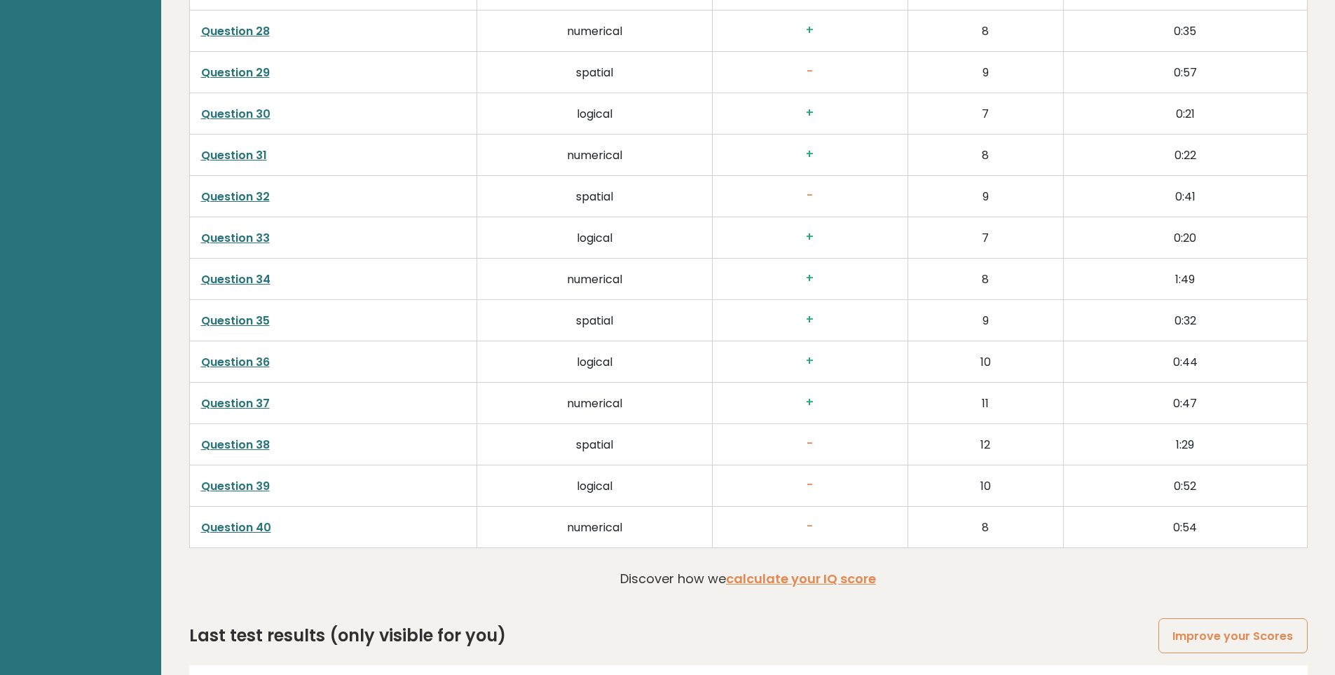
scroll to position [3545, 0]
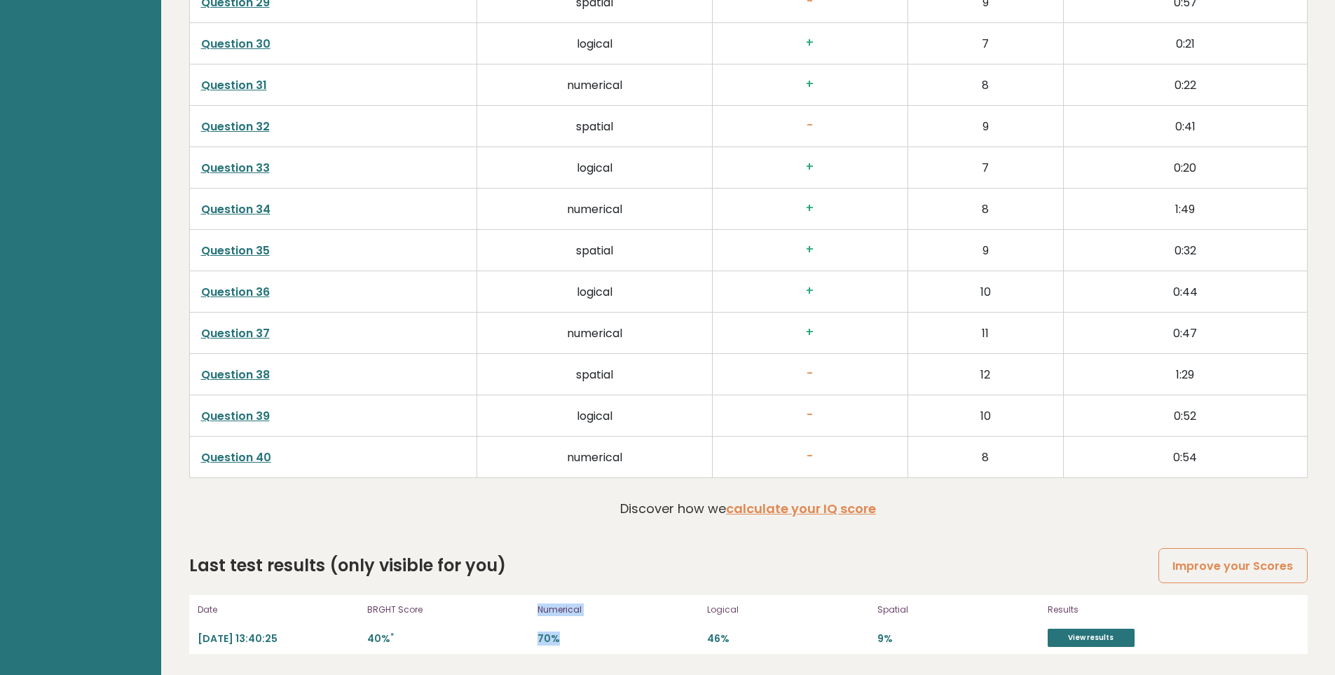
drag, startPoint x: 514, startPoint y: 636, endPoint x: 497, endPoint y: 635, distance: 16.8
click at [497, 635] on div "Date [DATE] 13:40:25 BRGHT Score 40% * Numerical 70% Logical 46% Spatial 9% Res…" at bounding box center [748, 624] width 1119 height 59
click at [600, 629] on div "Numerical 70%" at bounding box center [619, 624] width 162 height 45
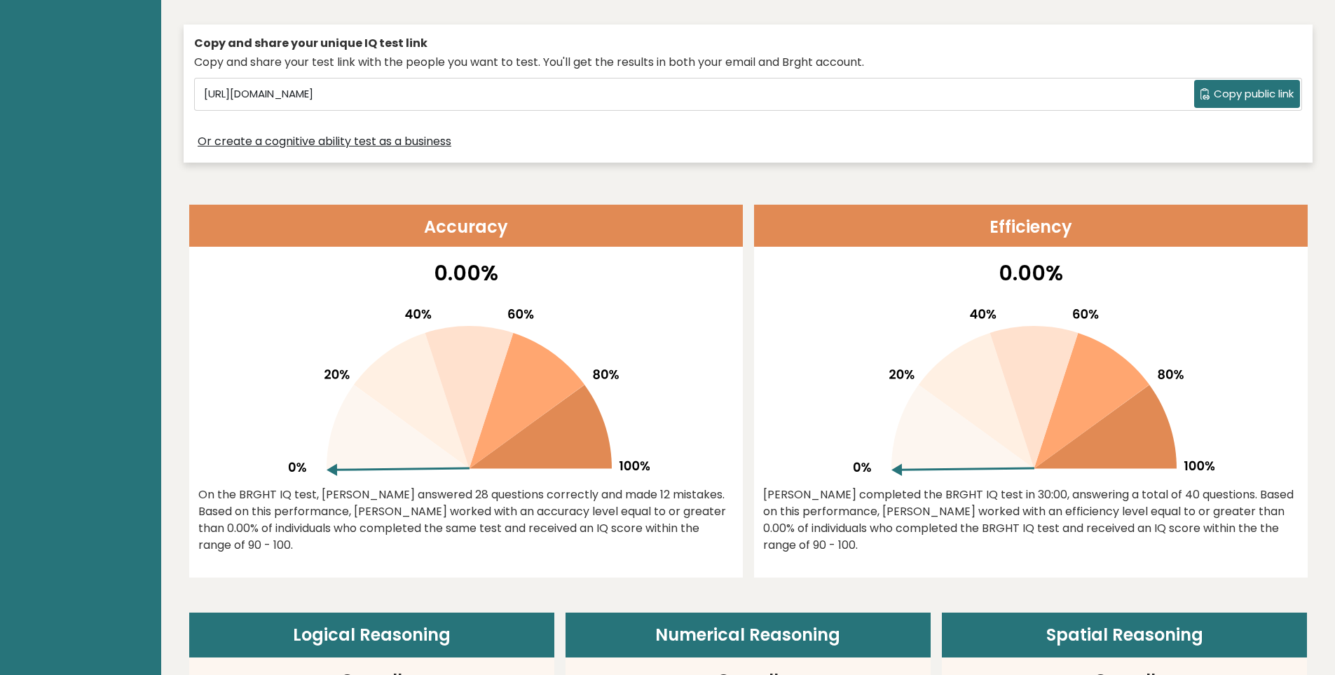
scroll to position [0, 0]
